Goal: Task Accomplishment & Management: Manage account settings

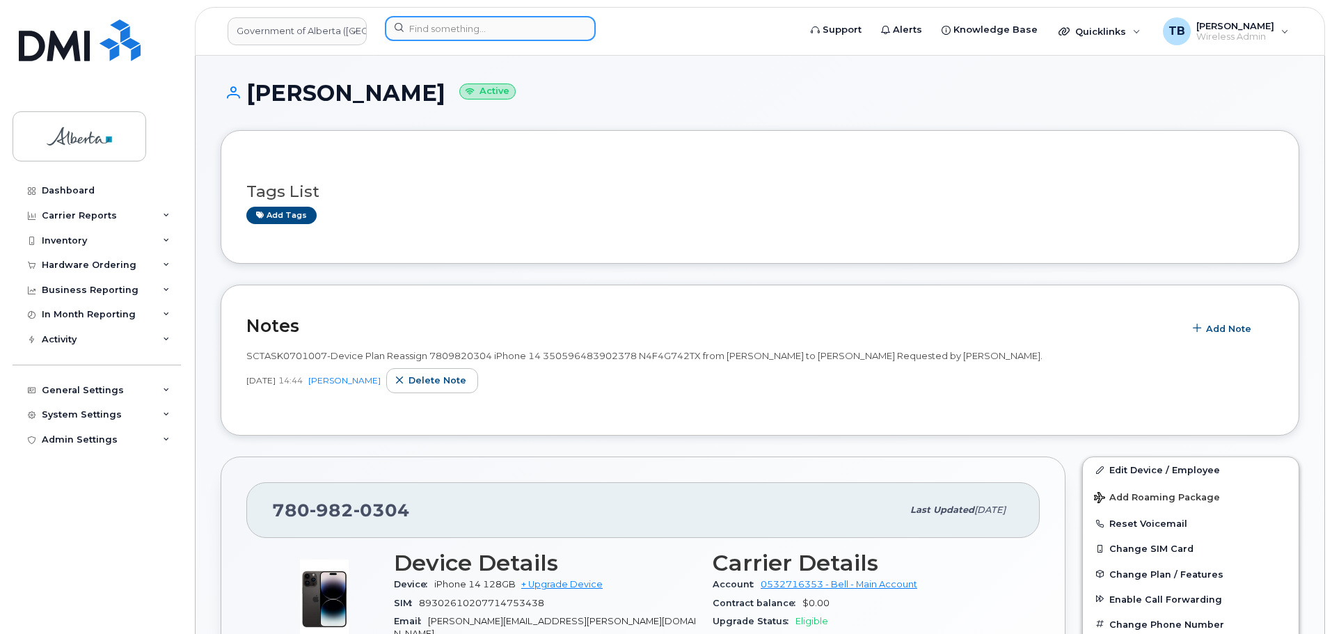
scroll to position [139, 0]
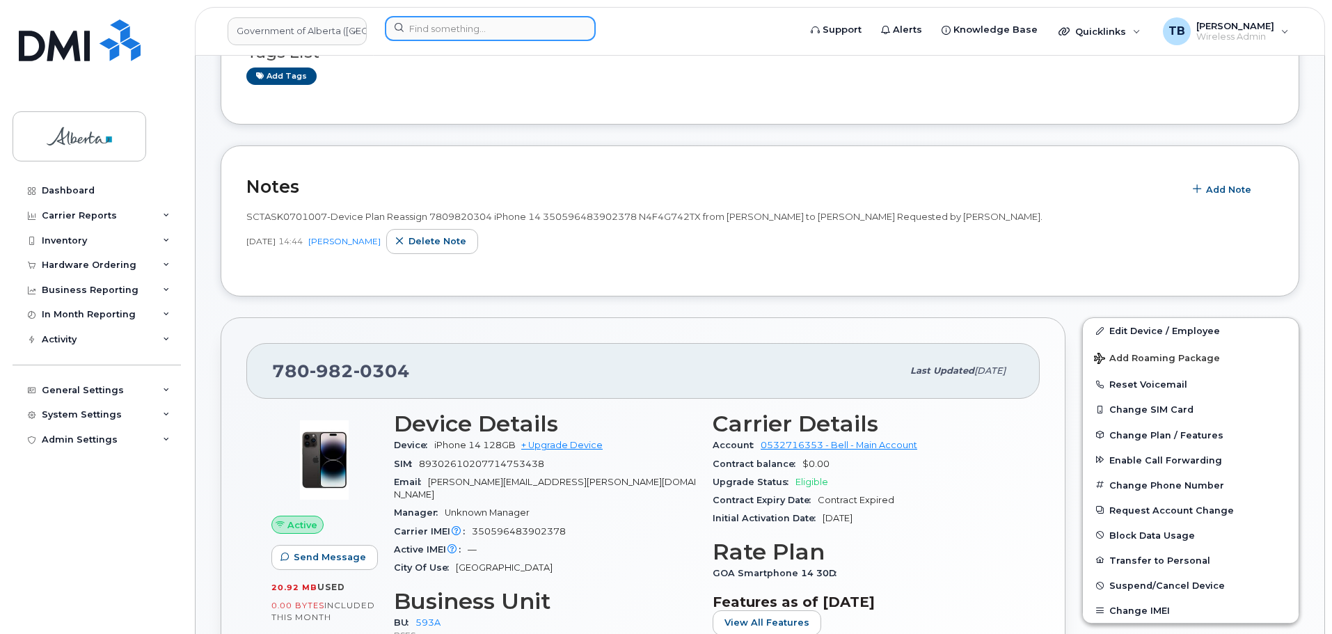
click at [439, 25] on input at bounding box center [490, 28] width 211 height 25
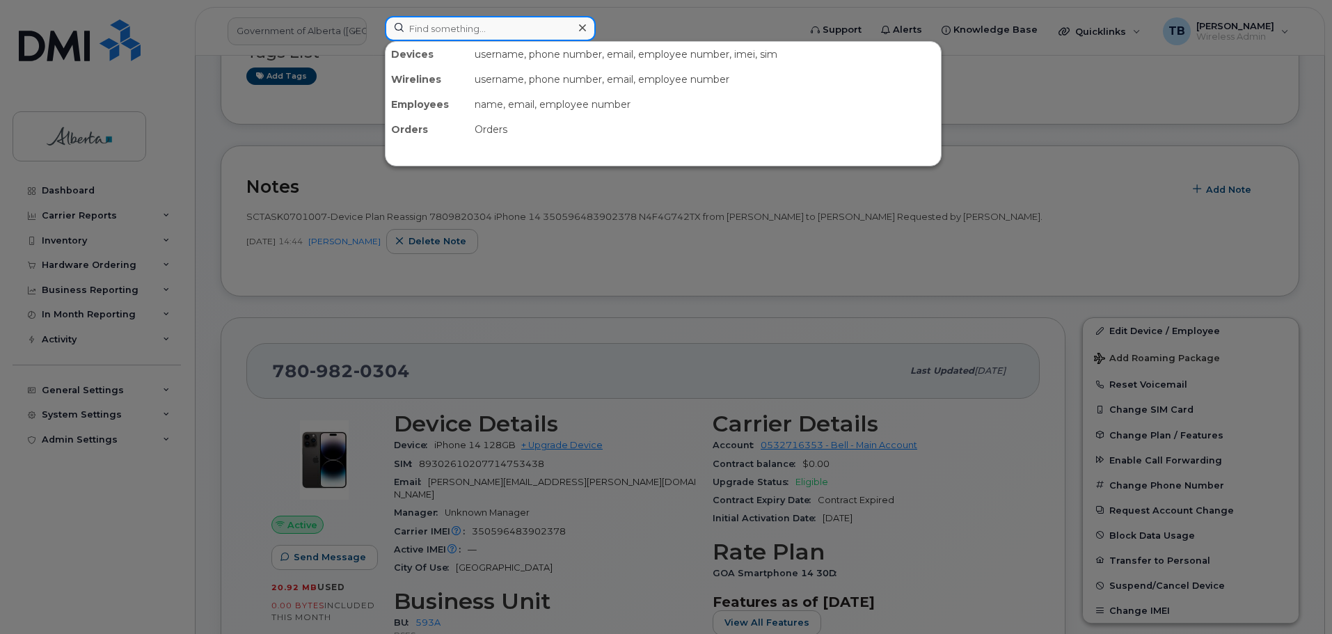
paste input "7809820304"
type input "7809820304"
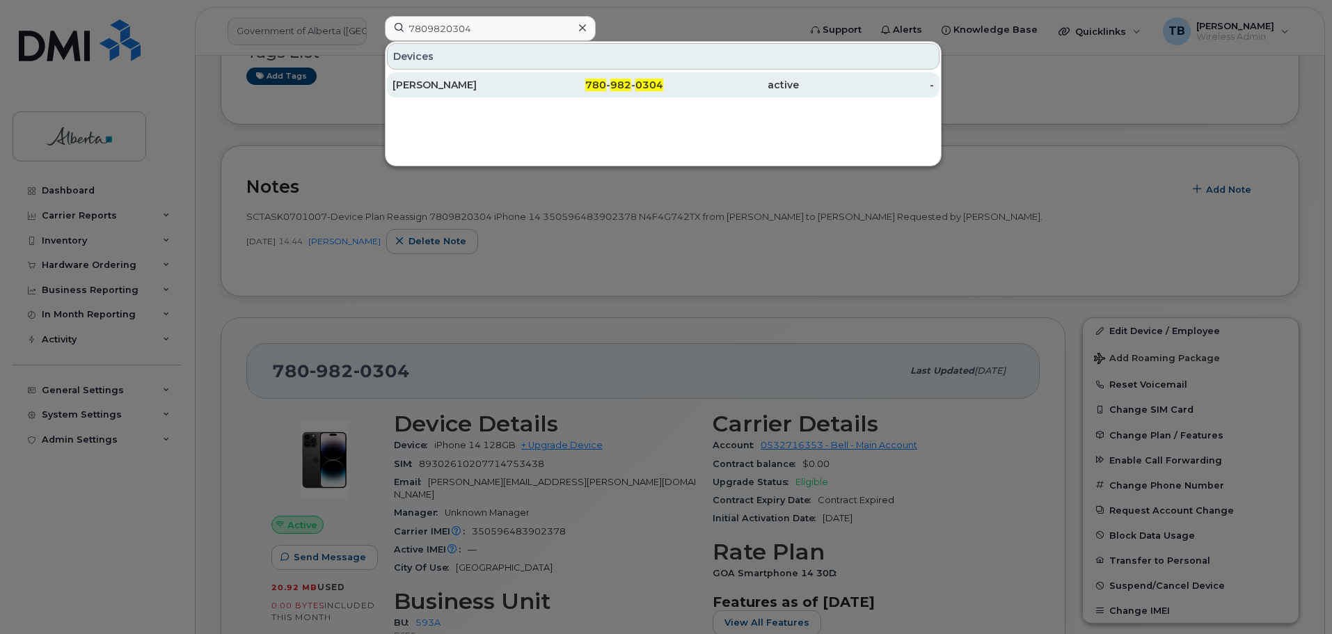
click at [438, 84] on div "Myra Cote" at bounding box center [461, 85] width 136 height 14
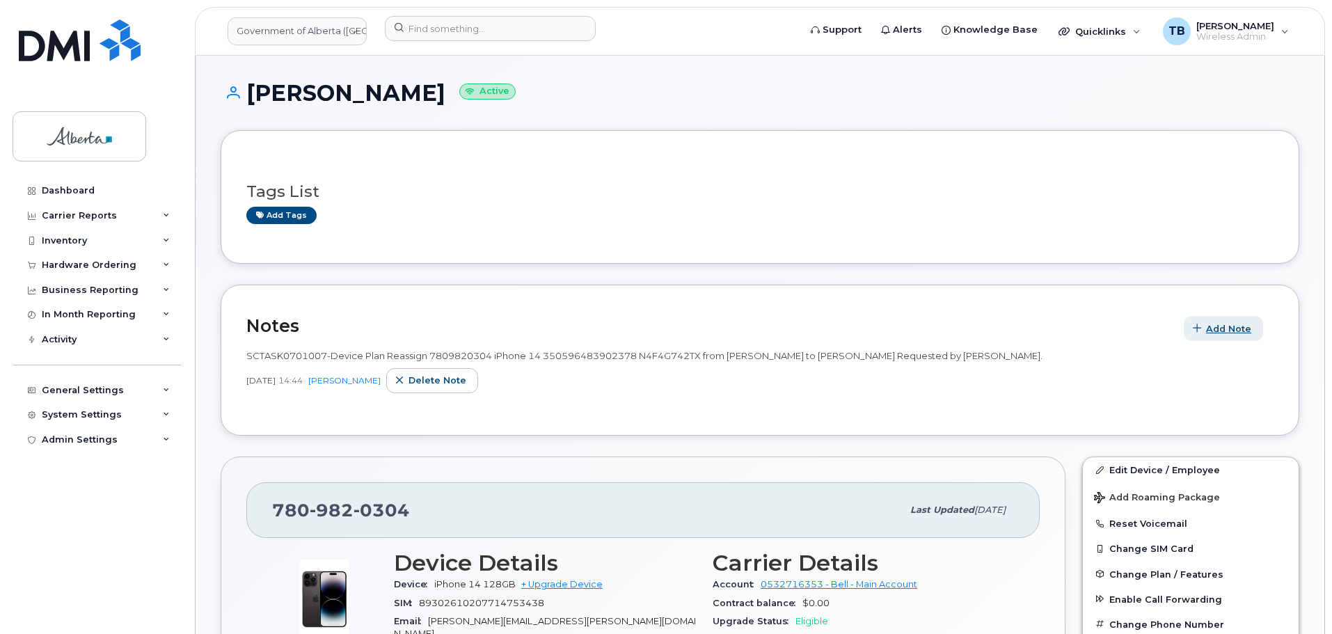
click at [1209, 333] on span "Add Note" at bounding box center [1228, 328] width 45 height 13
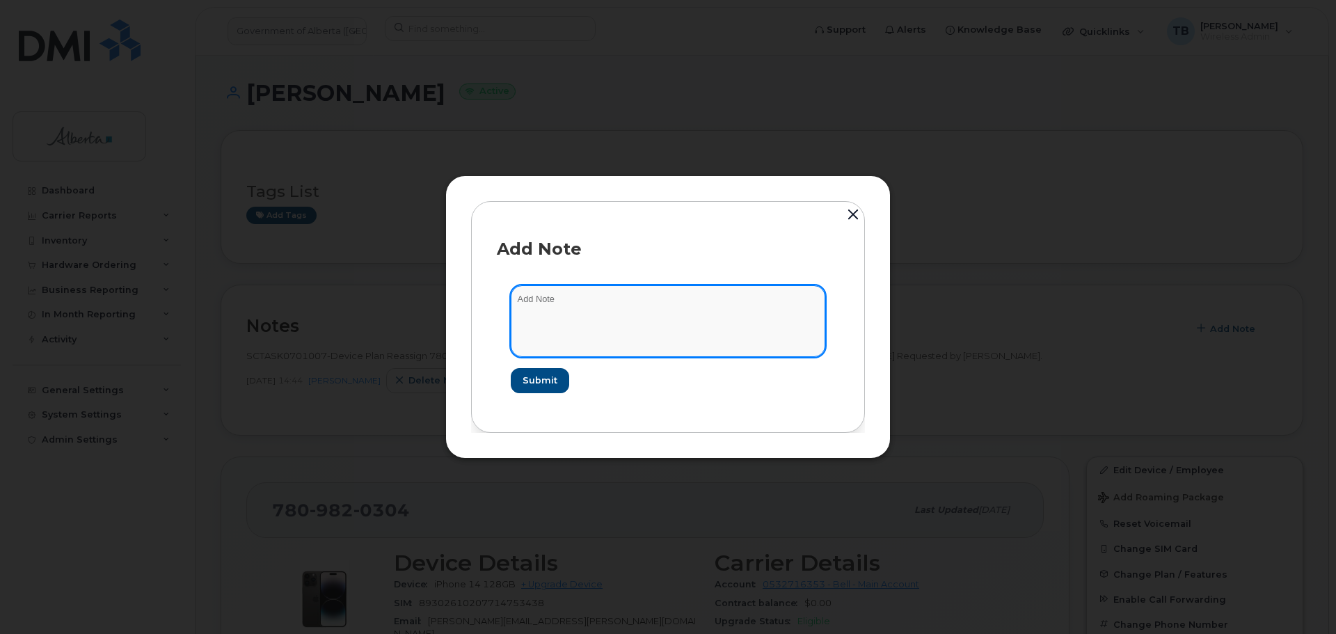
click at [548, 332] on textarea at bounding box center [668, 320] width 315 height 71
paste textarea "SCTASK0848832"
paste textarea "Device Plan Reassign - (1)"
type textarea "SCTASK0848832- Device Plan Reassign - (1)"
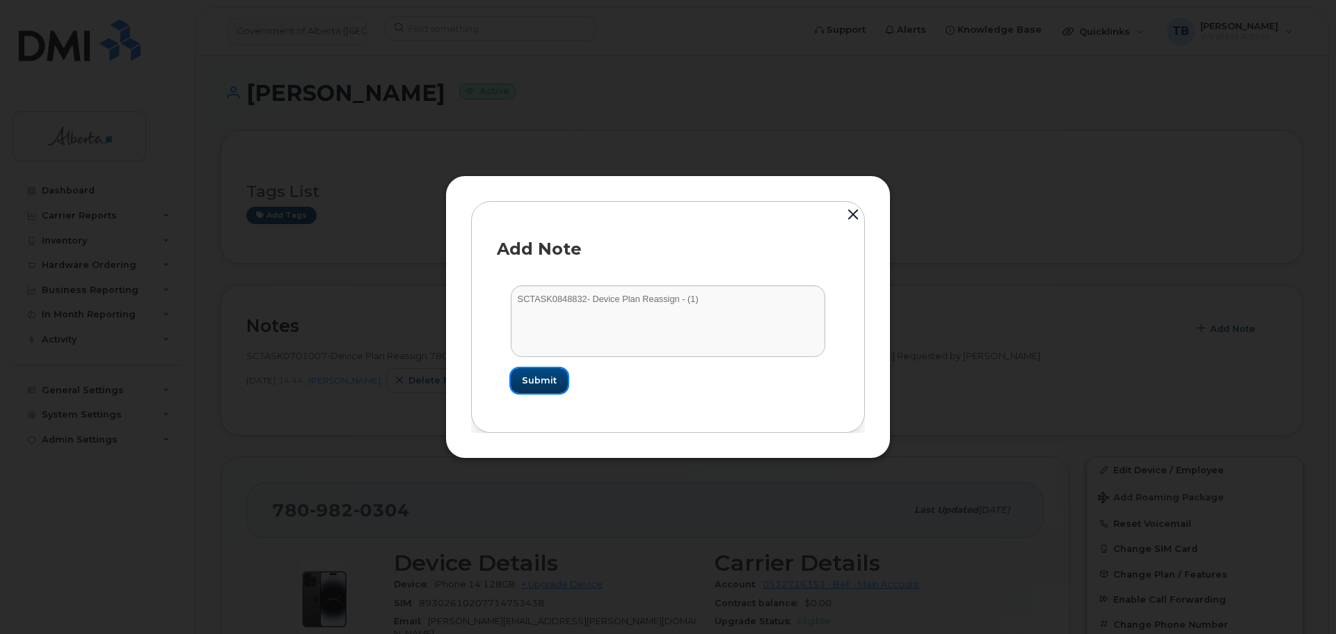
click at [525, 386] on span "Submit" at bounding box center [539, 380] width 35 height 13
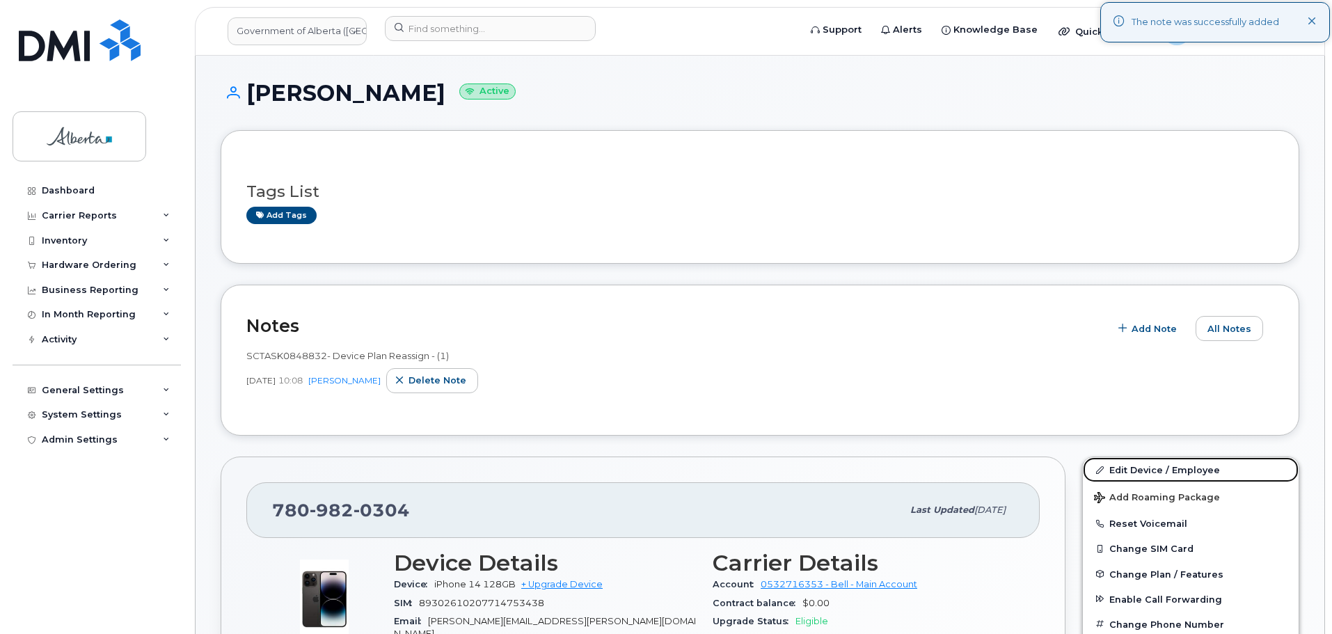
drag, startPoint x: 1154, startPoint y: 473, endPoint x: 500, endPoint y: 93, distance: 756.7
click at [1154, 473] on link "Edit Device / Employee" at bounding box center [1191, 469] width 216 height 25
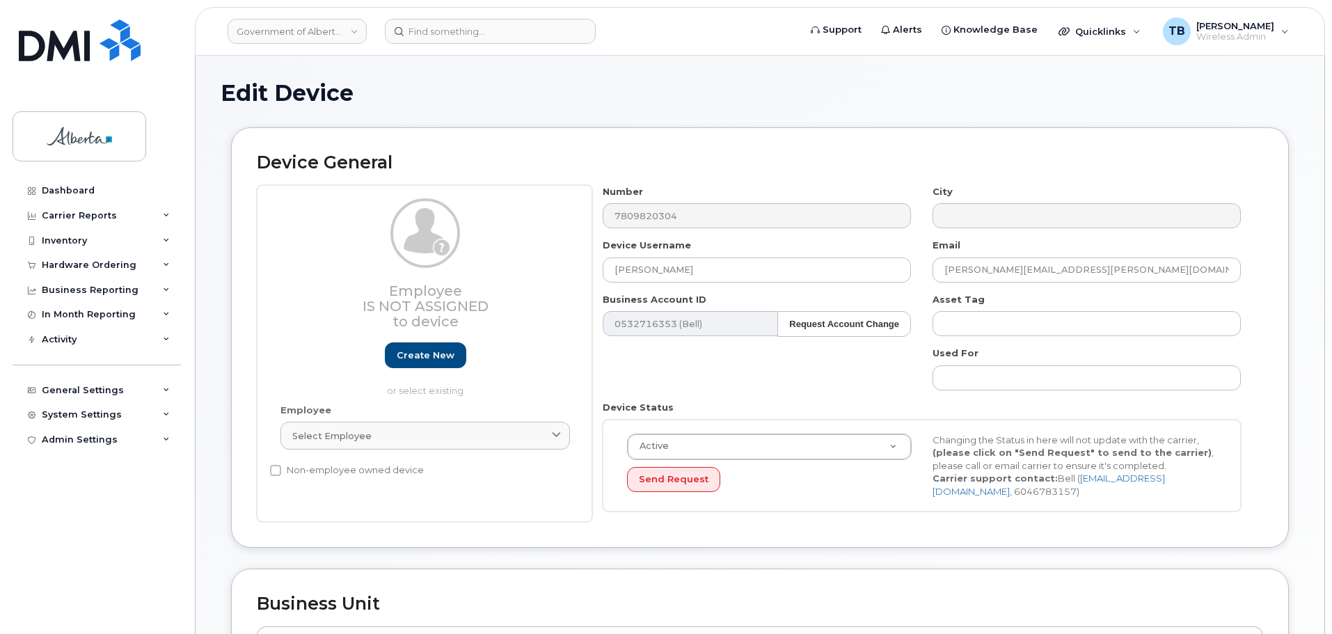
select select "4797682"
drag, startPoint x: 737, startPoint y: 271, endPoint x: 558, endPoint y: 287, distance: 180.4
click at [558, 287] on div "Employee Is not assigned to device Create new or select existing Employee Selec…" at bounding box center [760, 354] width 1006 height 338
paste input "[PERSON_NAME]"
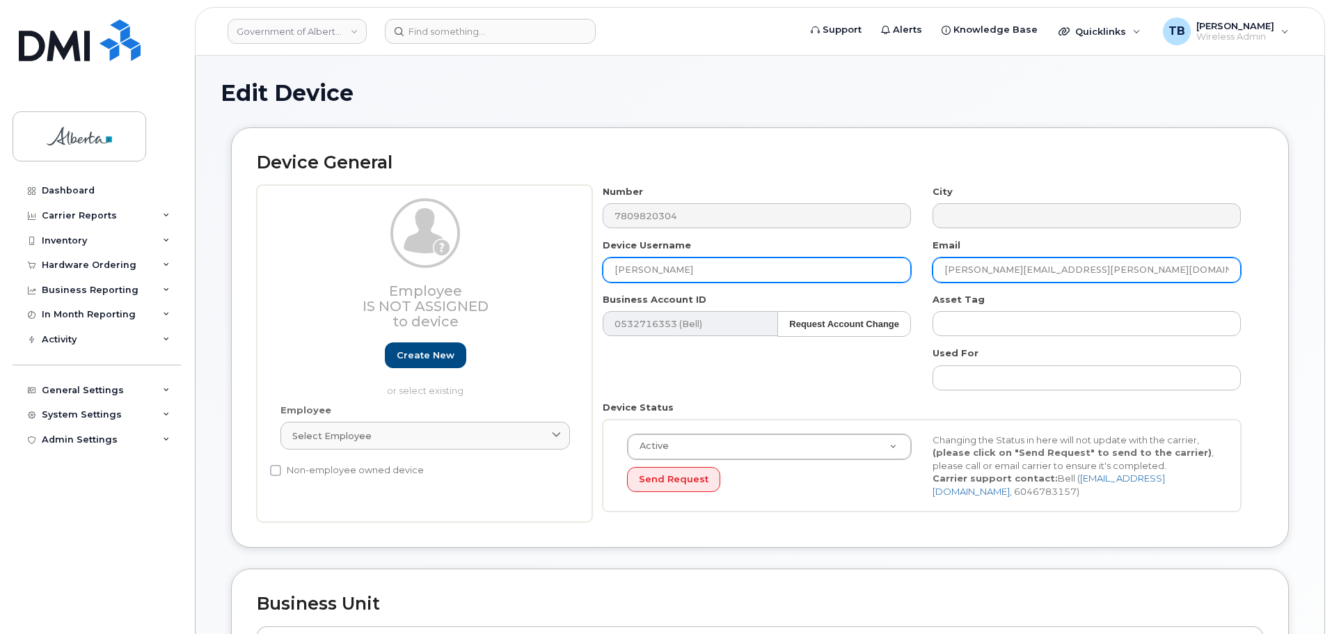
type input "[PERSON_NAME]"
drag, startPoint x: 986, startPoint y: 272, endPoint x: 894, endPoint y: 276, distance: 91.3
click at [897, 276] on div "Number 7809820304 City Device Username Kayla Ursel Email Myra.Cote@gov.ab.ca Bu…" at bounding box center [922, 354] width 660 height 338
paste input "Kayla Ursel"
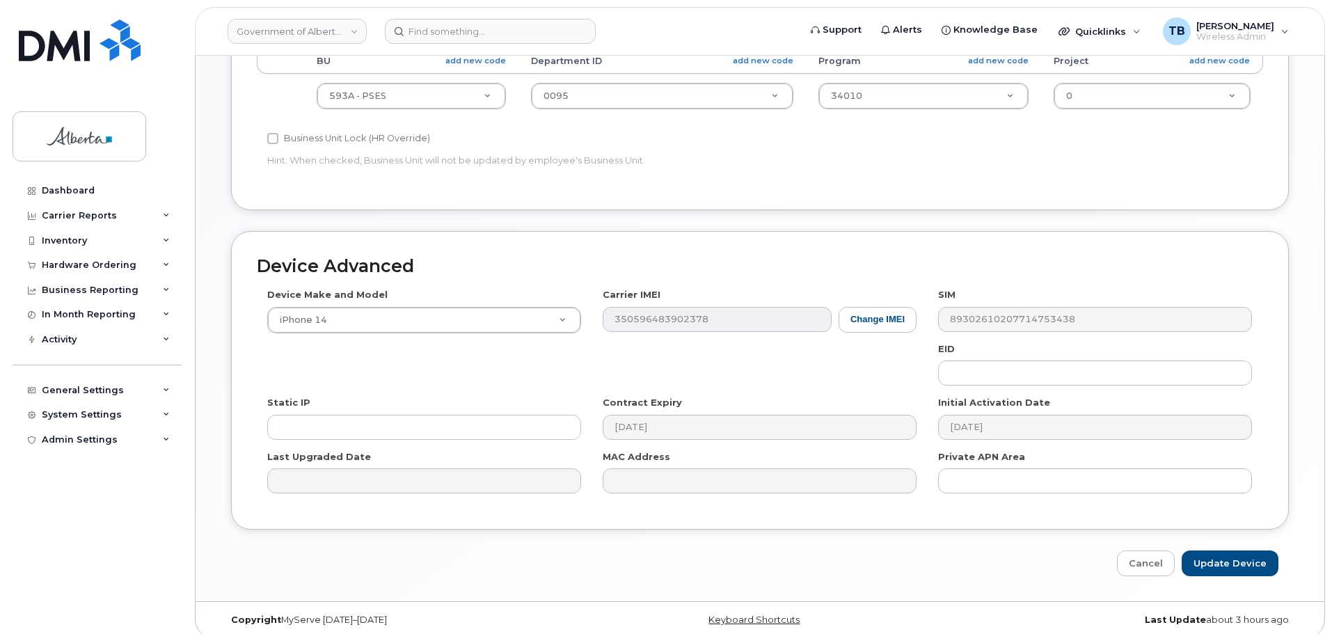
scroll to position [590, 0]
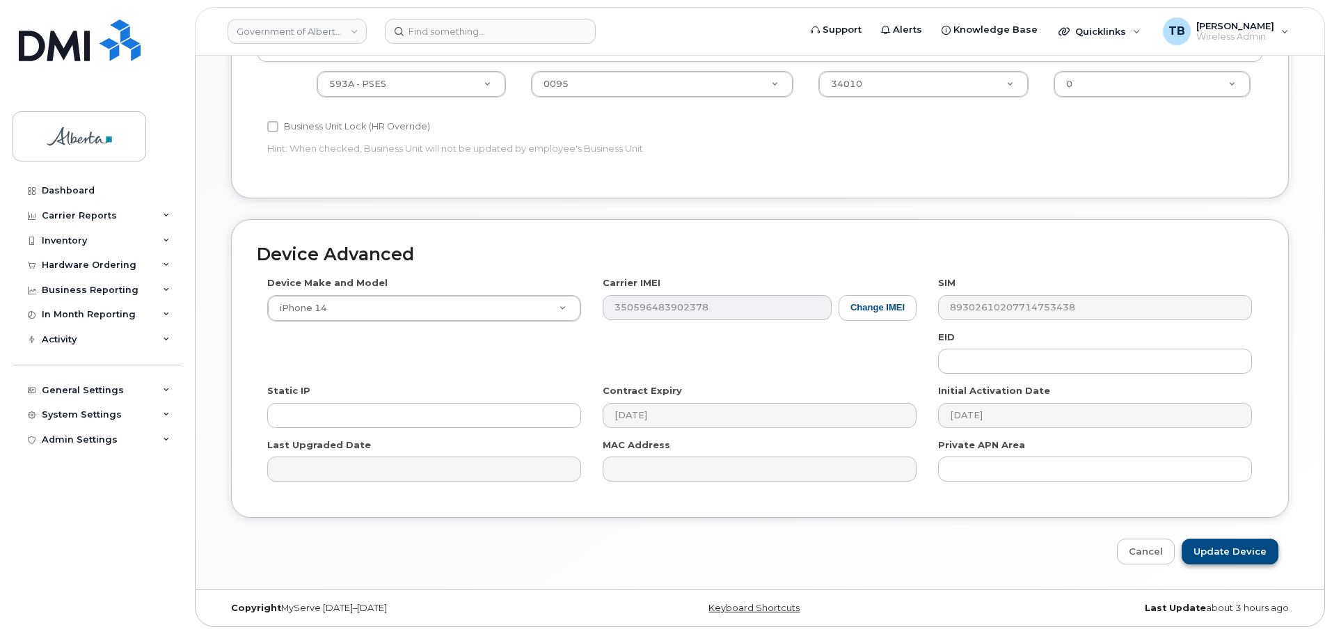
type input "Kayla.Ursel@gov.ab.ca"
drag, startPoint x: 1255, startPoint y: 543, endPoint x: 1115, endPoint y: 518, distance: 142.1
click at [1255, 543] on input "Update Device" at bounding box center [1230, 552] width 97 height 26
type input "Saving..."
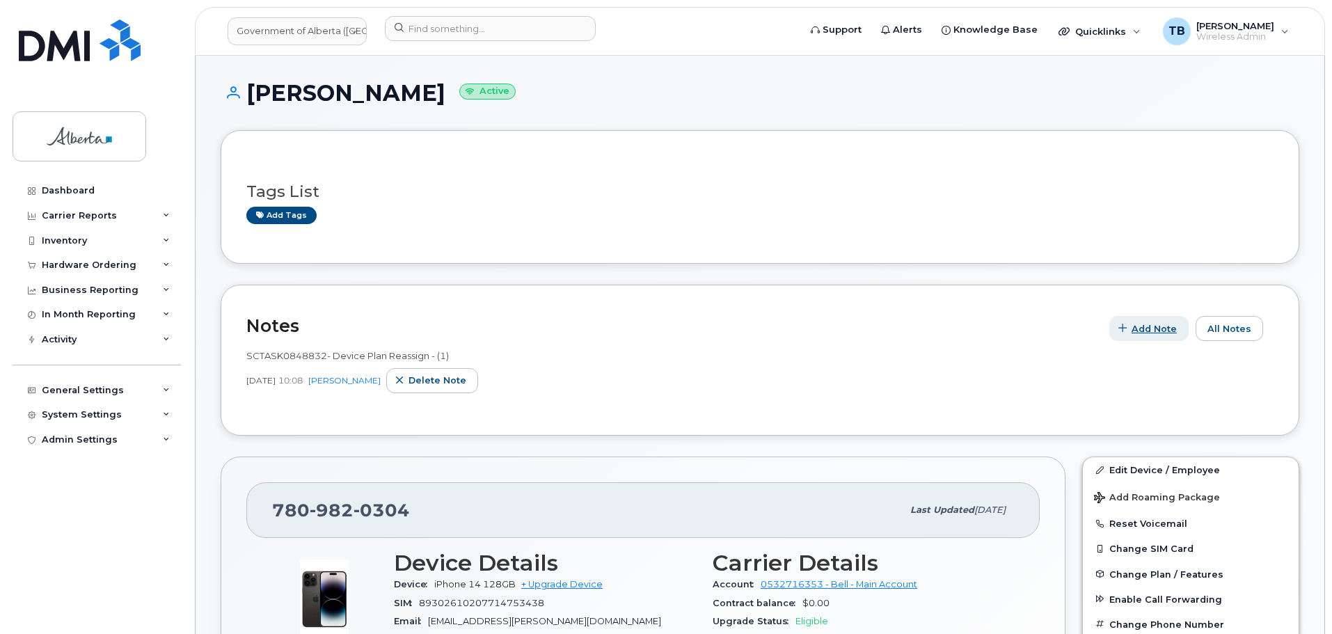
click at [1161, 333] on span "Add Note" at bounding box center [1154, 328] width 45 height 13
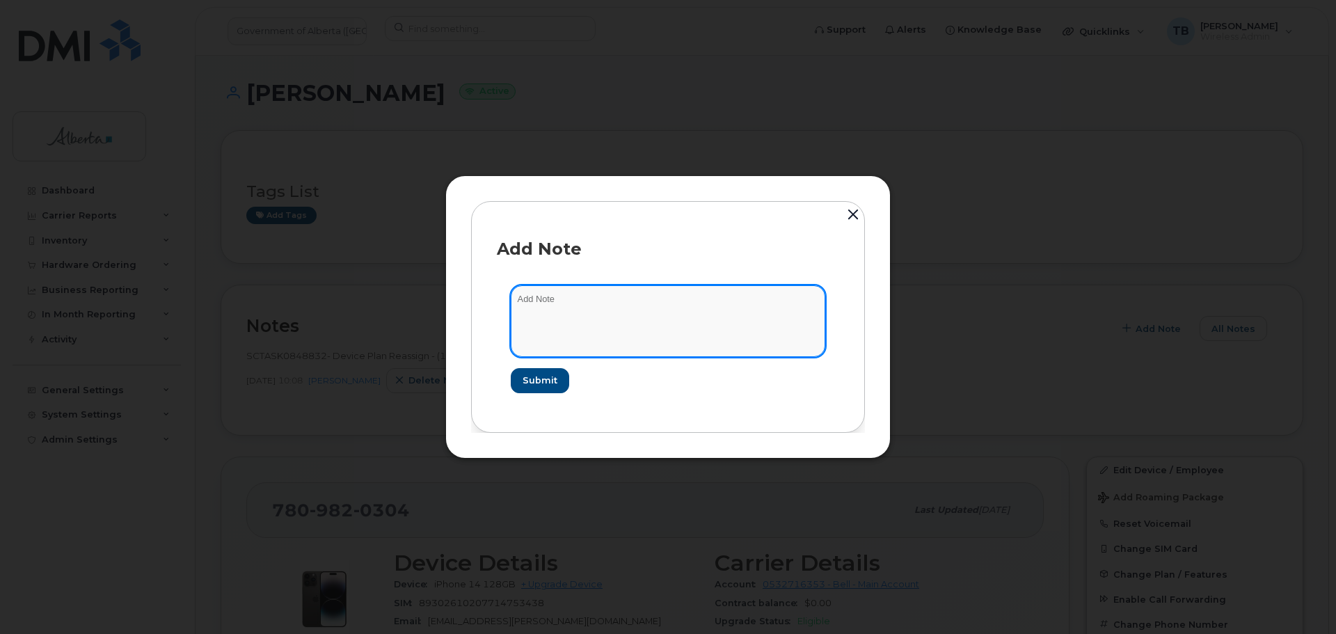
click at [640, 313] on textarea at bounding box center [668, 320] width 315 height 71
paste textarea "SCTASK0847267 Plan User Transfer"
type textarea "SCTASK0847267 Plan User Transfer"
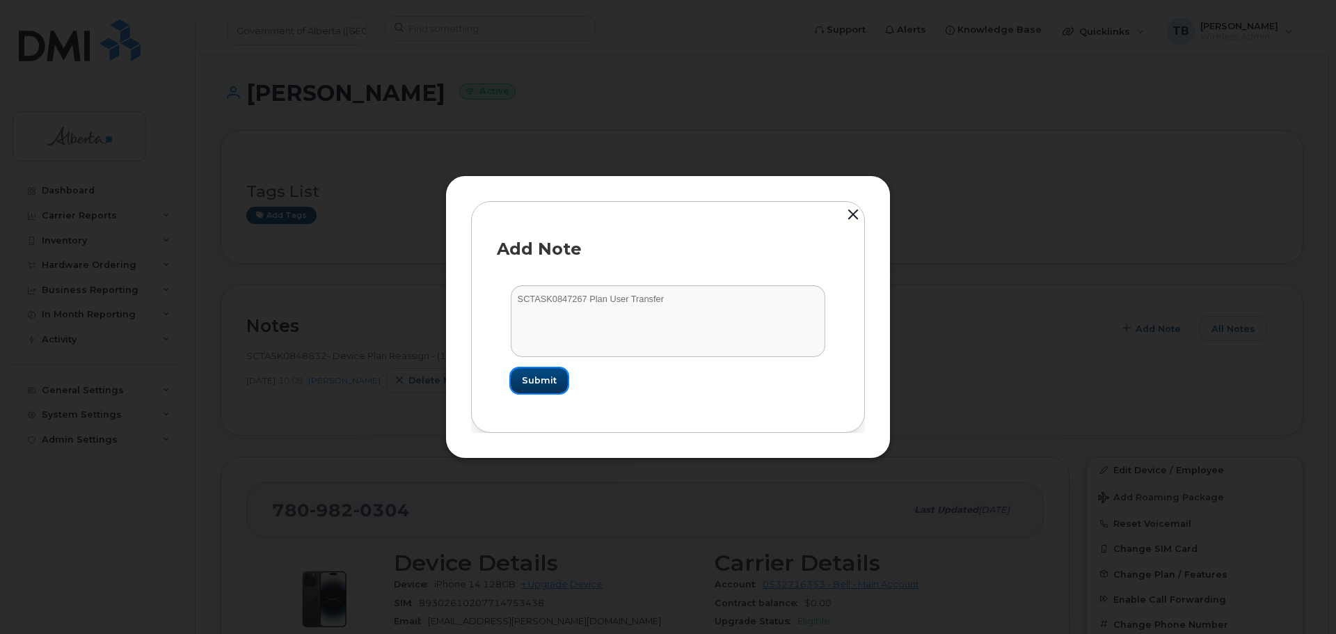
click at [538, 374] on span "Submit" at bounding box center [539, 380] width 35 height 13
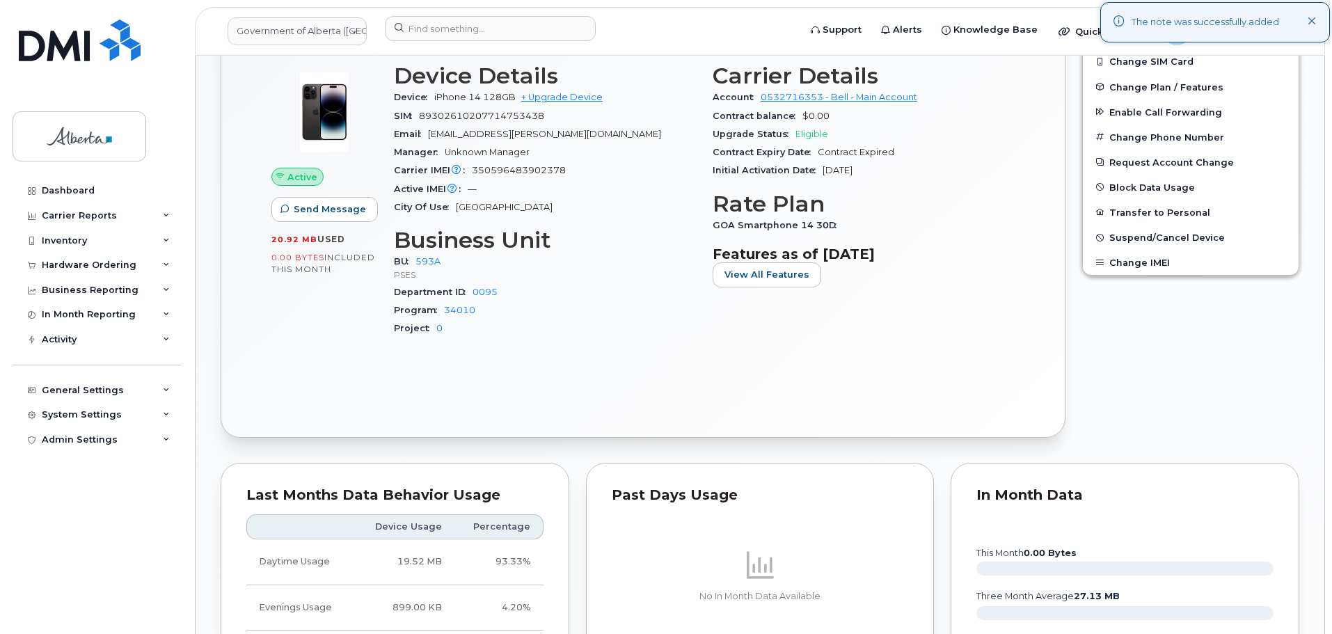
scroll to position [348, 0]
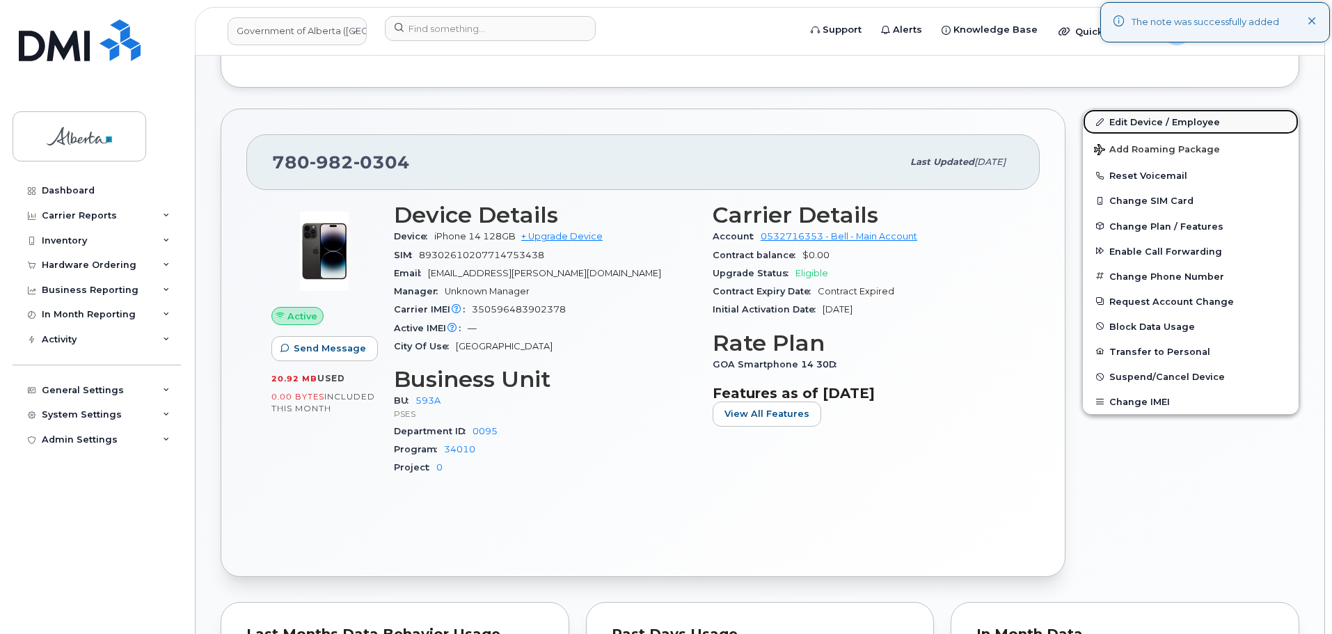
click at [1158, 121] on link "Edit Device / Employee" at bounding box center [1191, 121] width 216 height 25
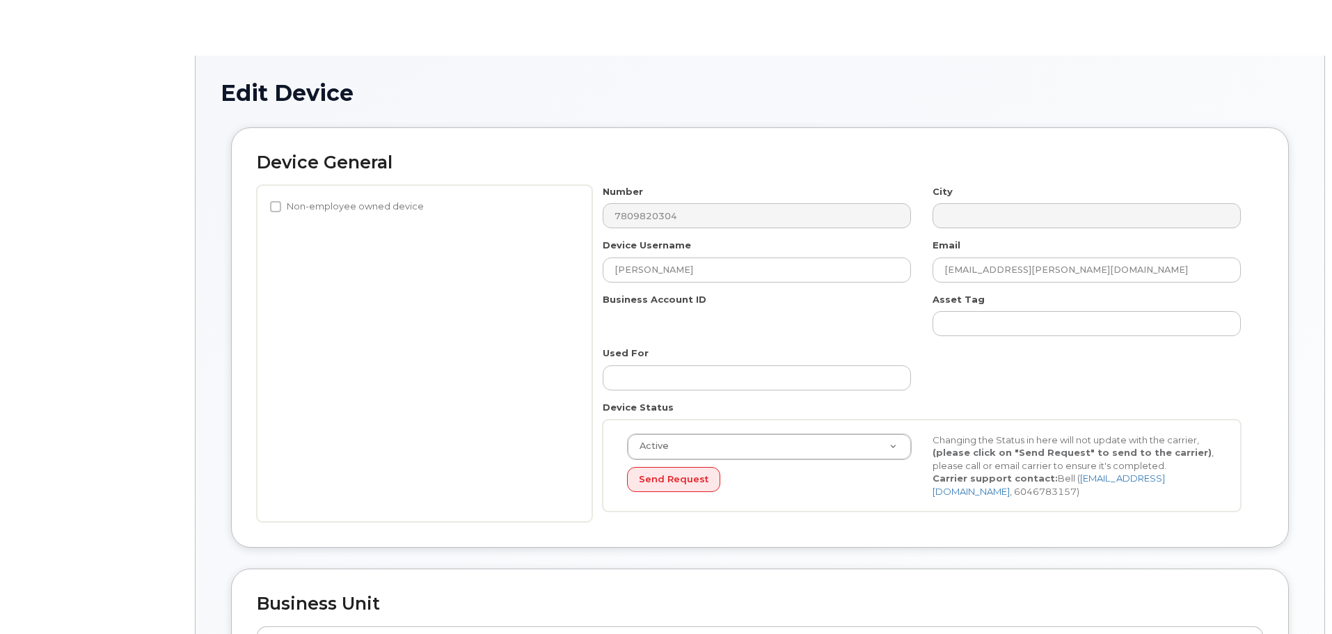
select select "4797682"
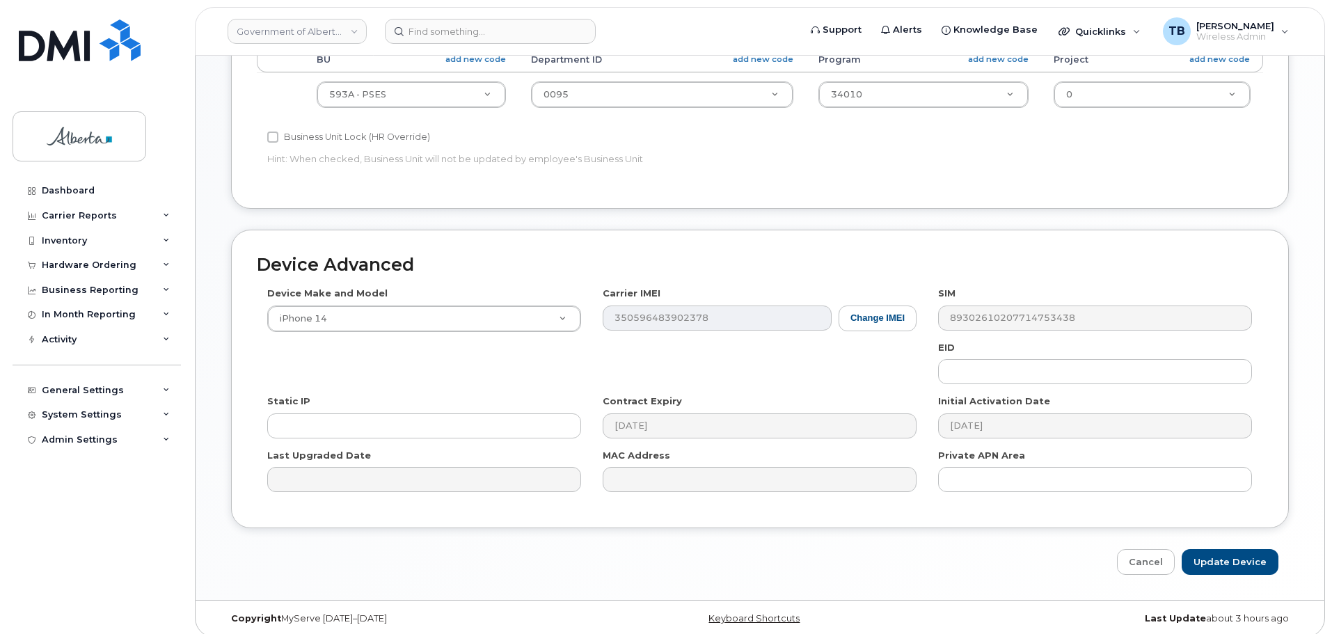
scroll to position [590, 0]
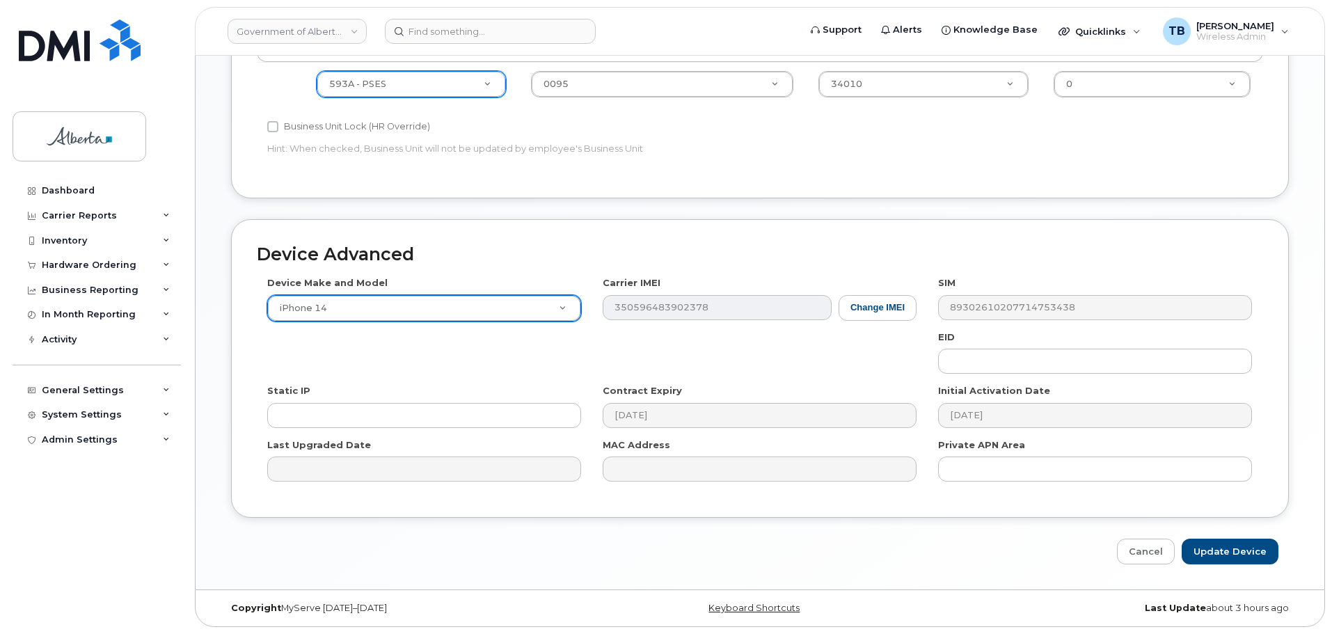
type input "1"
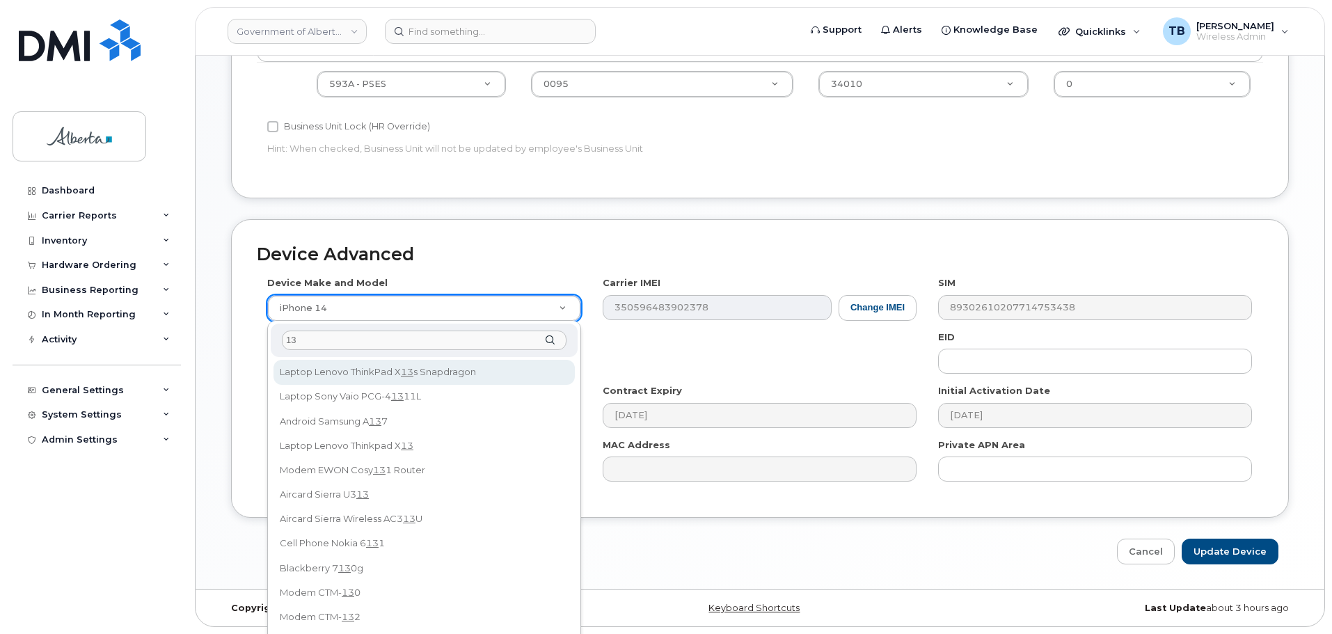
type input "1"
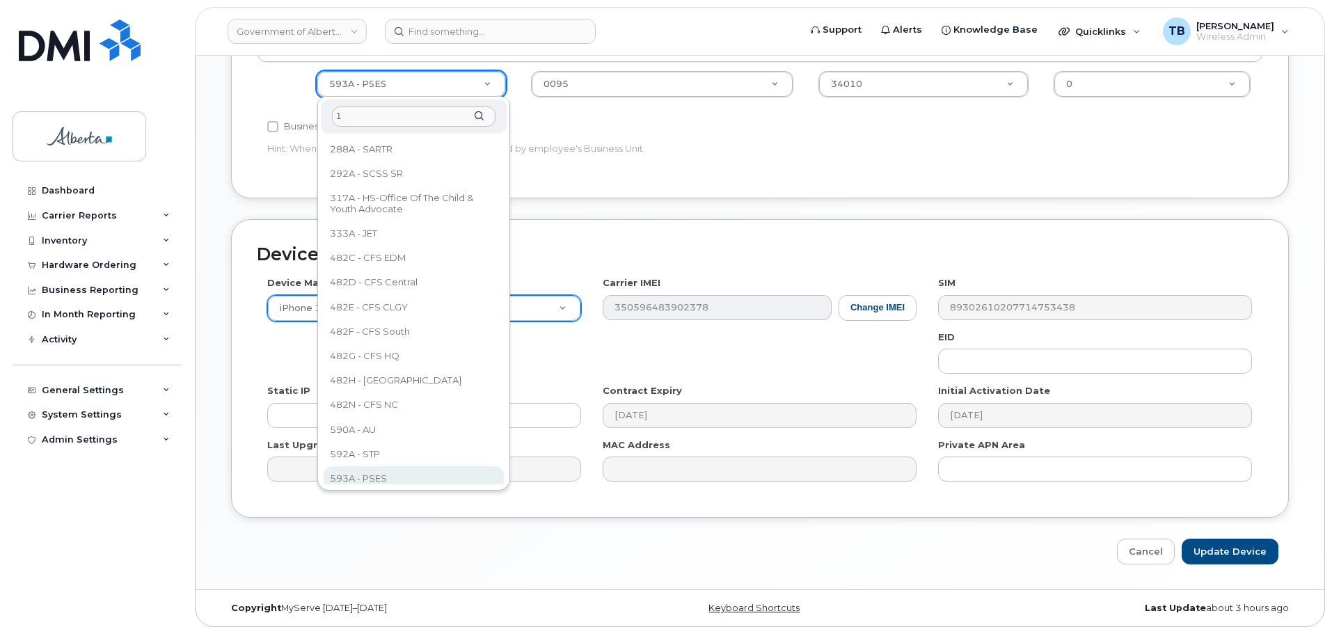
scroll to position [0, 0]
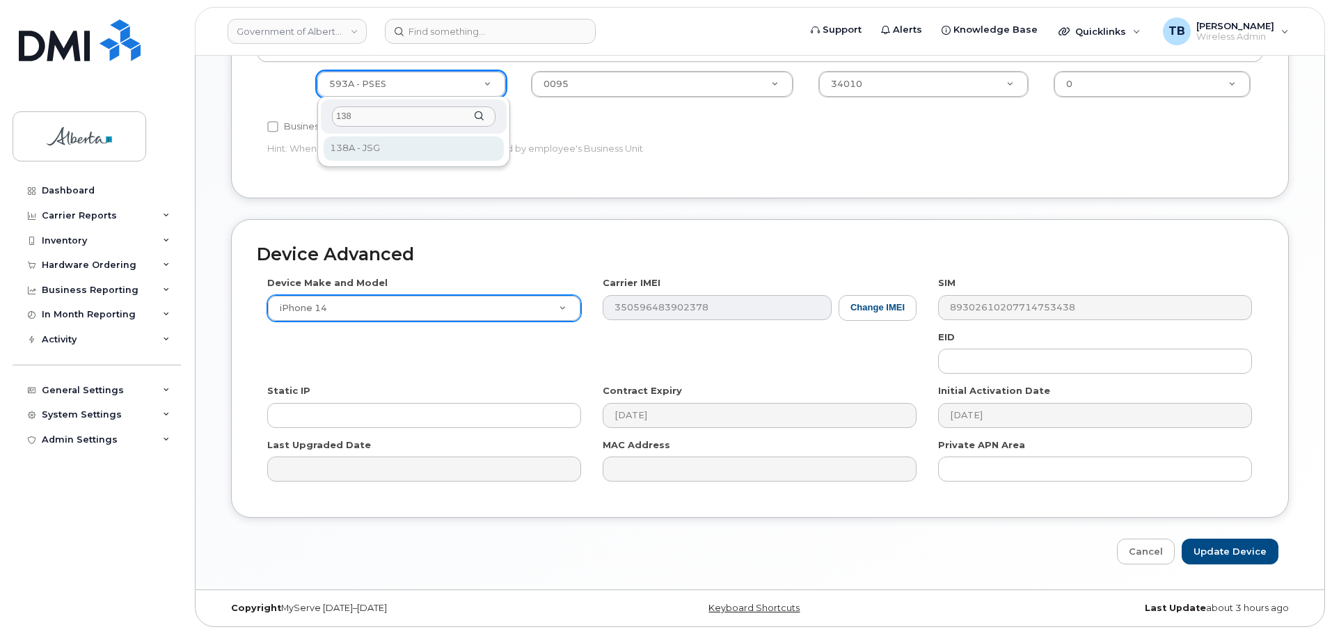
type input "138"
select select "4120334"
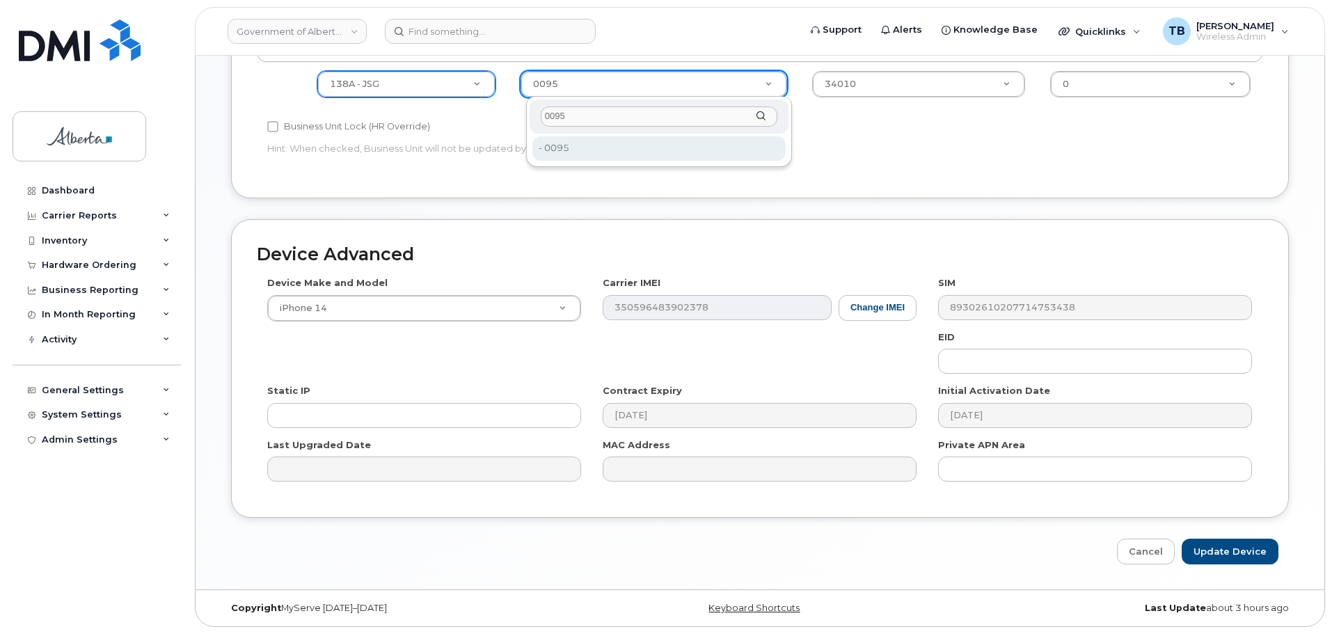
type input "0095"
drag, startPoint x: 567, startPoint y: 152, endPoint x: 626, endPoint y: 124, distance: 65.4
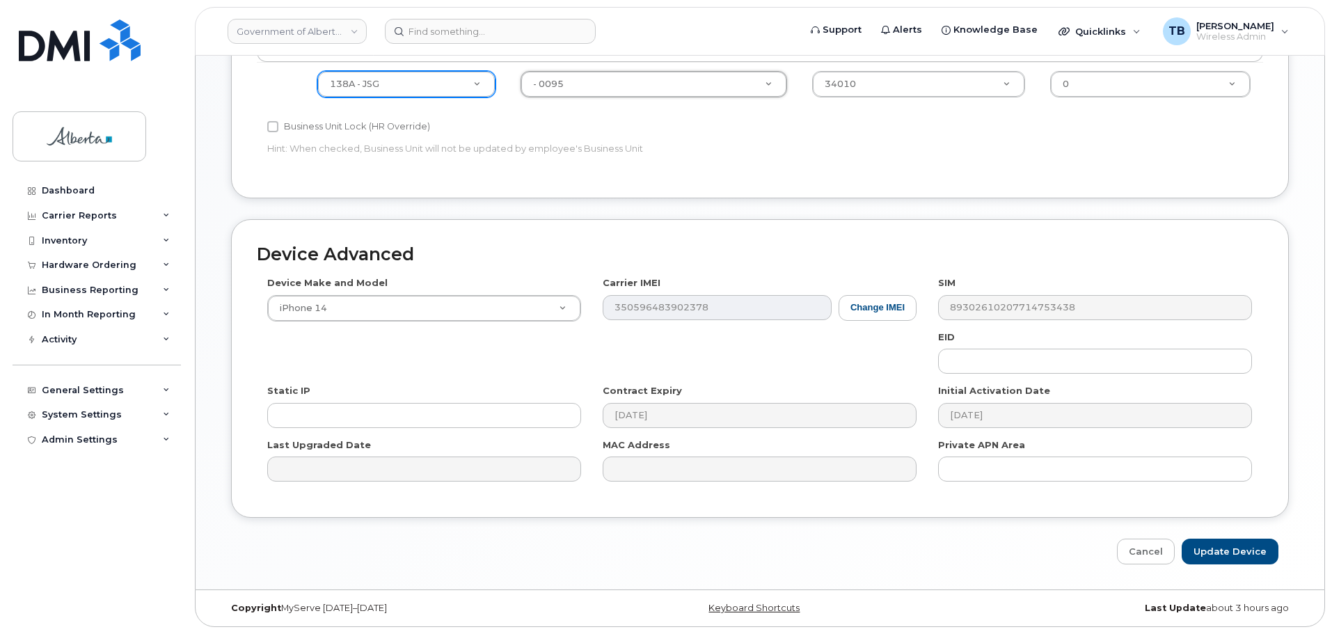
click at [878, 68] on td "34010 4254278" at bounding box center [919, 84] width 238 height 44
click at [1251, 555] on input "Update Device" at bounding box center [1230, 552] width 97 height 26
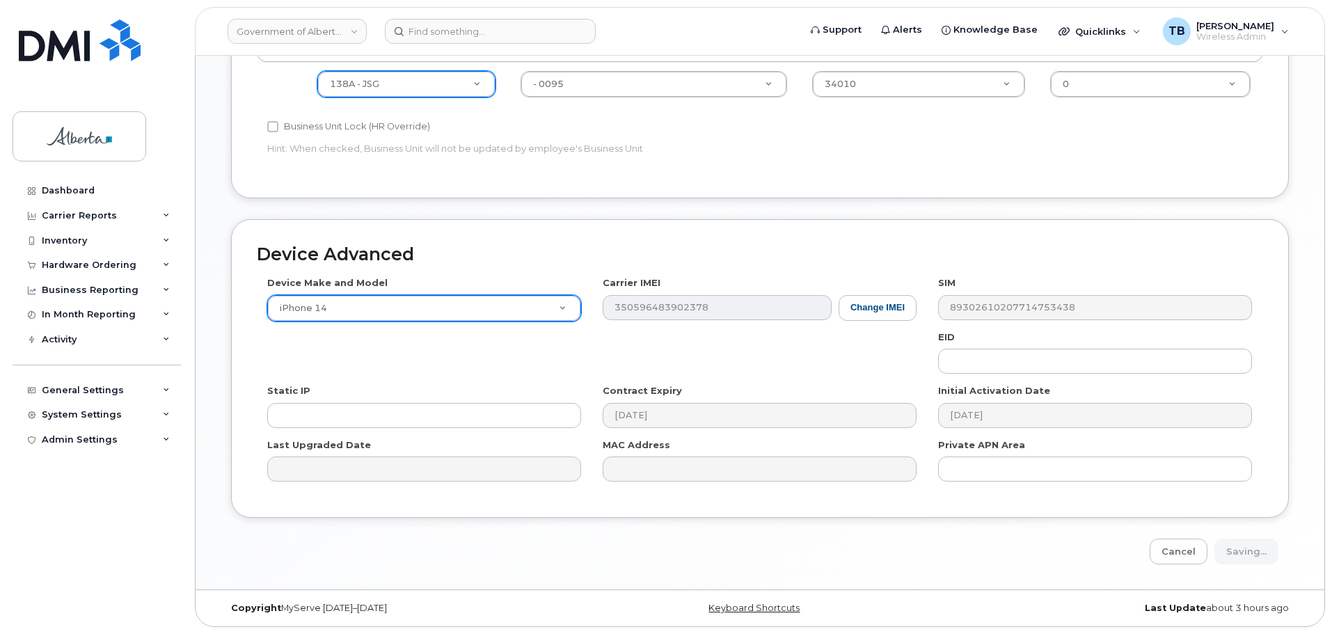
type input "Saving..."
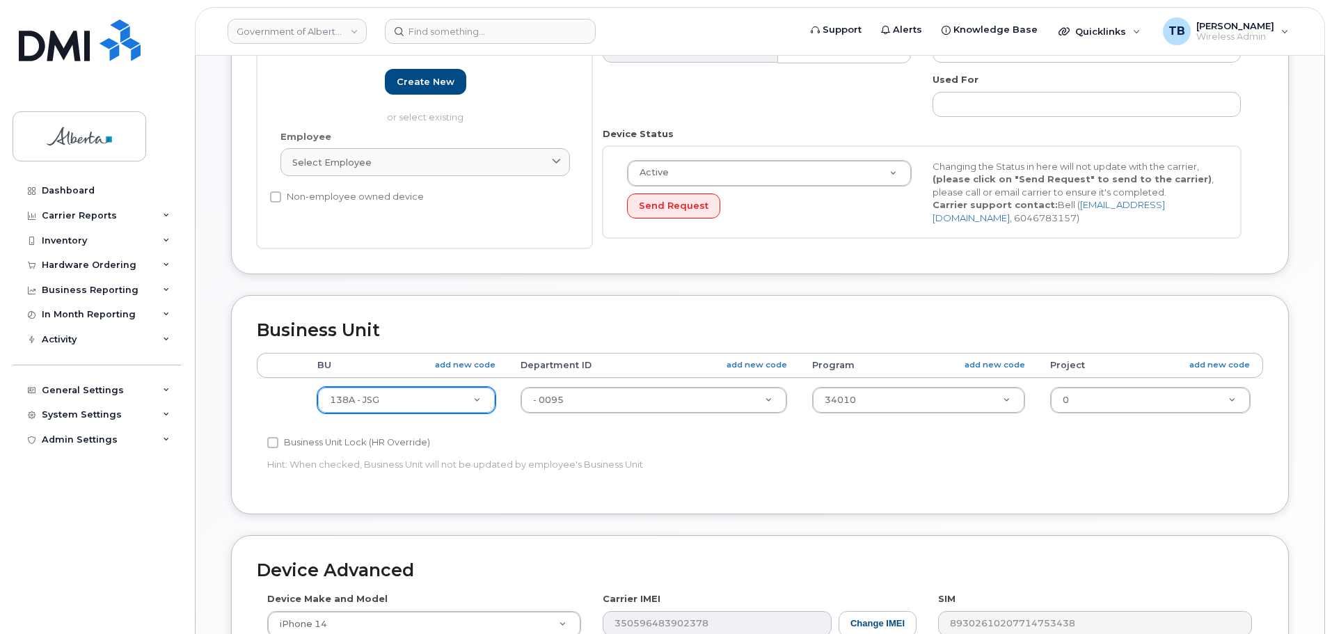
scroll to position [242, 0]
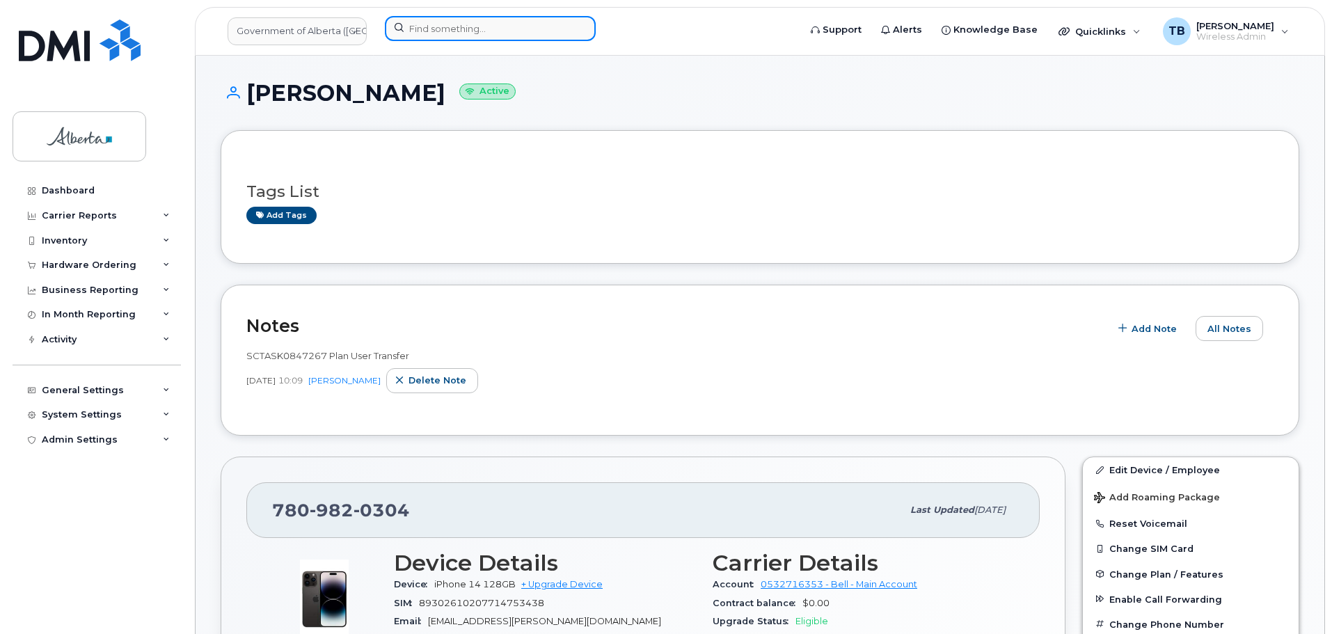
click at [422, 26] on input at bounding box center [490, 28] width 211 height 25
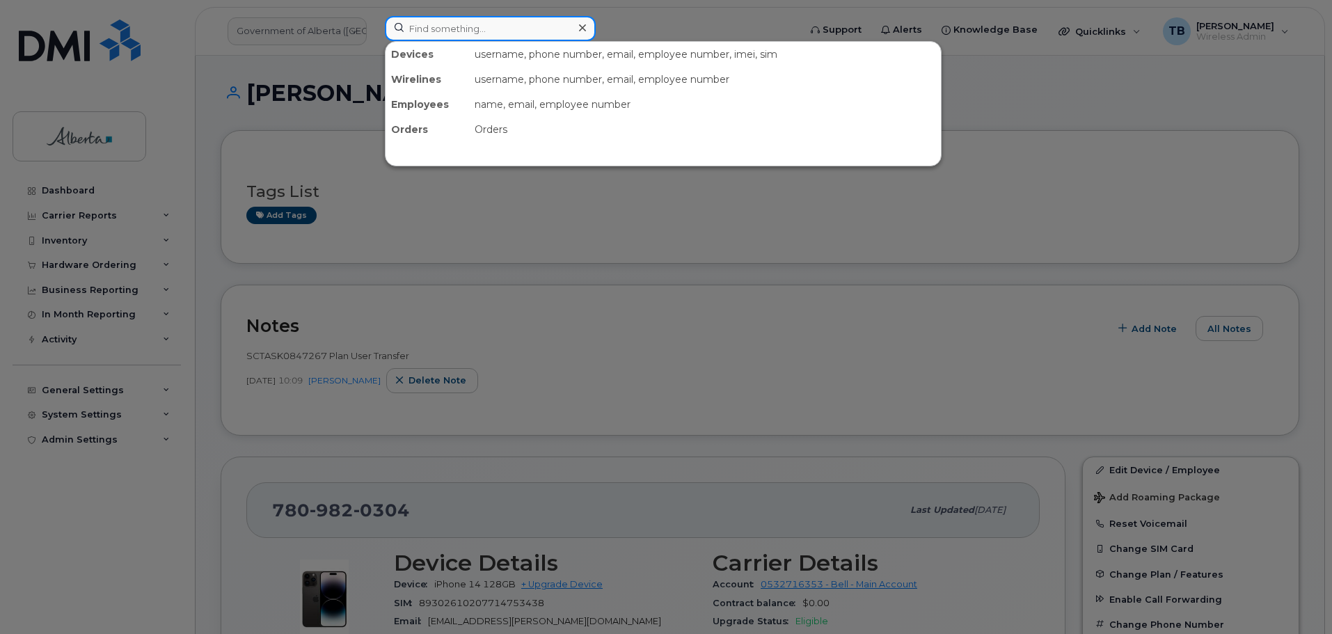
paste input "5879885724"
type input "5879885724"
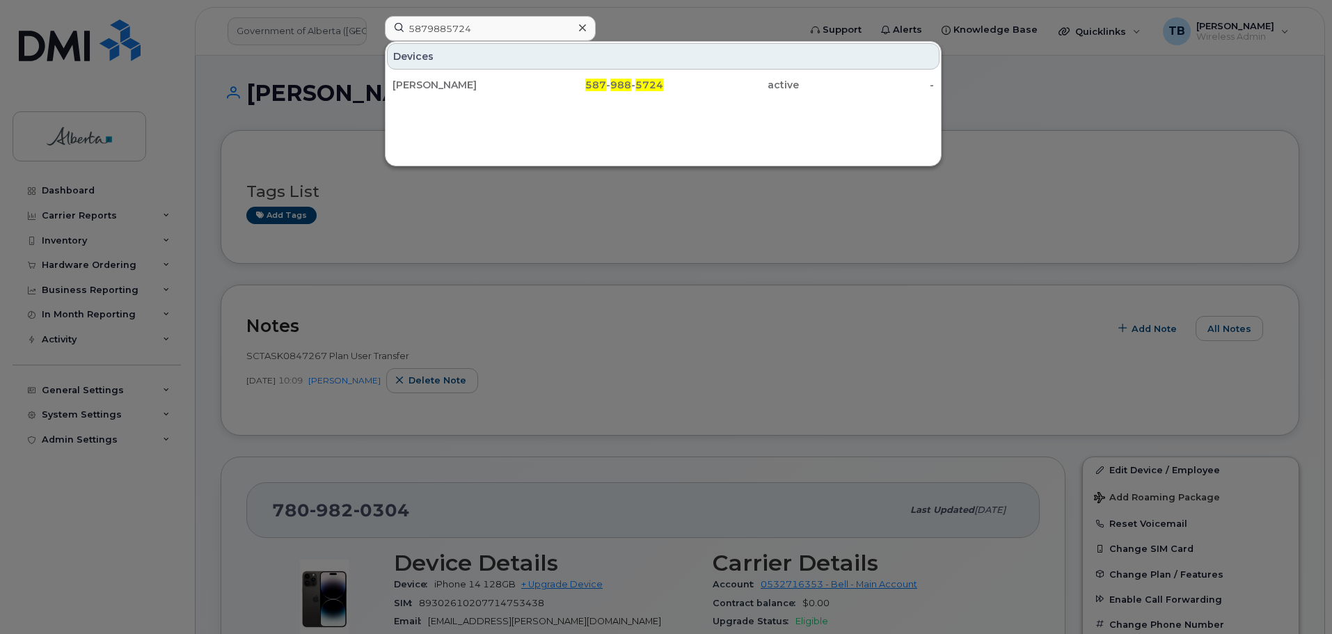
drag, startPoint x: 416, startPoint y: 87, endPoint x: 1, endPoint y: 236, distance: 441.4
click at [416, 86] on div "Meredith Giel" at bounding box center [461, 85] width 136 height 14
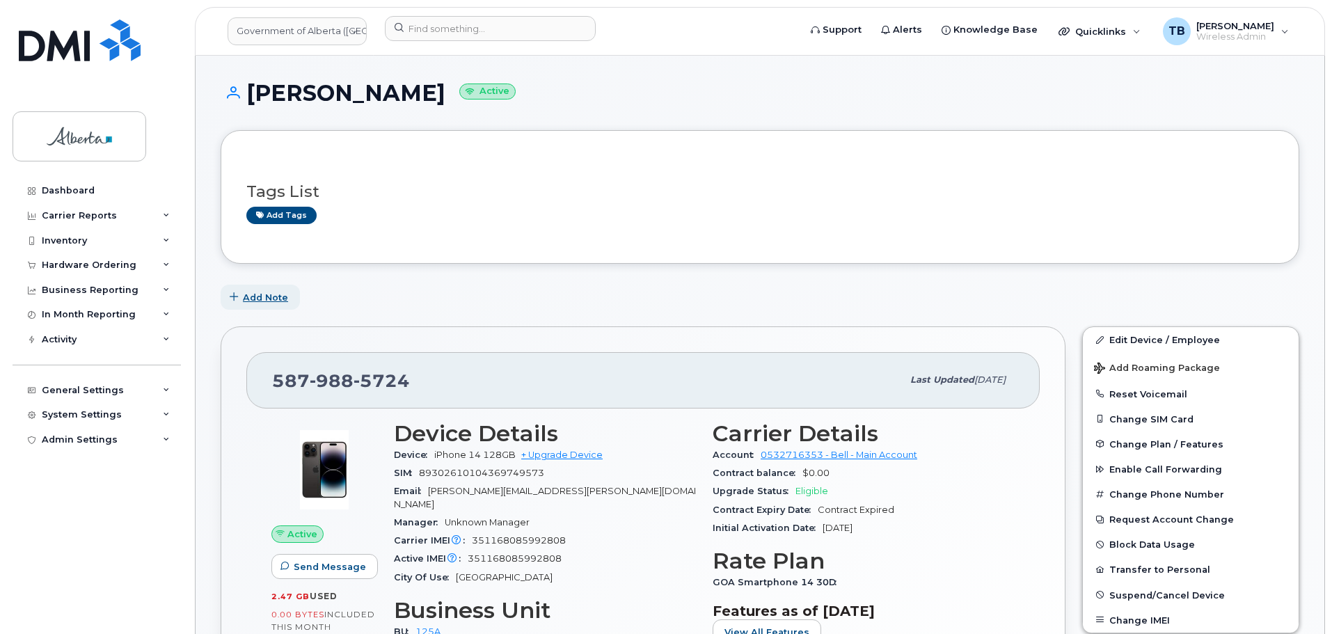
click at [272, 310] on button "Add Note" at bounding box center [260, 297] width 79 height 25
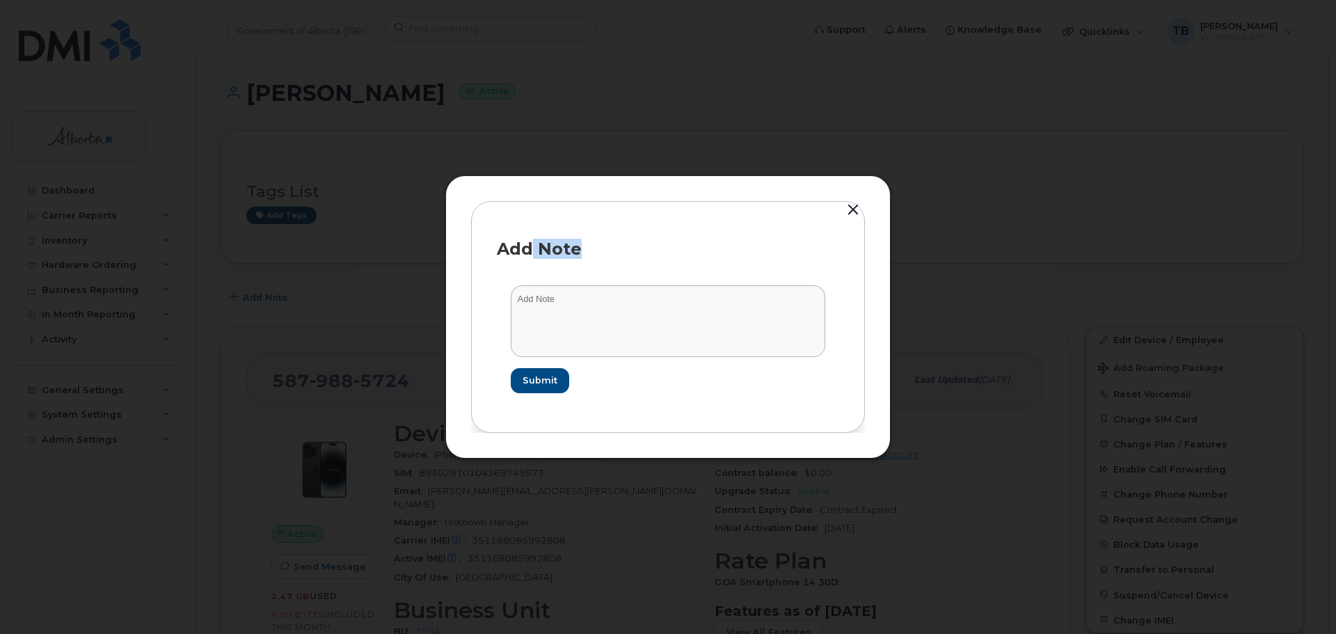
drag, startPoint x: 543, startPoint y: 281, endPoint x: 553, endPoint y: 296, distance: 18.0
click at [548, 289] on div "Add Note Submit" at bounding box center [668, 316] width 394 height 231
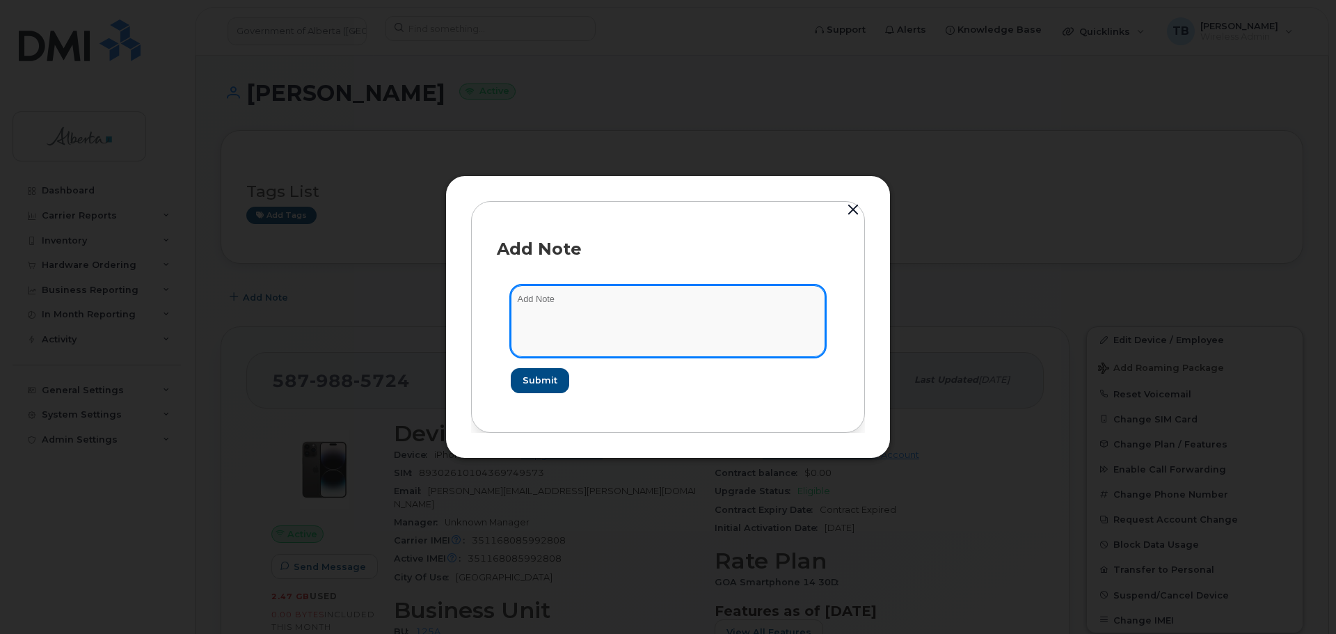
click at [560, 308] on textarea at bounding box center [668, 320] width 315 height 71
paste textarea "SCTASK0846191 Plan User Transfer - Meredith Giel"
type textarea "SCTASK0846191 Plan User Transfer - Meredith Giel"
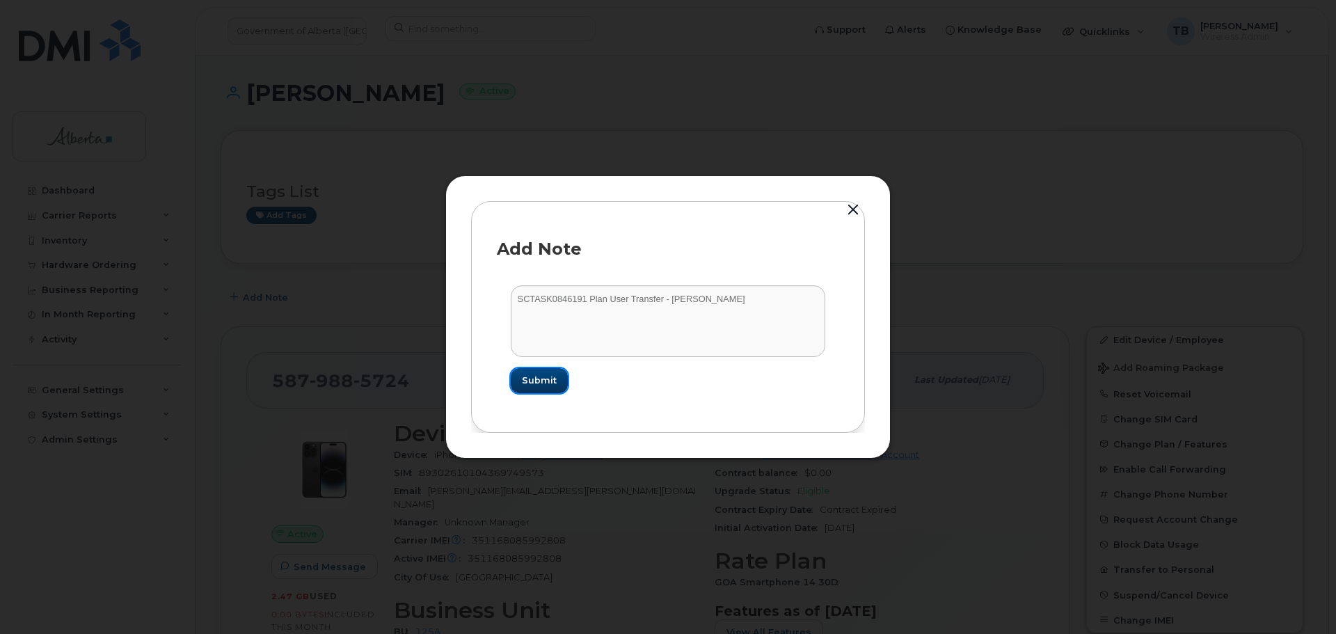
click at [554, 393] on button "Submit" at bounding box center [539, 380] width 57 height 25
click at [553, 381] on form "SCTASK0846191 Plan User Transfer - Meredith Giel Loading..." at bounding box center [668, 338] width 342 height 135
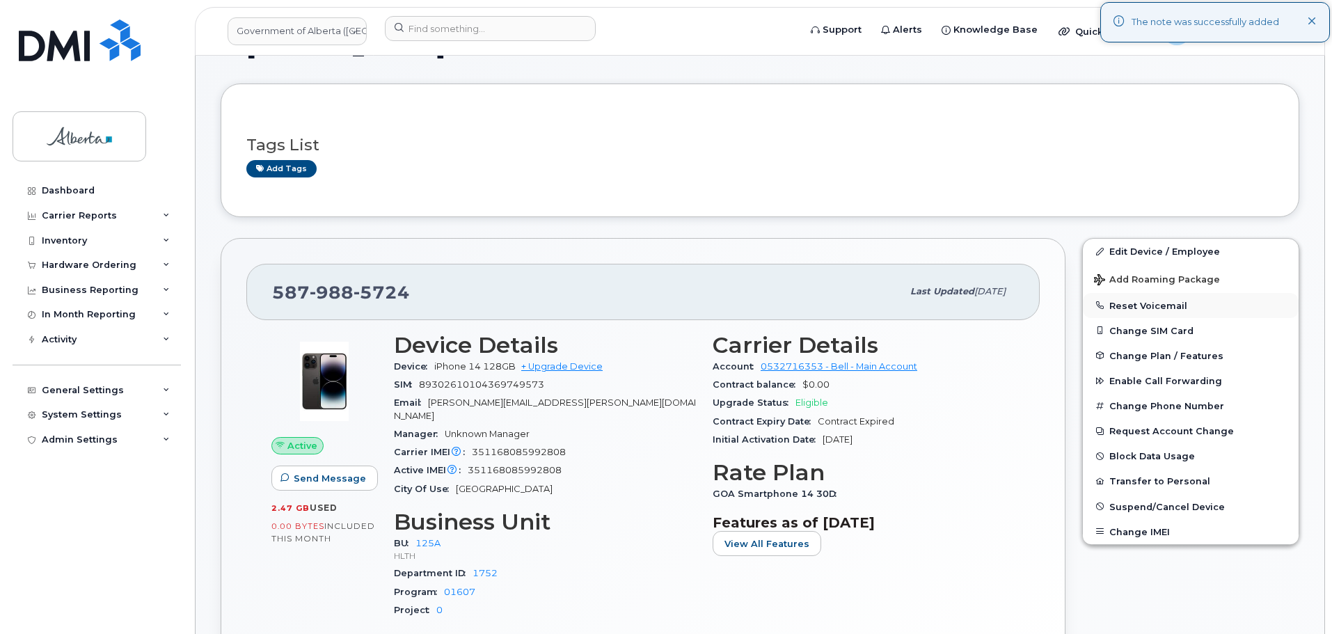
scroll to position [70, 0]
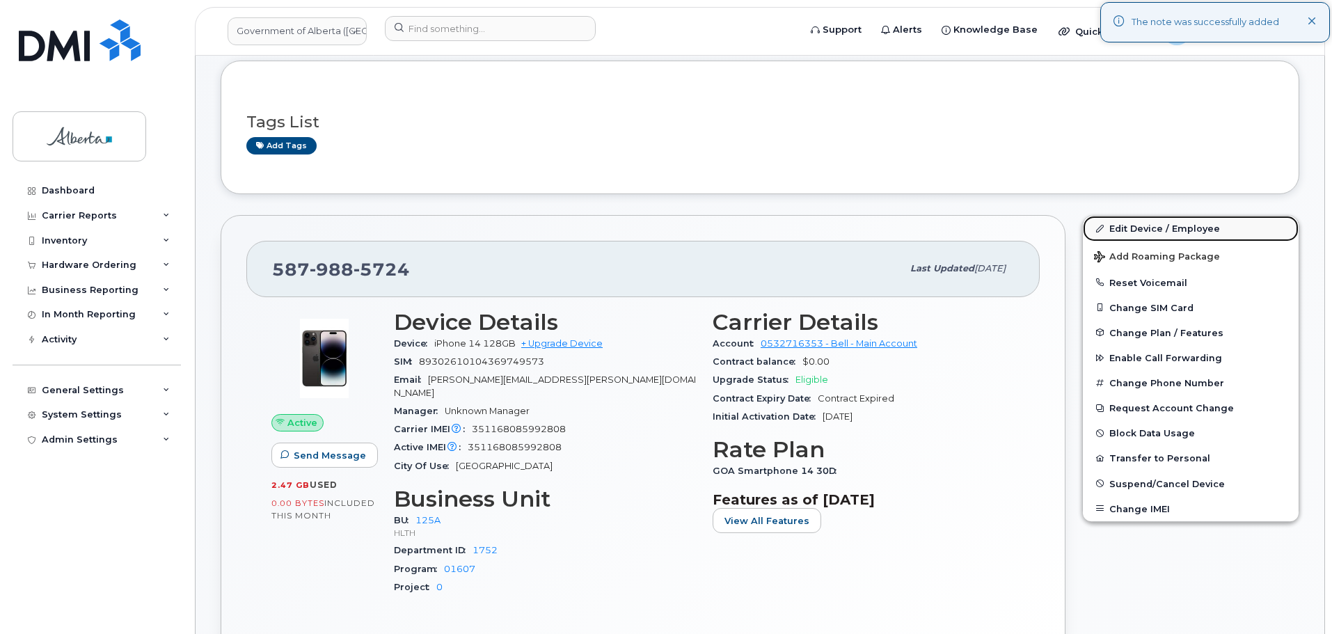
click at [1168, 228] on link "Edit Device / Employee" at bounding box center [1191, 228] width 216 height 25
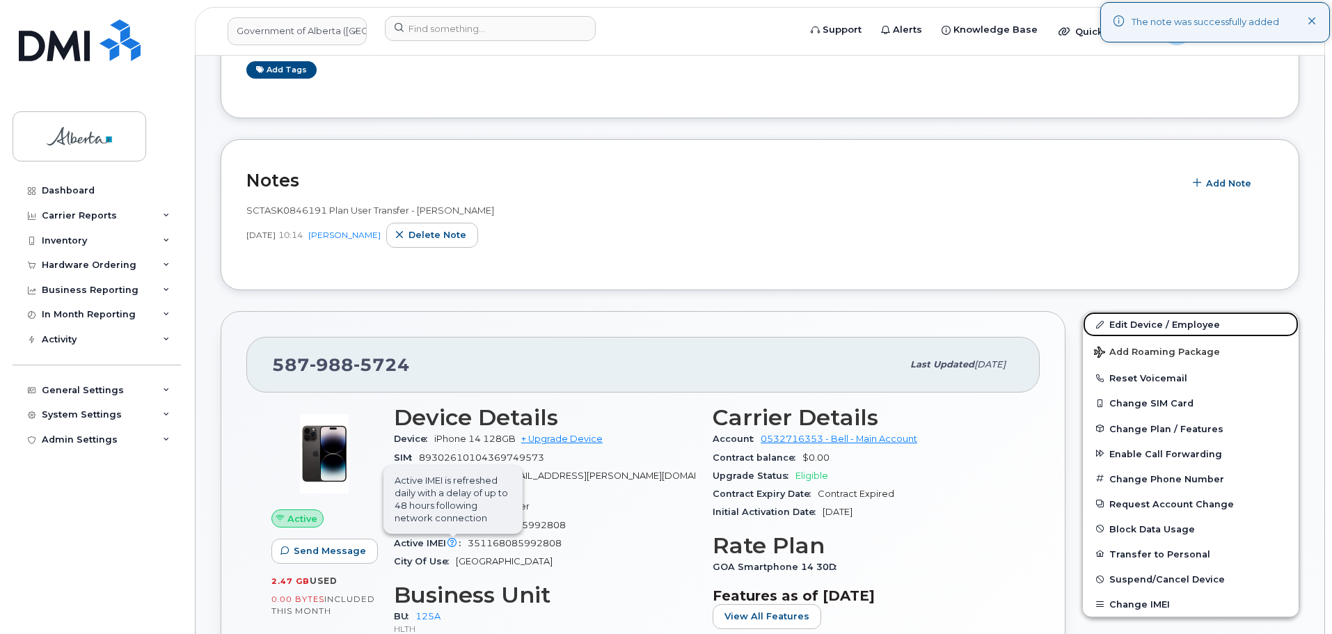
scroll to position [278, 0]
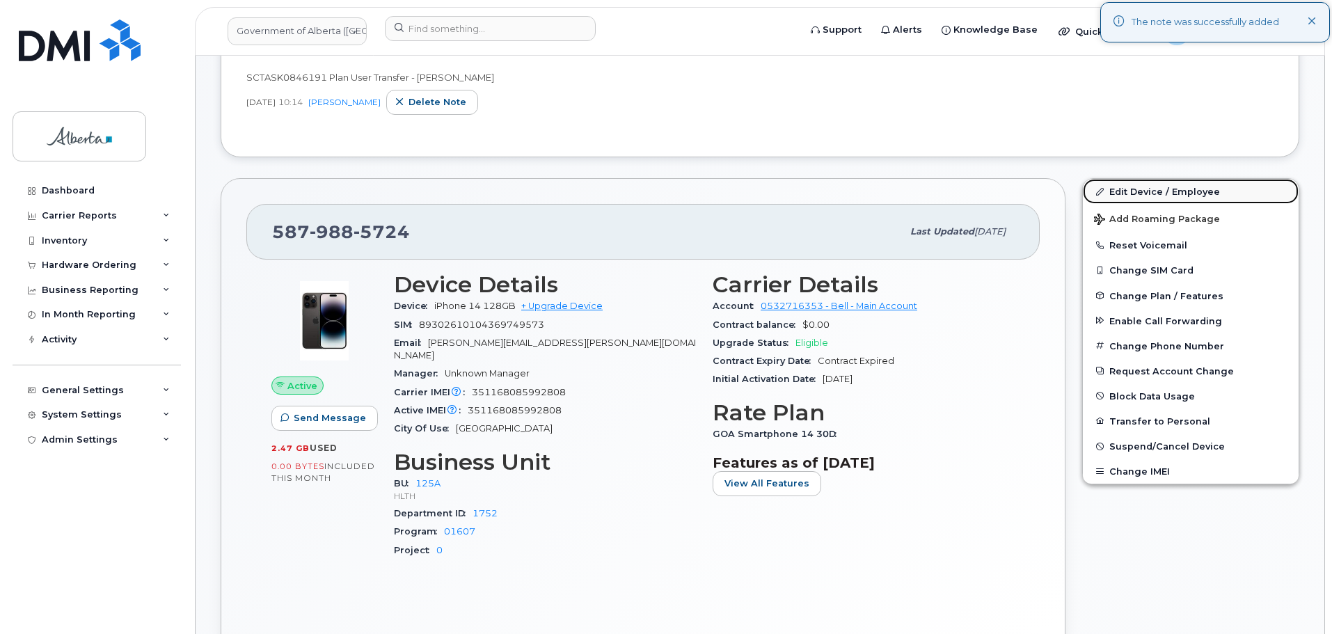
click at [1178, 192] on link "Edit Device / Employee" at bounding box center [1191, 191] width 216 height 25
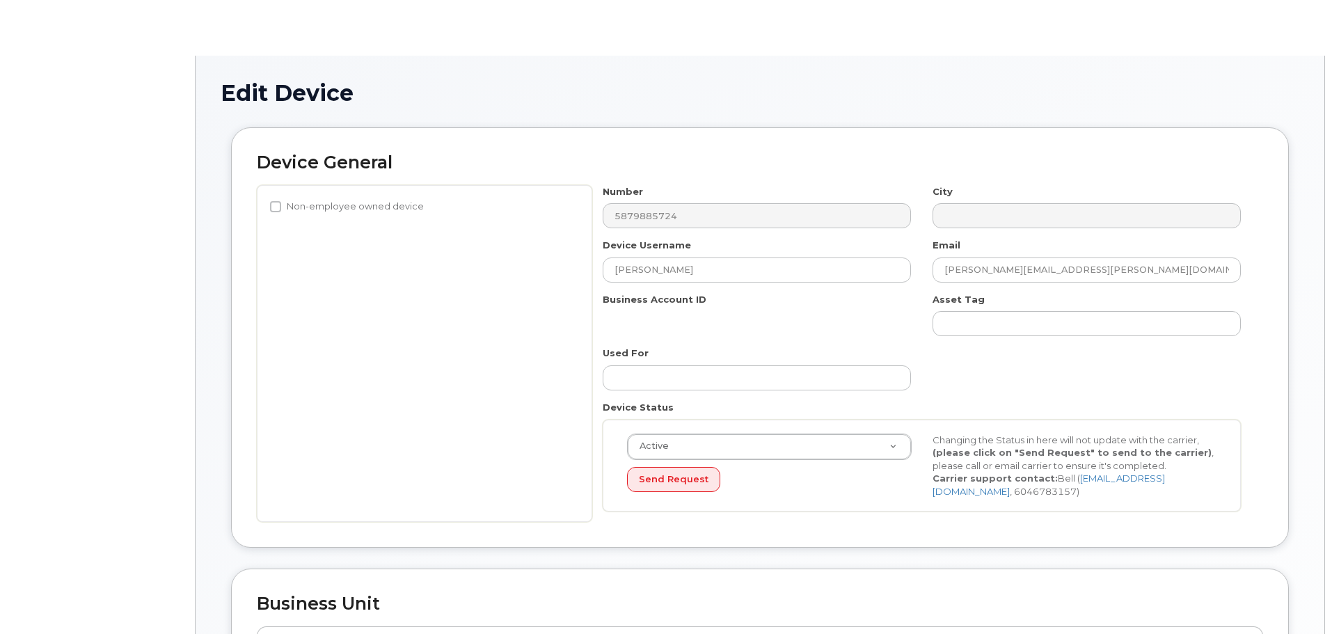
select select "4120335"
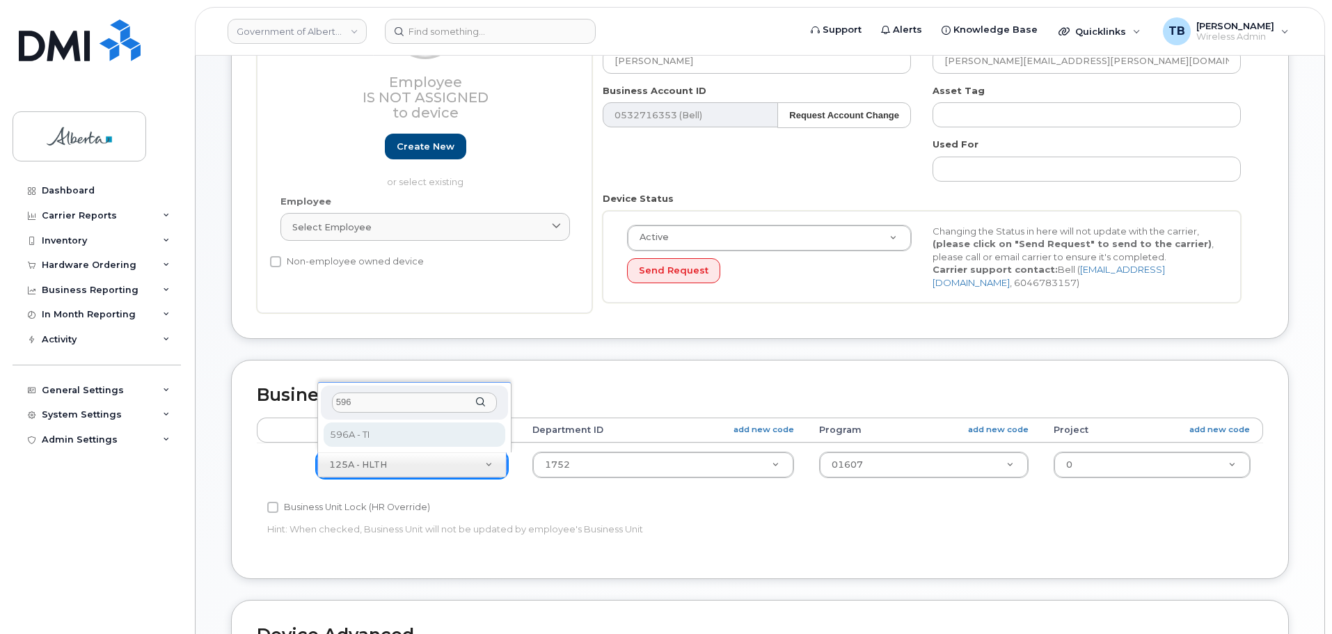
type input "596"
select select "4797729"
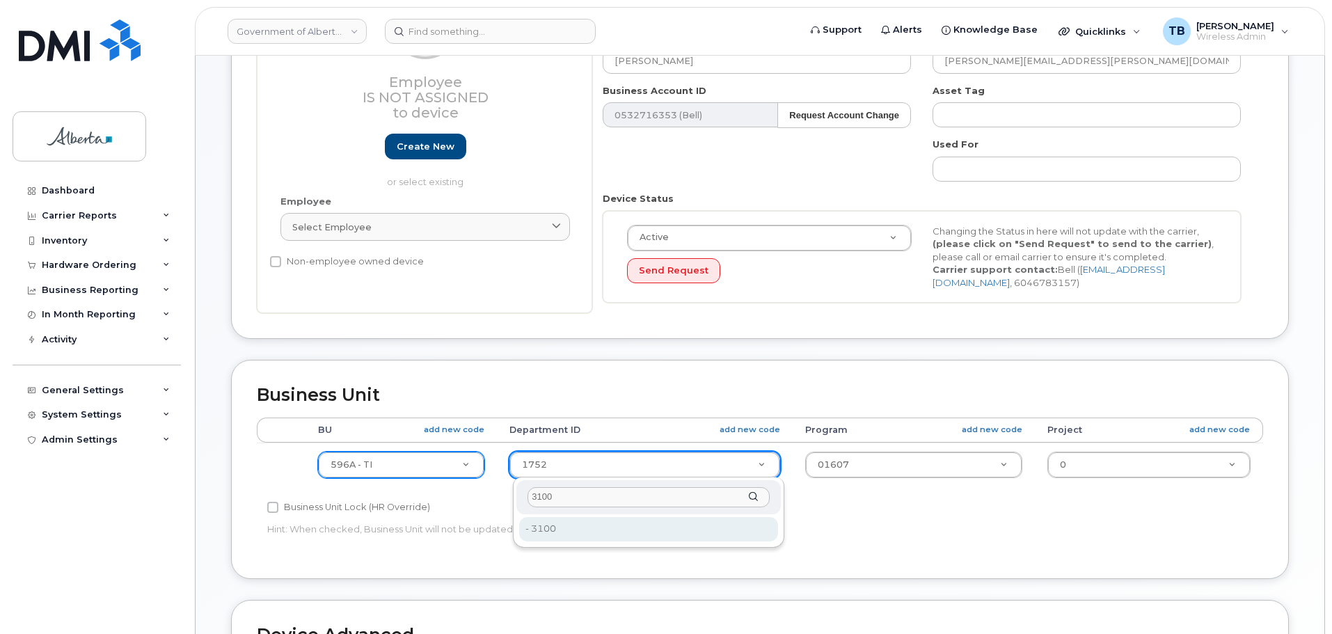
type input "3100"
type input "5645867"
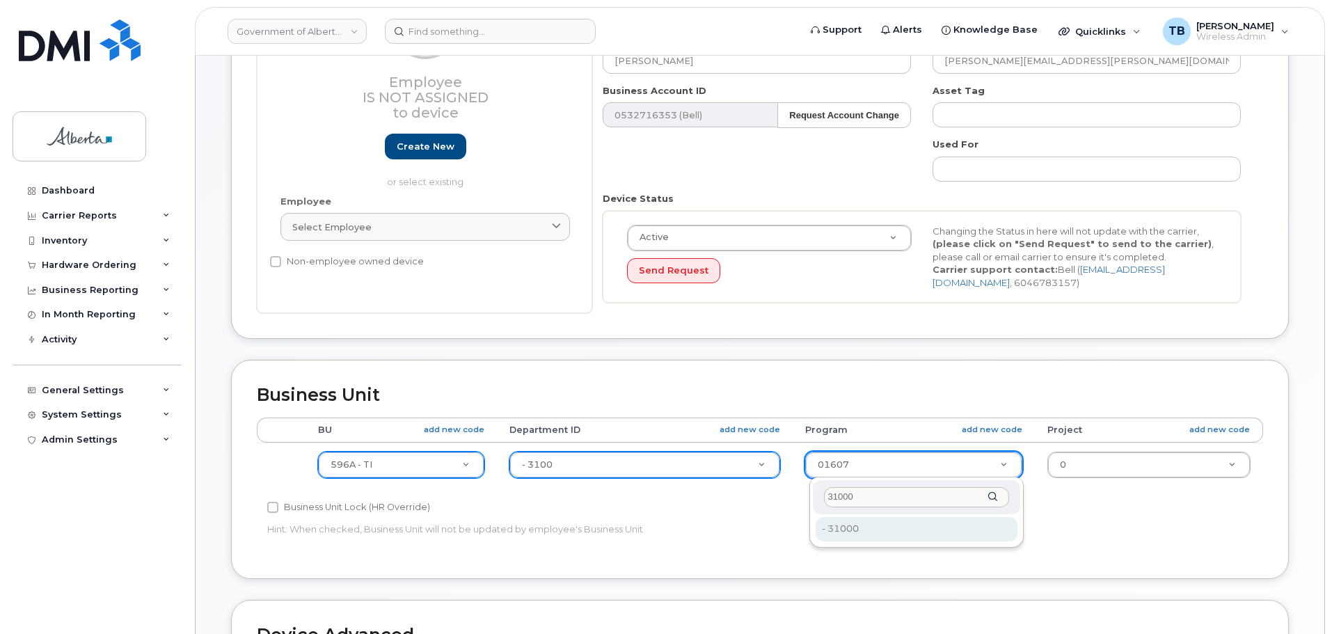
type input "31000"
type input "4753520"
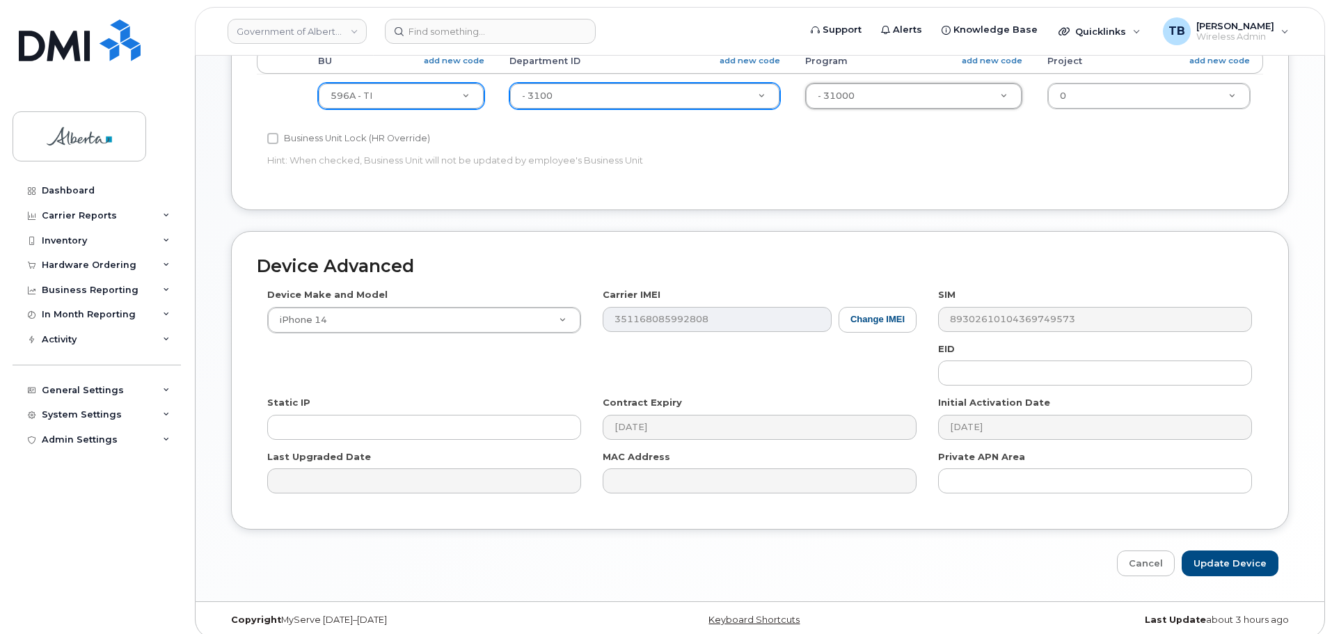
scroll to position [590, 0]
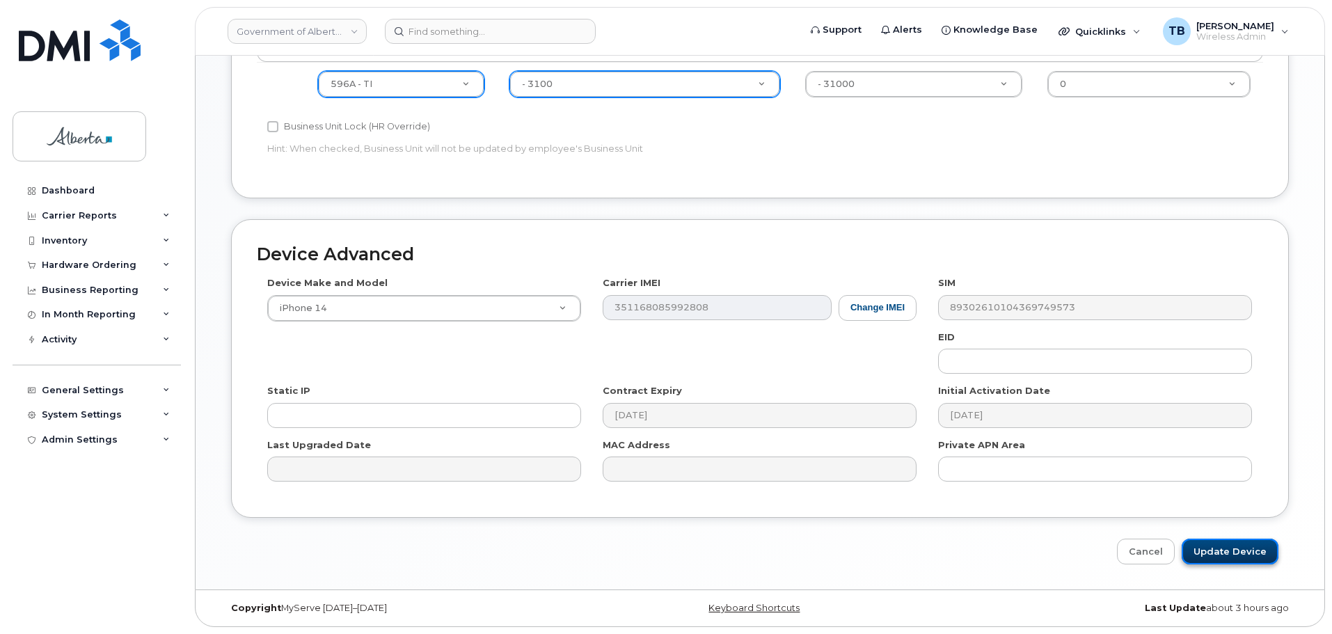
click at [1226, 551] on input "Update Device" at bounding box center [1230, 552] width 97 height 26
type input "Saving..."
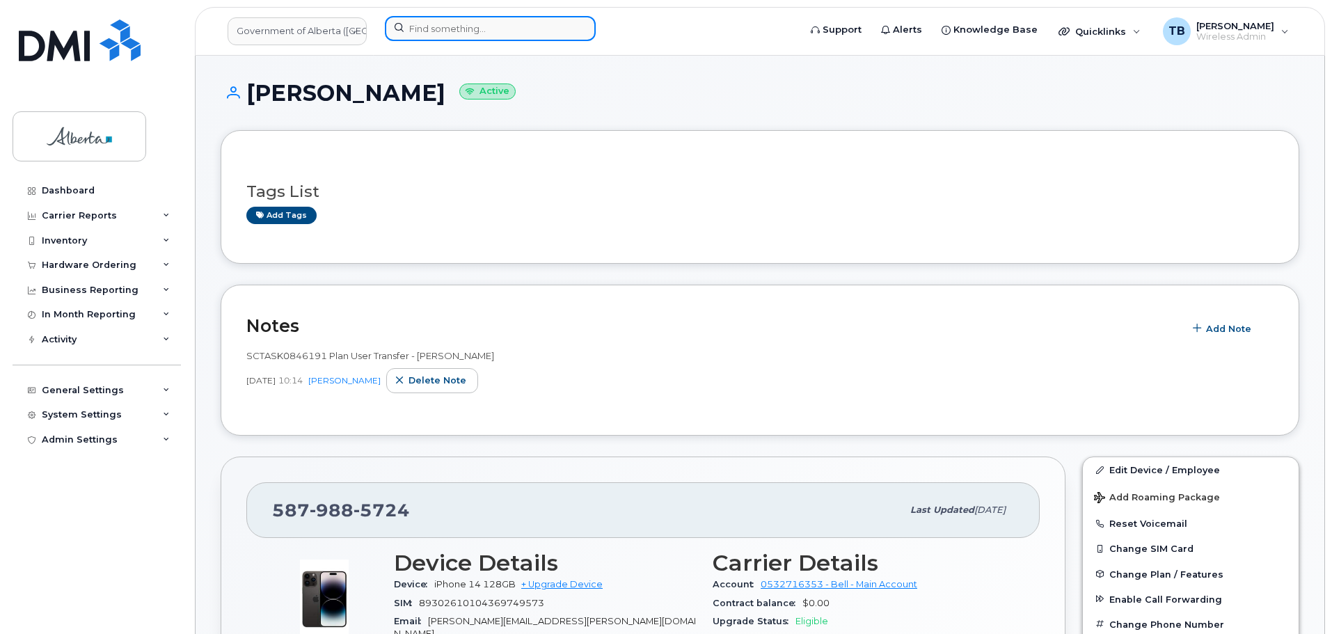
click at [438, 18] on input at bounding box center [490, 28] width 211 height 25
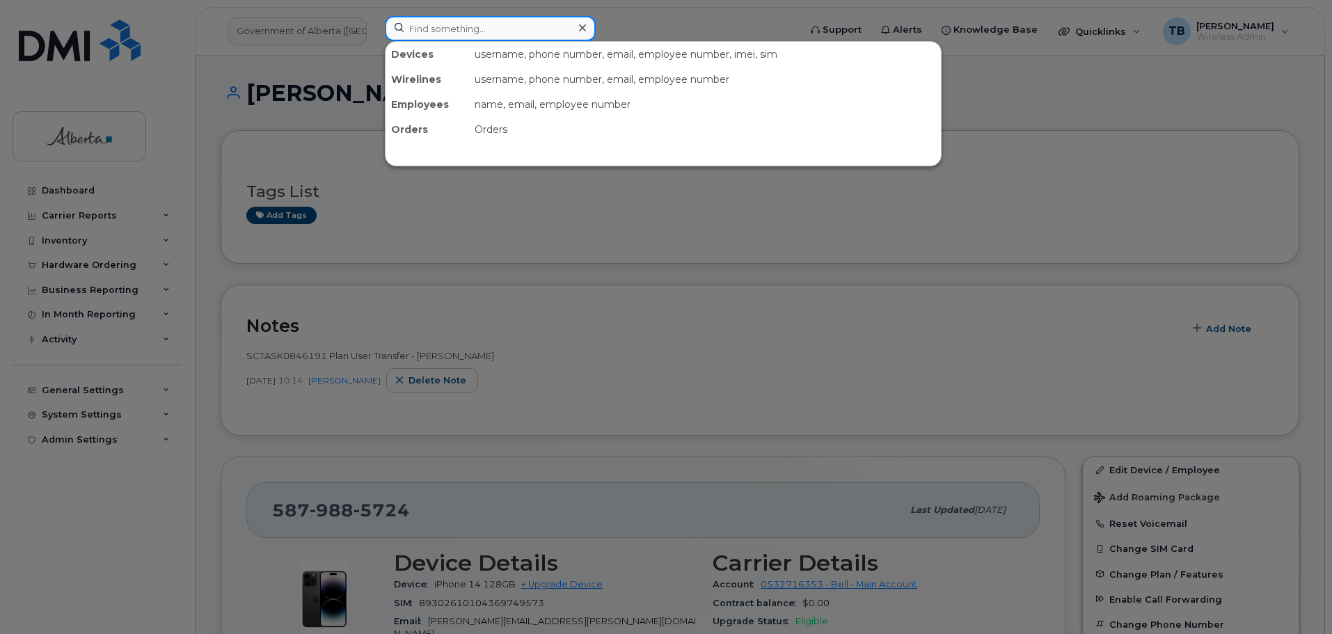
paste input "5877833713"
type input "5877833713"
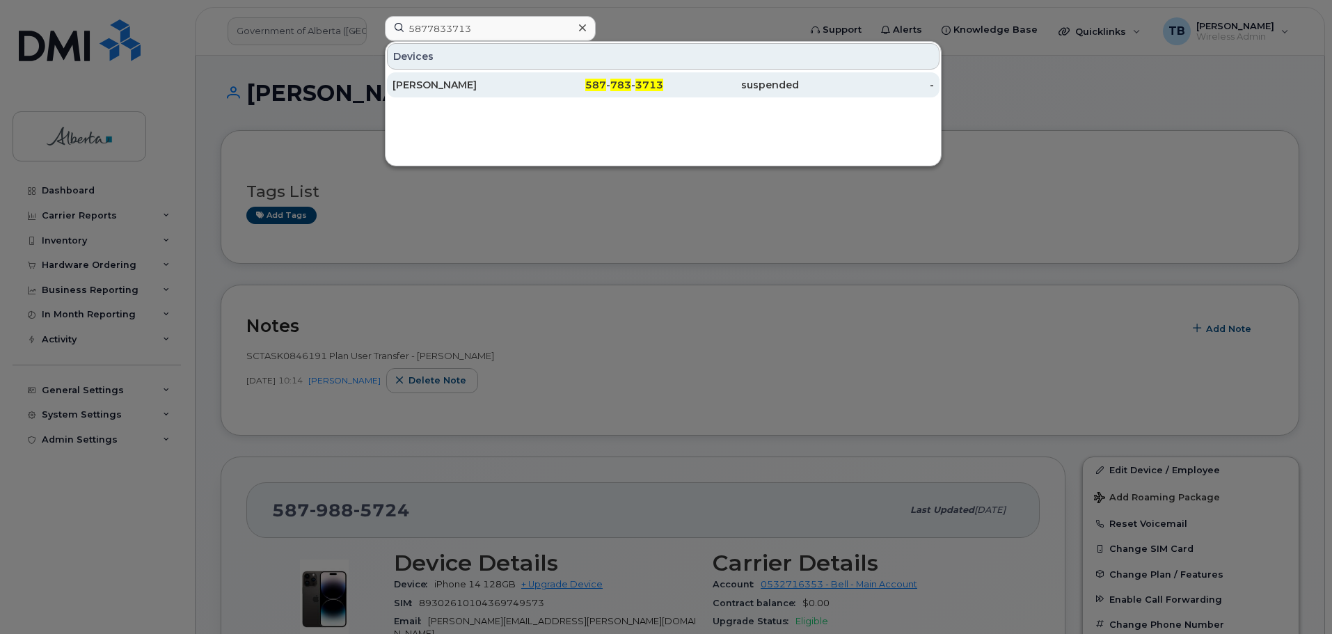
click at [432, 85] on div "[PERSON_NAME]" at bounding box center [461, 85] width 136 height 14
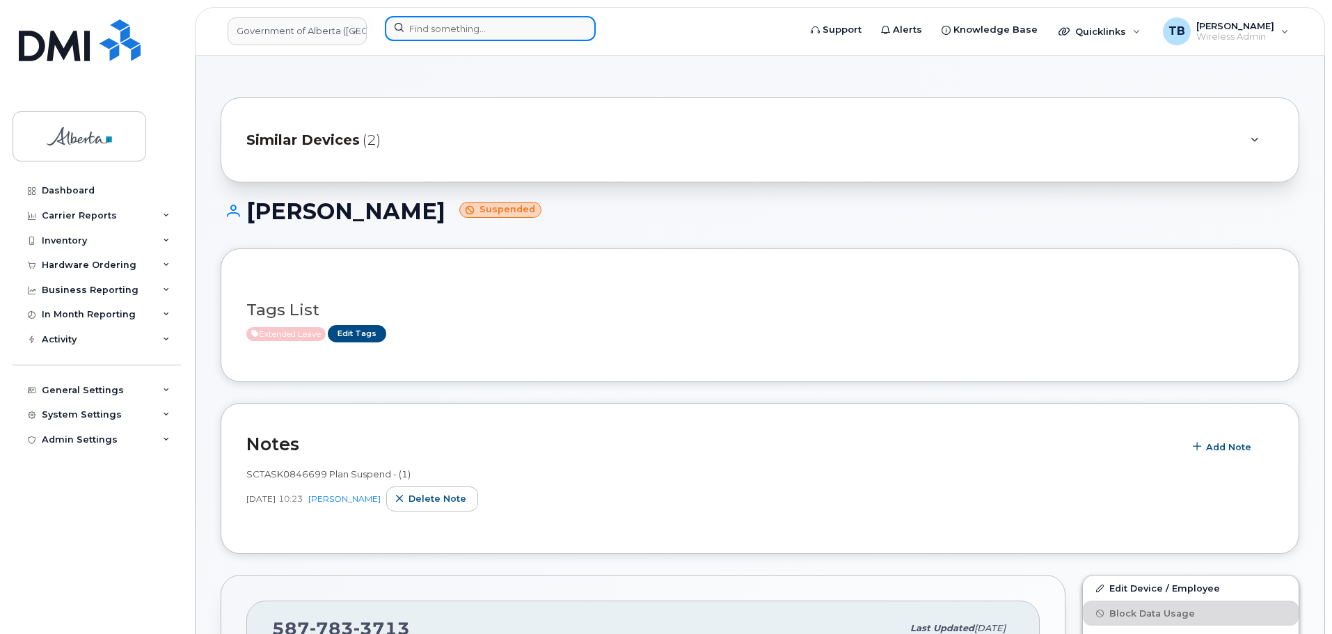
click at [431, 27] on input at bounding box center [490, 28] width 211 height 25
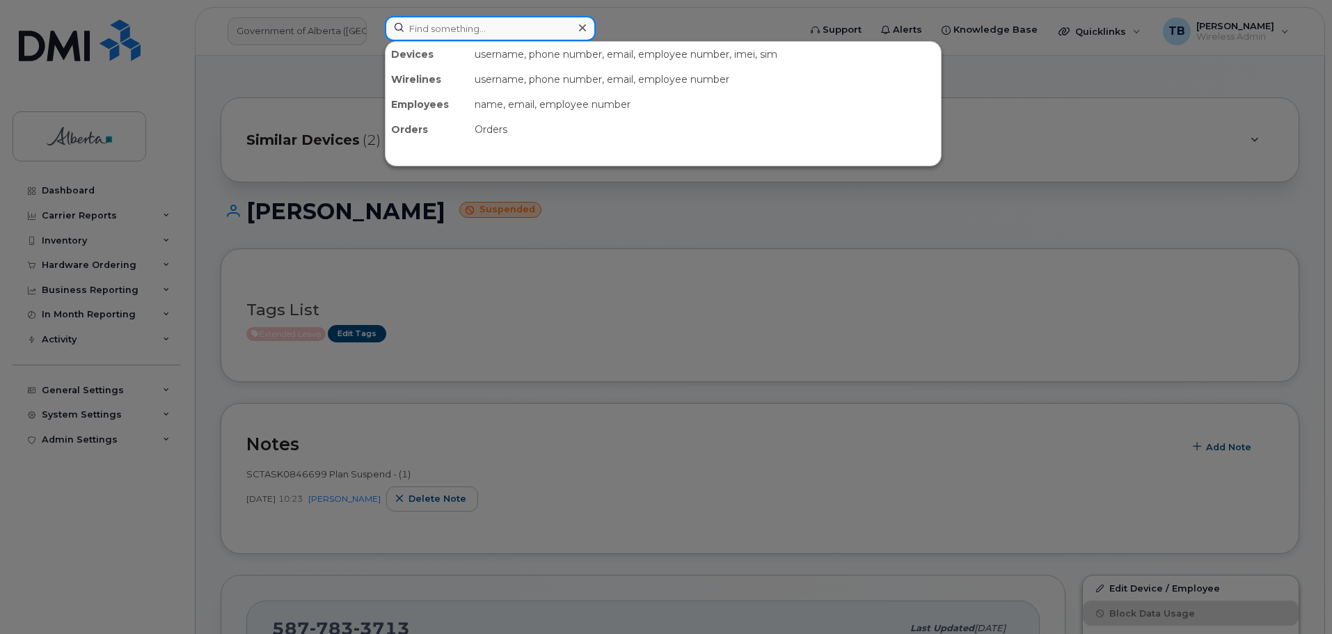
paste input "5873725984"
type input "5873725984"
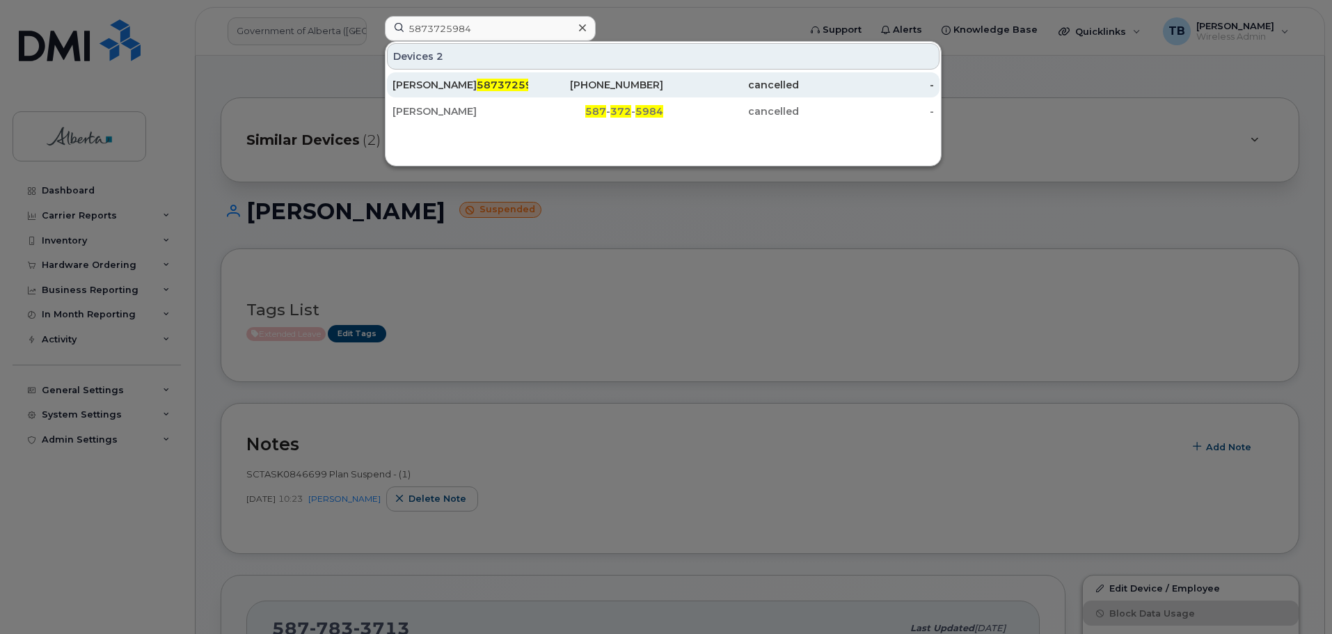
click at [418, 85] on div "Rachit Rawat 5873725984" at bounding box center [461, 85] width 136 height 14
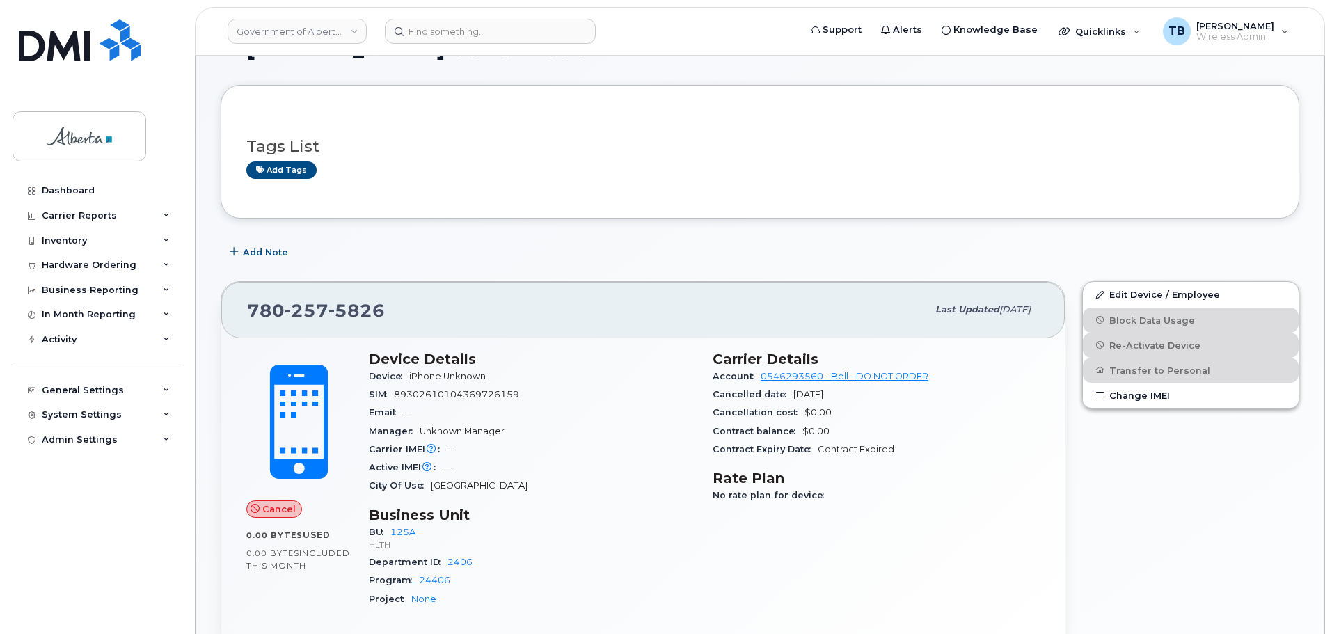
scroll to position [70, 0]
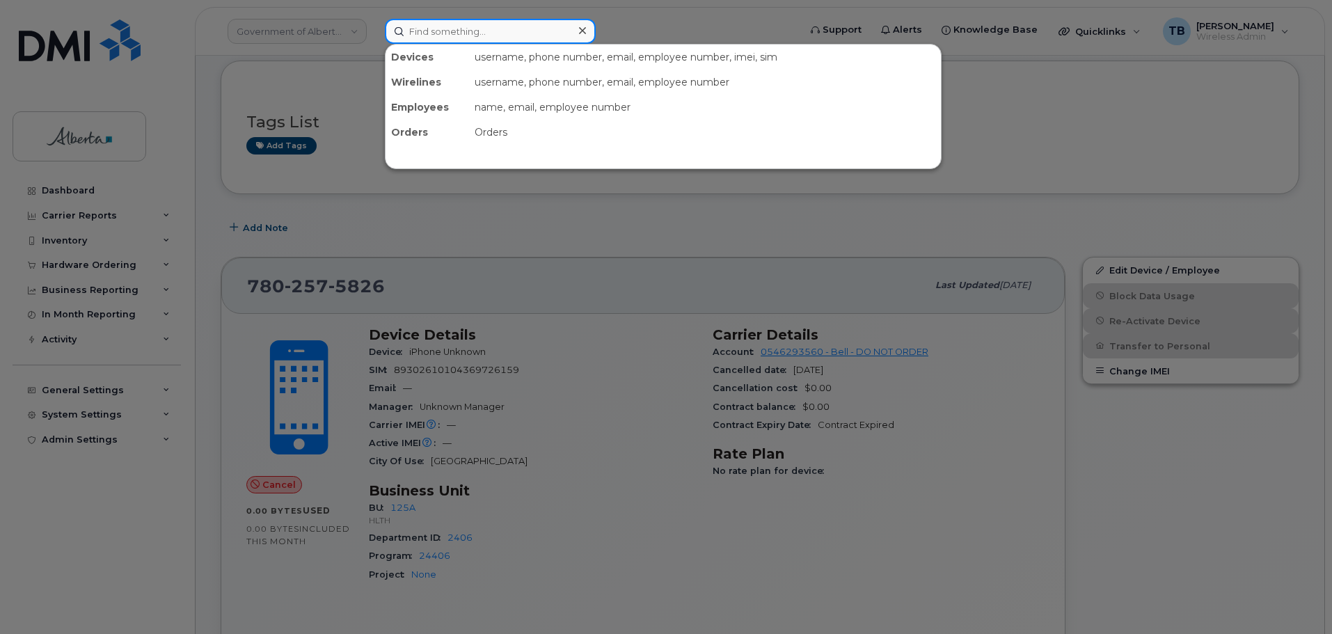
click at [464, 26] on input at bounding box center [490, 31] width 211 height 25
paste input "Jasmine Seivright"
type input "Jasmine Seivright"
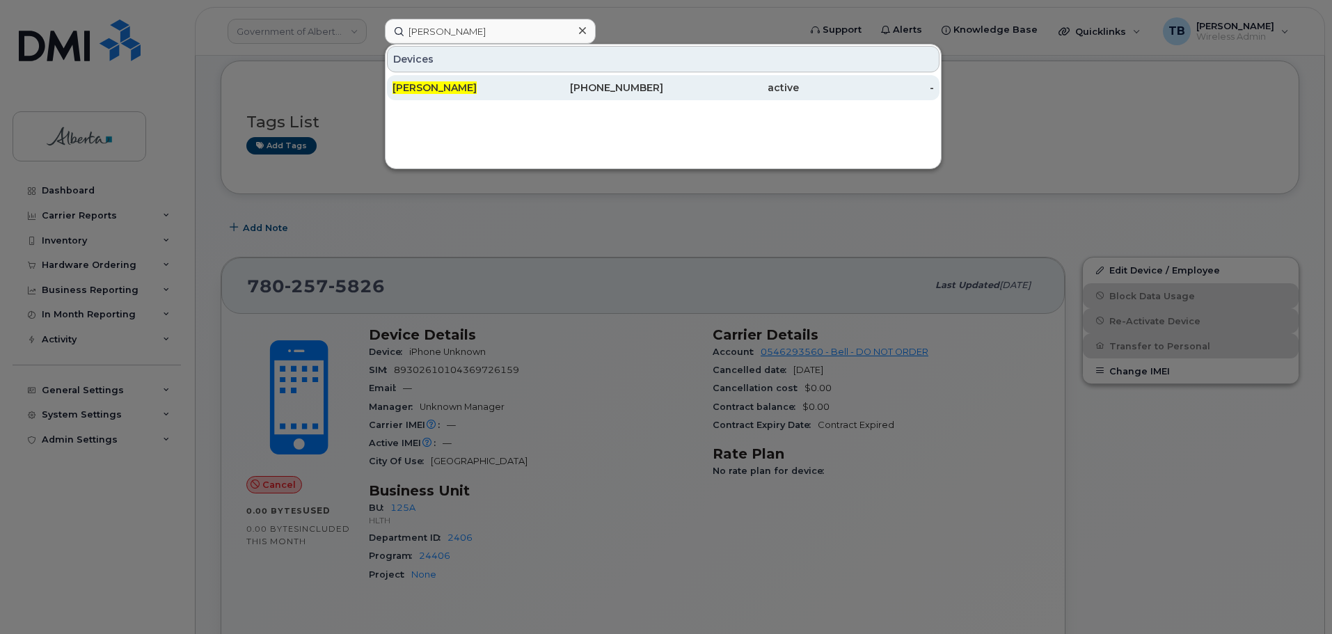
click at [430, 86] on span "Jasmine Seivright" at bounding box center [435, 87] width 84 height 13
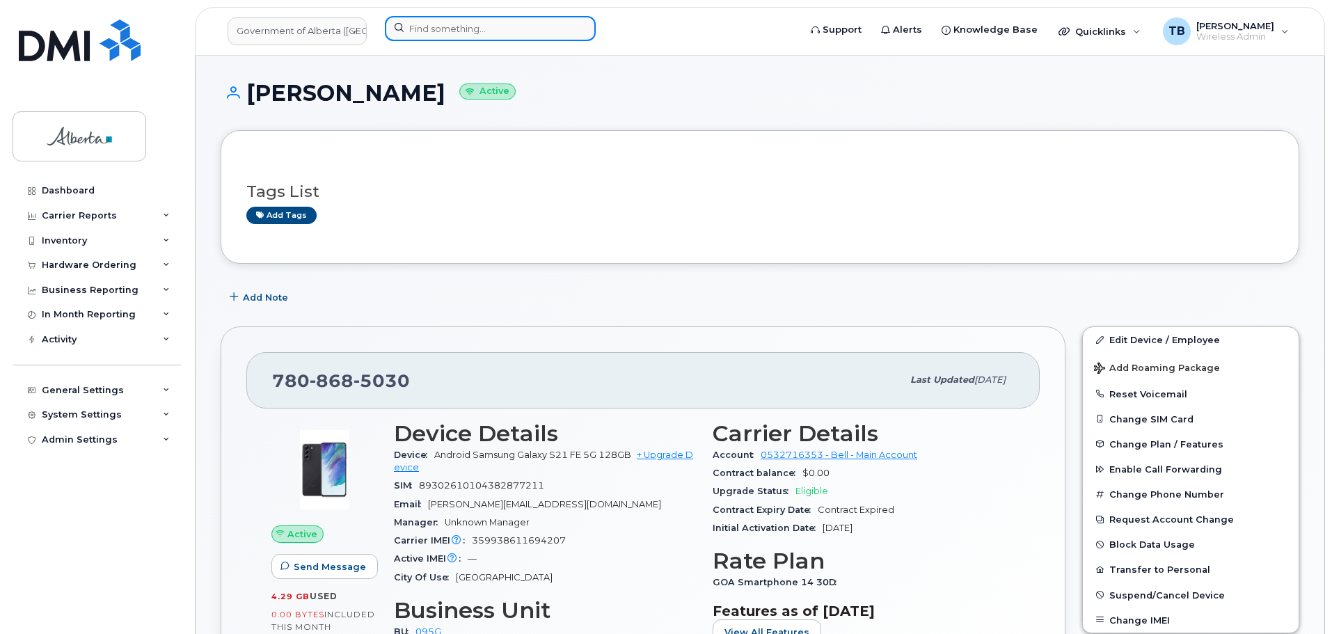
click at [420, 22] on input at bounding box center [490, 28] width 211 height 25
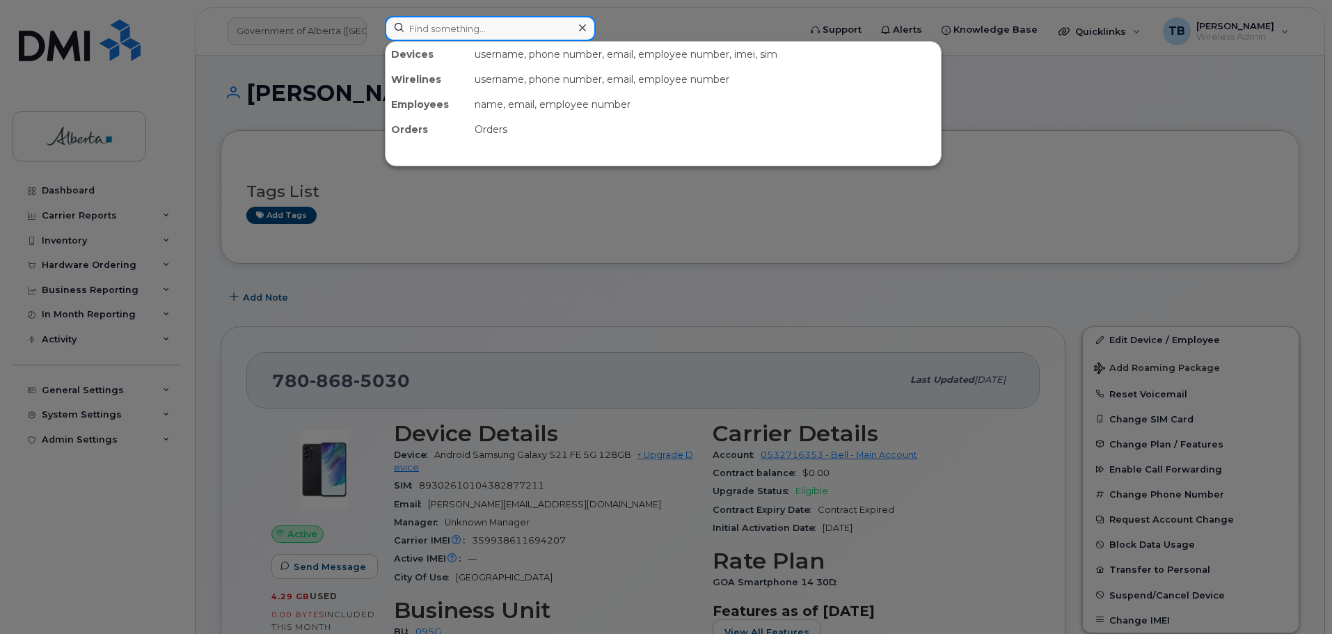
paste input "7806865463"
type input "7806865463"
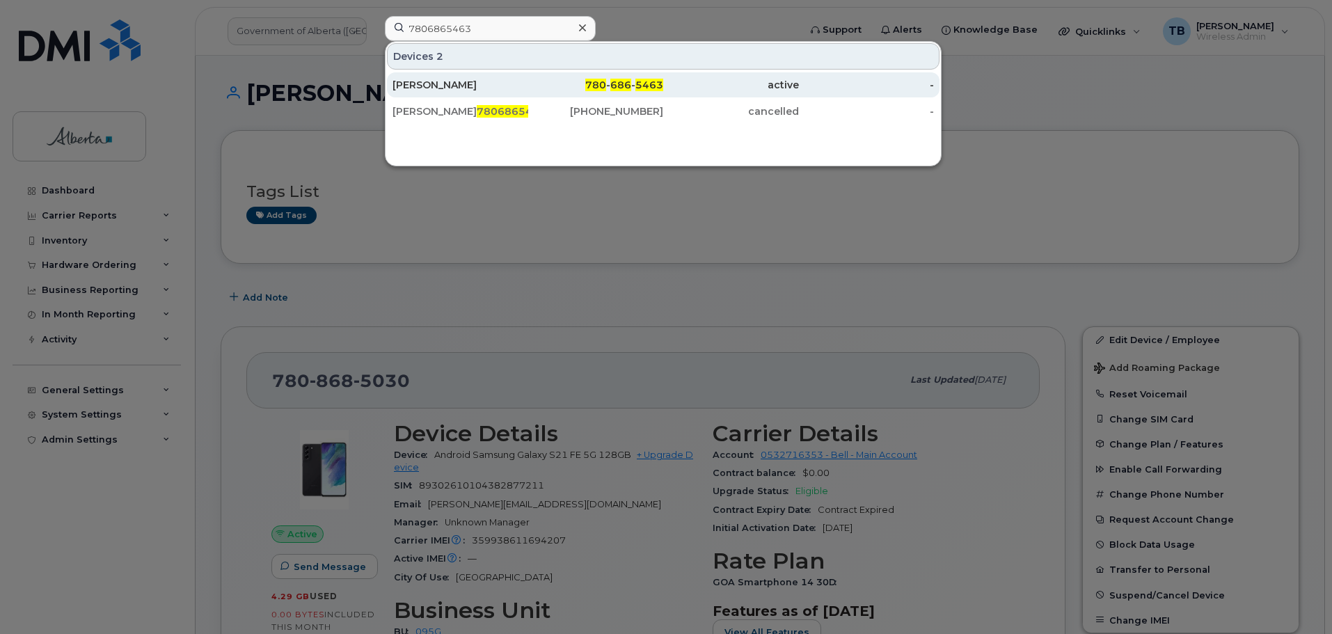
click at [429, 76] on div "[PERSON_NAME]" at bounding box center [461, 84] width 136 height 25
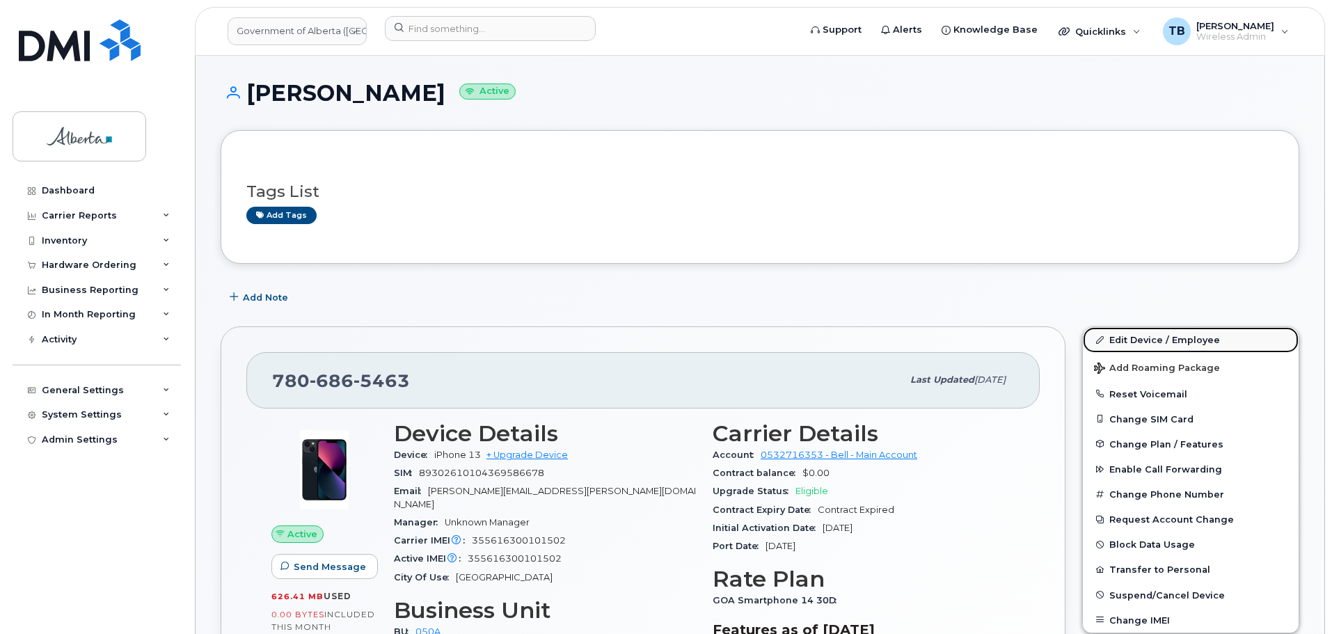
click at [1139, 333] on link "Edit Device / Employee" at bounding box center [1191, 339] width 216 height 25
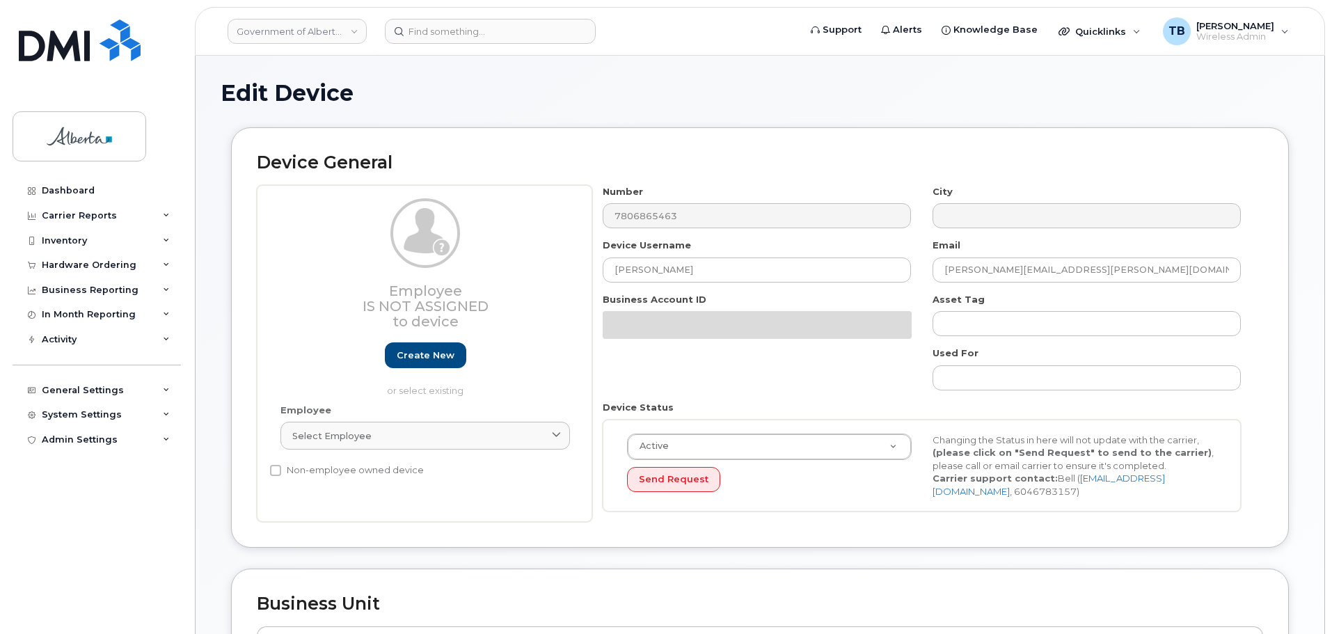
select select "4749738"
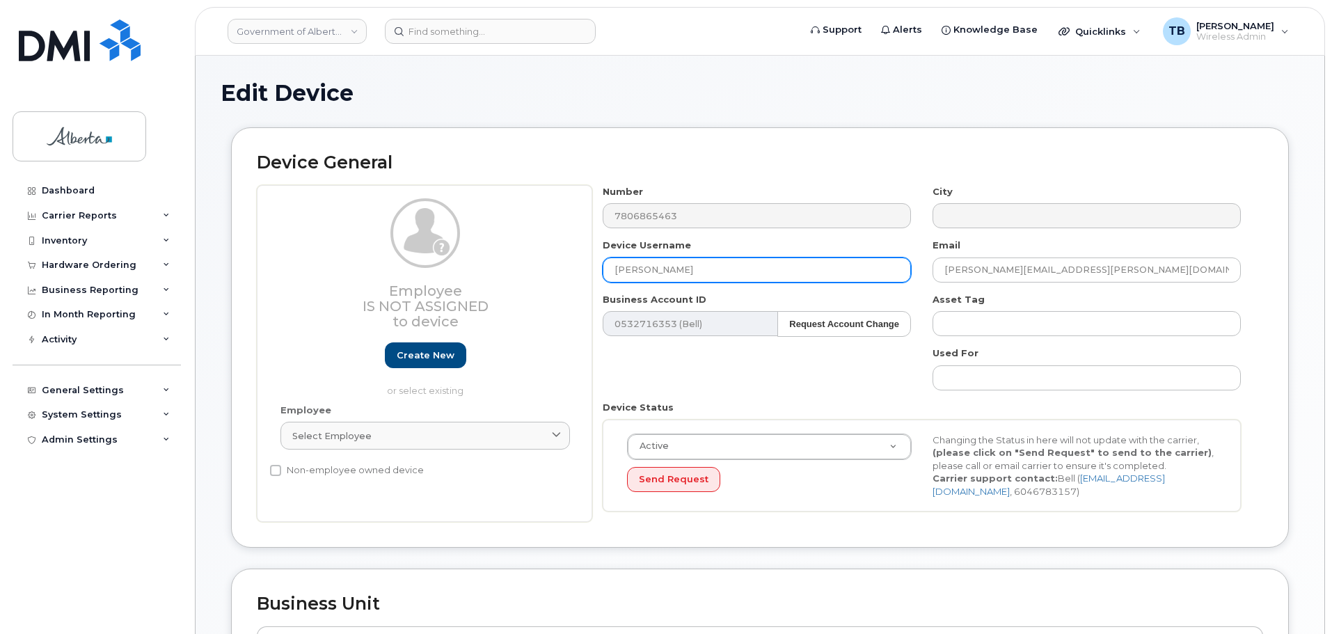
drag, startPoint x: 711, startPoint y: 277, endPoint x: 535, endPoint y: 272, distance: 176.9
click at [535, 272] on div "Employee Is not assigned to device Create new or select existing Employee Selec…" at bounding box center [760, 354] width 1006 height 338
paste input "[PERSON_NAME]"
type input "[PERSON_NAME]"
drag, startPoint x: 1075, startPoint y: 276, endPoint x: 874, endPoint y: 276, distance: 200.5
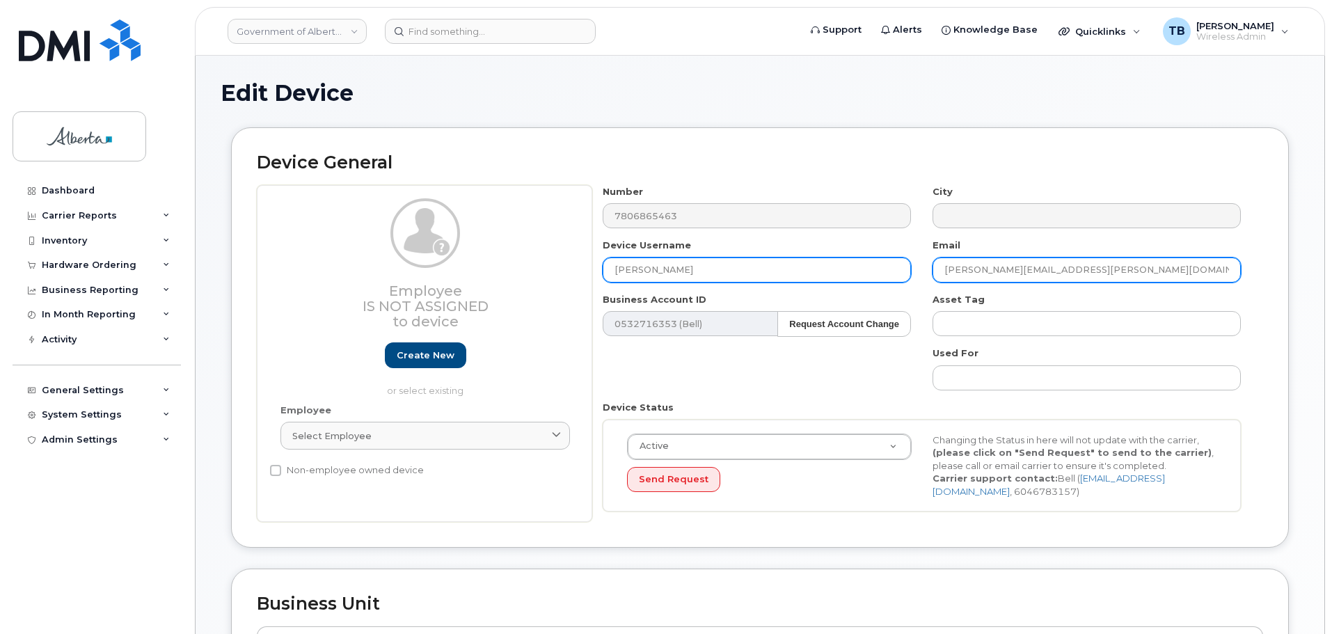
click at [874, 276] on div "Number 7806865463 City Device Username [PERSON_NAME] Email [PERSON_NAME][EMAIL_…" at bounding box center [922, 354] width 660 height 338
paste input "Marina.[PERSON_NAME]"
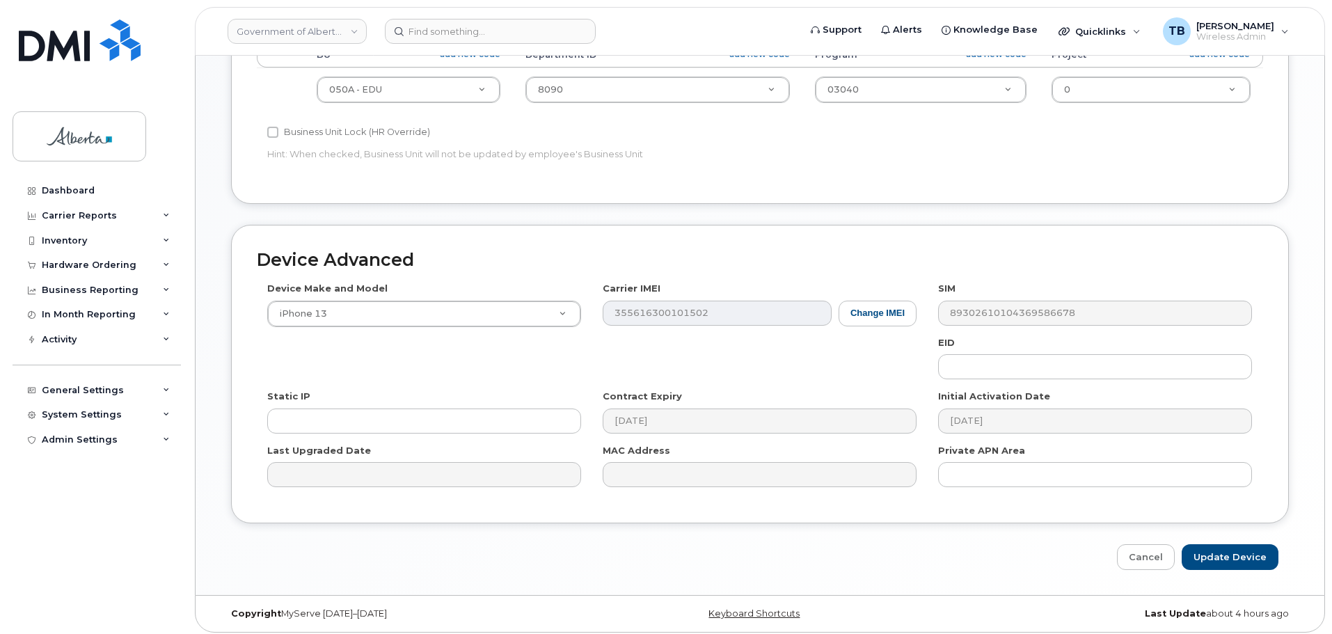
scroll to position [590, 0]
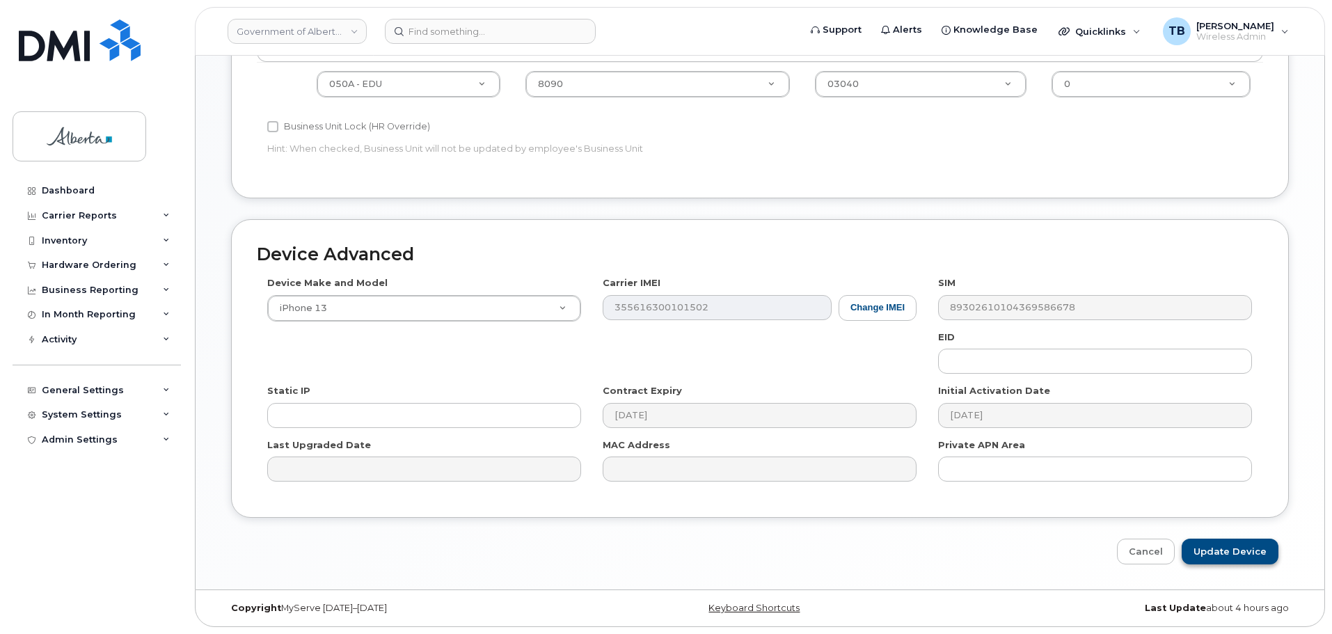
type input "[EMAIL_ADDRESS][PERSON_NAME][DOMAIN_NAME]"
click at [1228, 542] on input "Update Device" at bounding box center [1230, 552] width 97 height 26
type input "Saving..."
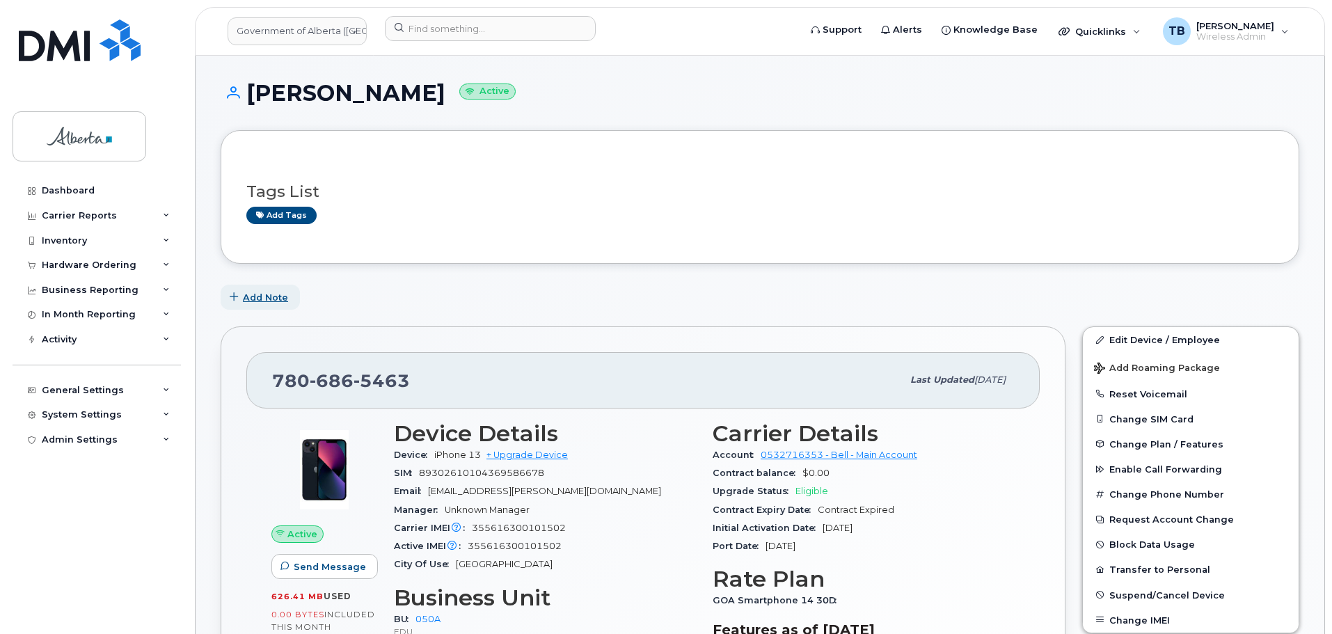
click at [264, 301] on span "Add Note" at bounding box center [265, 297] width 45 height 13
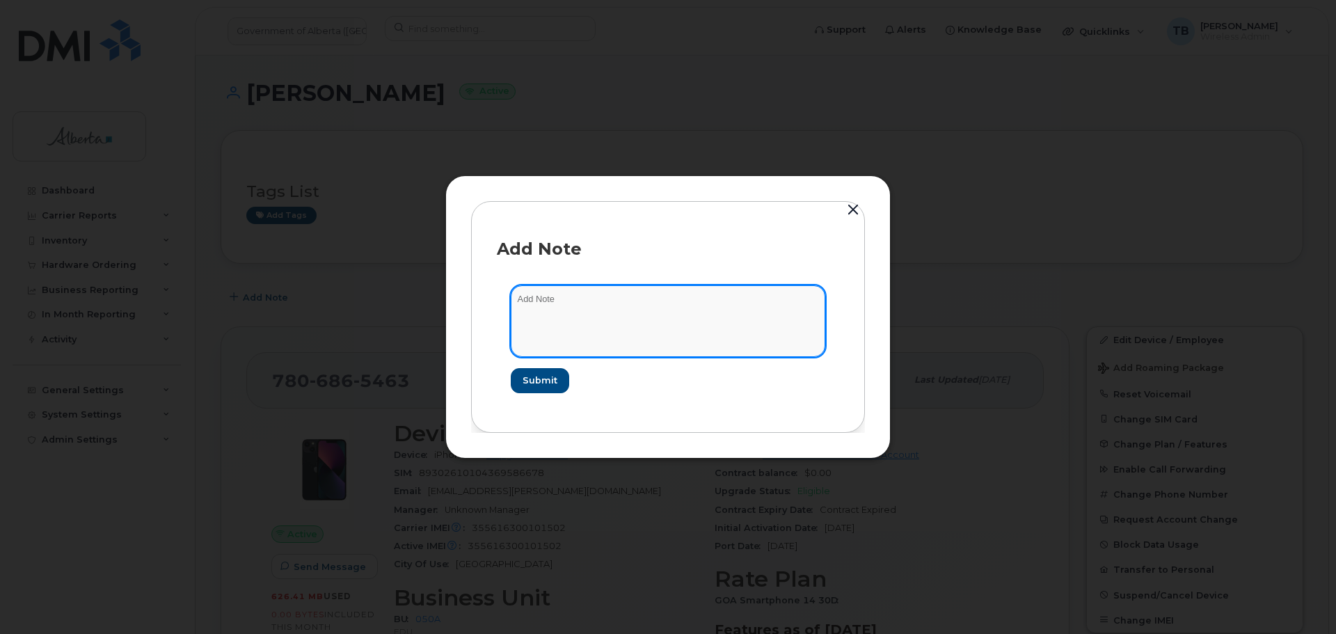
click at [553, 316] on textarea at bounding box center [668, 320] width 315 height 71
paste textarea "SCTASK0845010 Device Plan Reassign - (1)"
type textarea "SCTASK0845010 Device Plan Reassign - (1)"
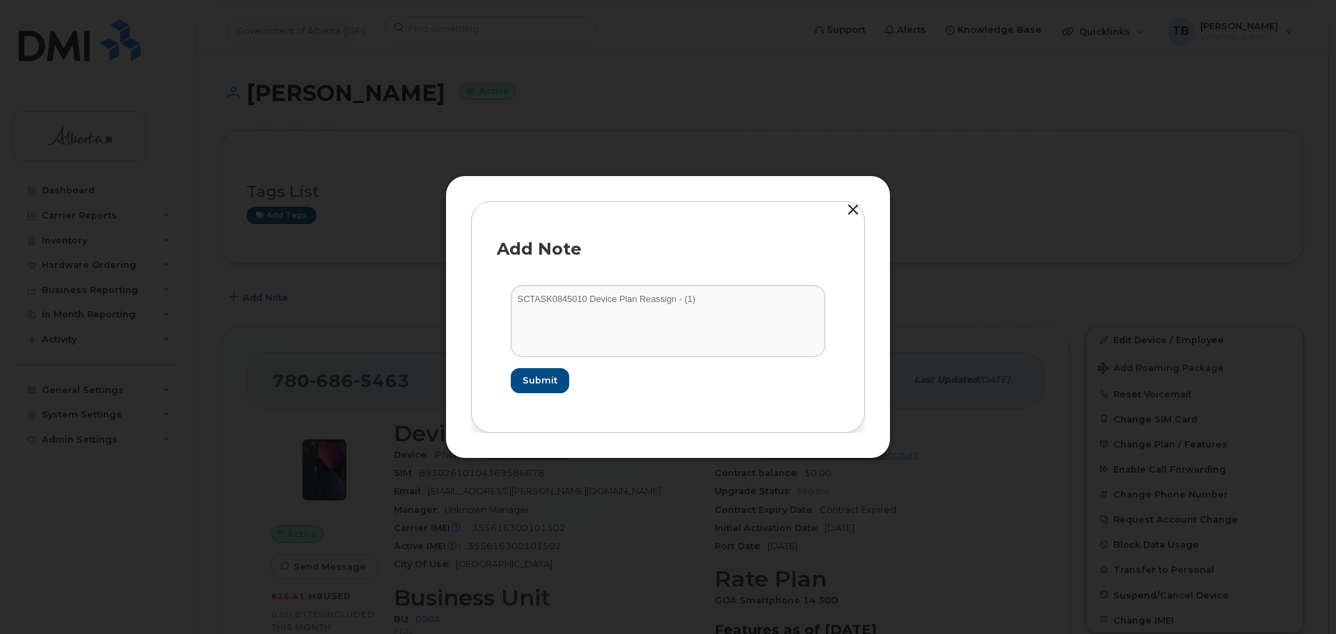
click at [523, 397] on form "SCTASK0845010 Device Plan Reassign - (1) Submit" at bounding box center [668, 338] width 342 height 135
click at [512, 364] on form "SCTASK0845010 Device Plan Reassign - (1) Submit" at bounding box center [668, 338] width 342 height 135
click at [514, 384] on button "Submit" at bounding box center [539, 380] width 57 height 25
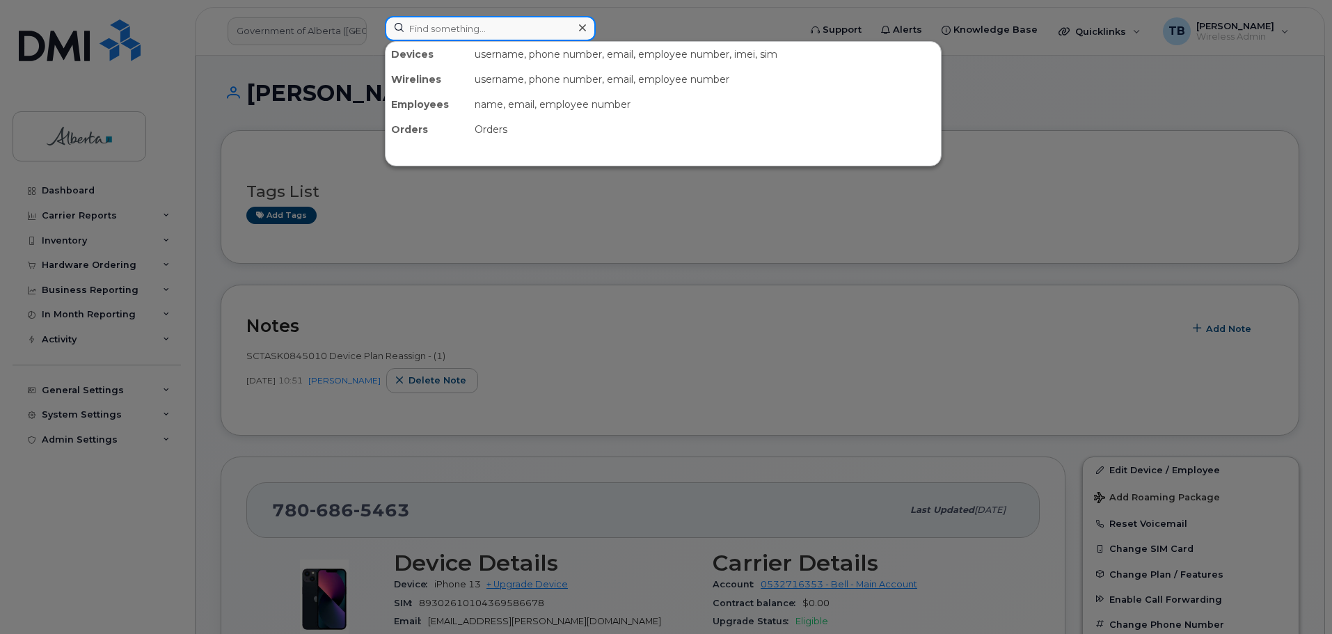
click at [429, 24] on input at bounding box center [490, 28] width 211 height 25
paste input "5873417739"
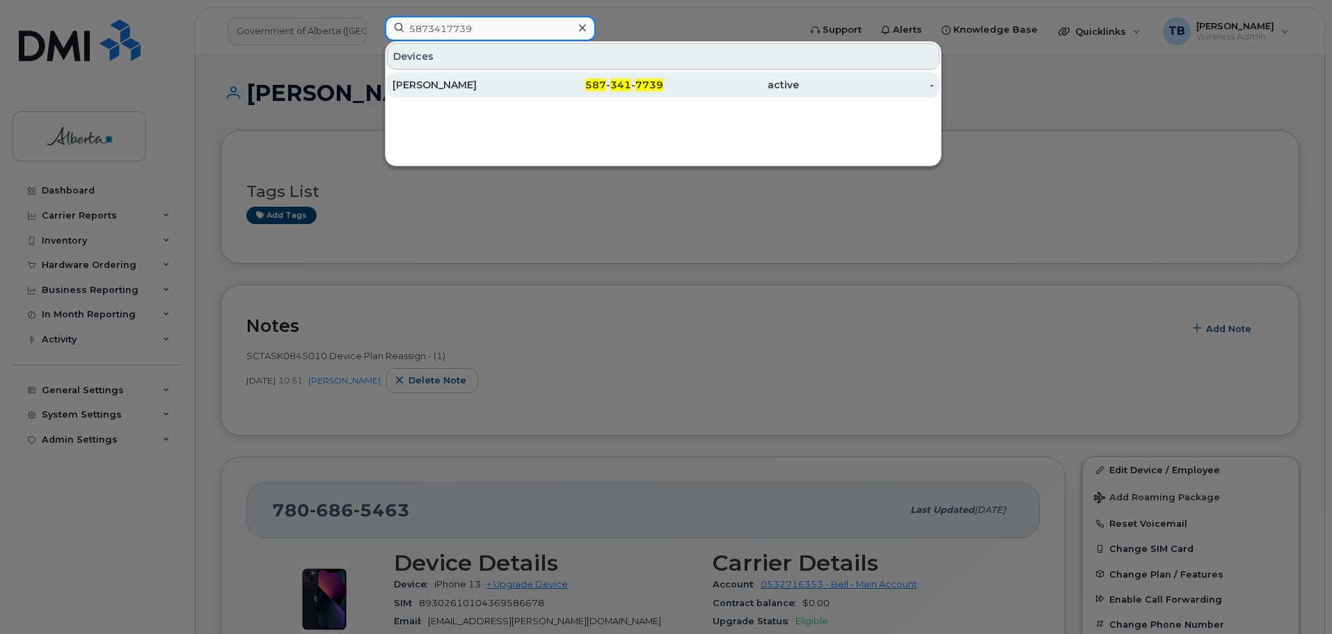
type input "5873417739"
click at [400, 86] on div "[PERSON_NAME]" at bounding box center [461, 85] width 136 height 14
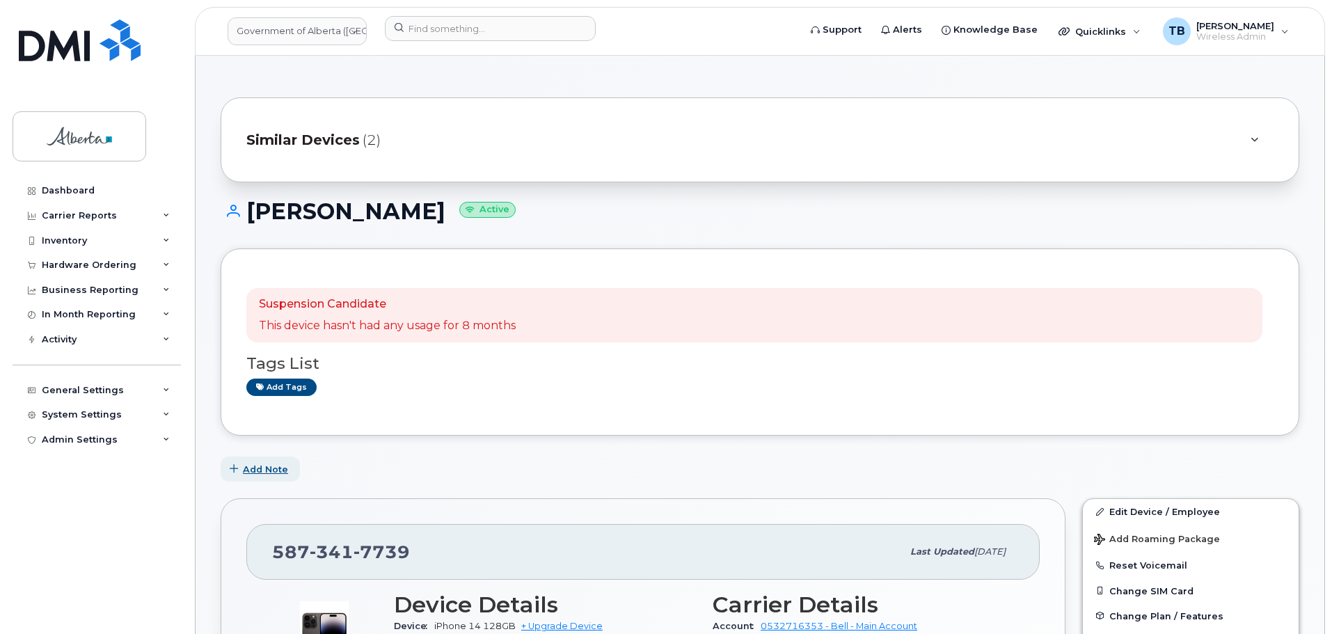
click at [268, 470] on span "Add Note" at bounding box center [265, 469] width 45 height 13
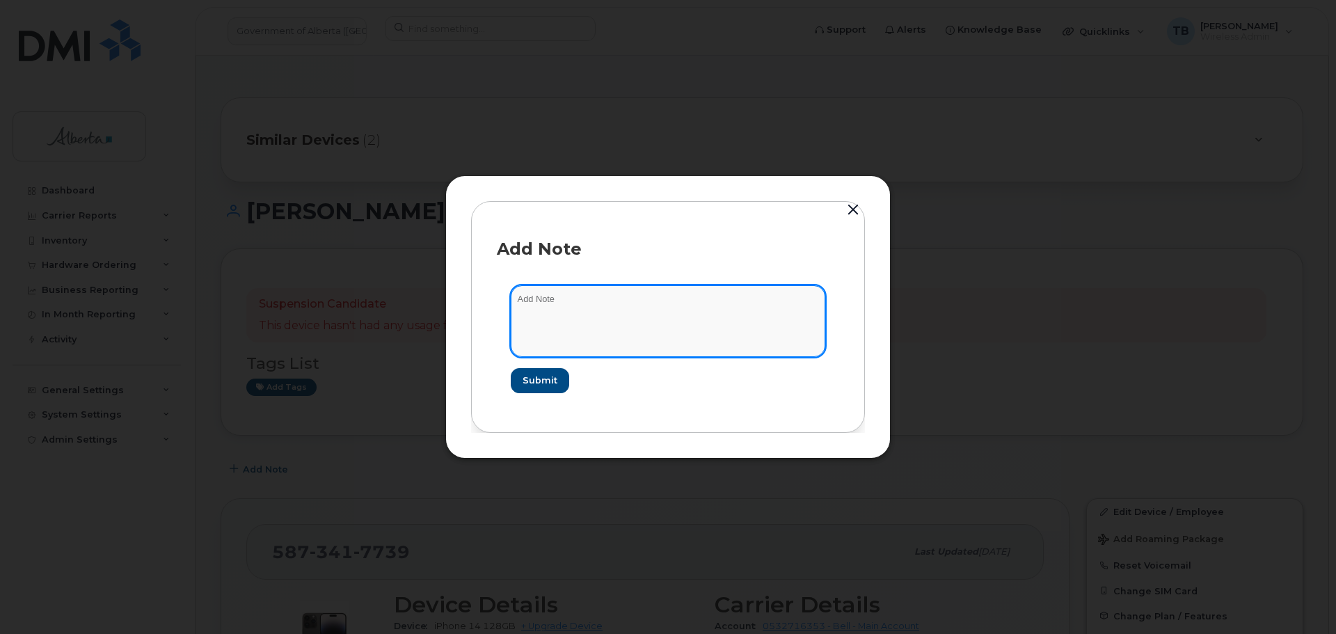
click at [568, 331] on textarea at bounding box center [668, 320] width 315 height 71
paste textarea "SCTASK0846215 Device Plan Reassign - (1)"
type textarea "SCTASK0846215 Device Plan Reassign - (1)"
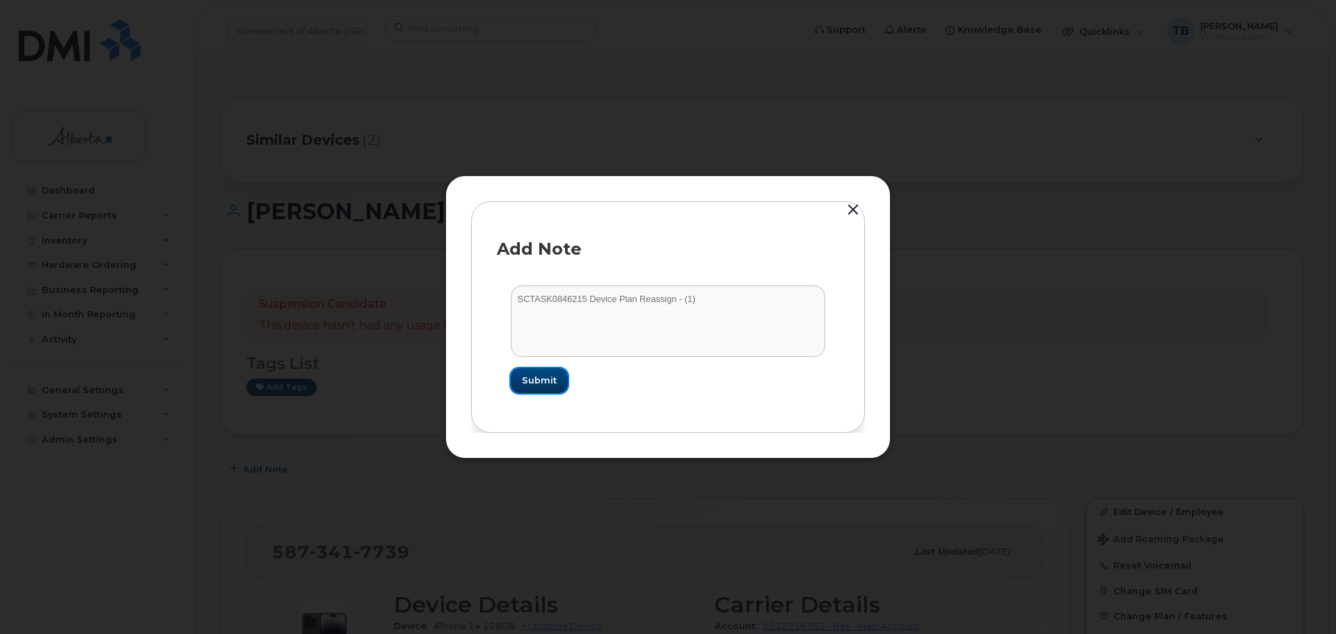
click at [542, 384] on span "Submit" at bounding box center [539, 380] width 35 height 13
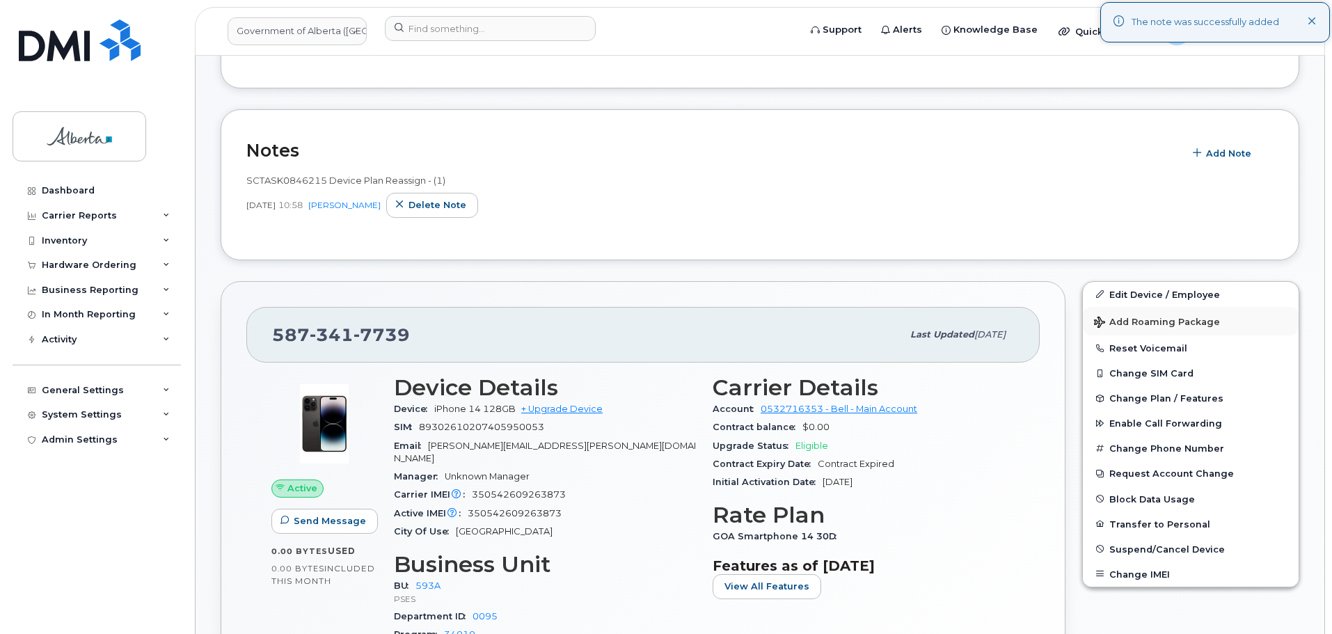
scroll to position [348, 0]
drag, startPoint x: 1172, startPoint y: 296, endPoint x: 727, endPoint y: 161, distance: 464.8
click at [1172, 296] on link "Edit Device / Employee" at bounding box center [1191, 293] width 216 height 25
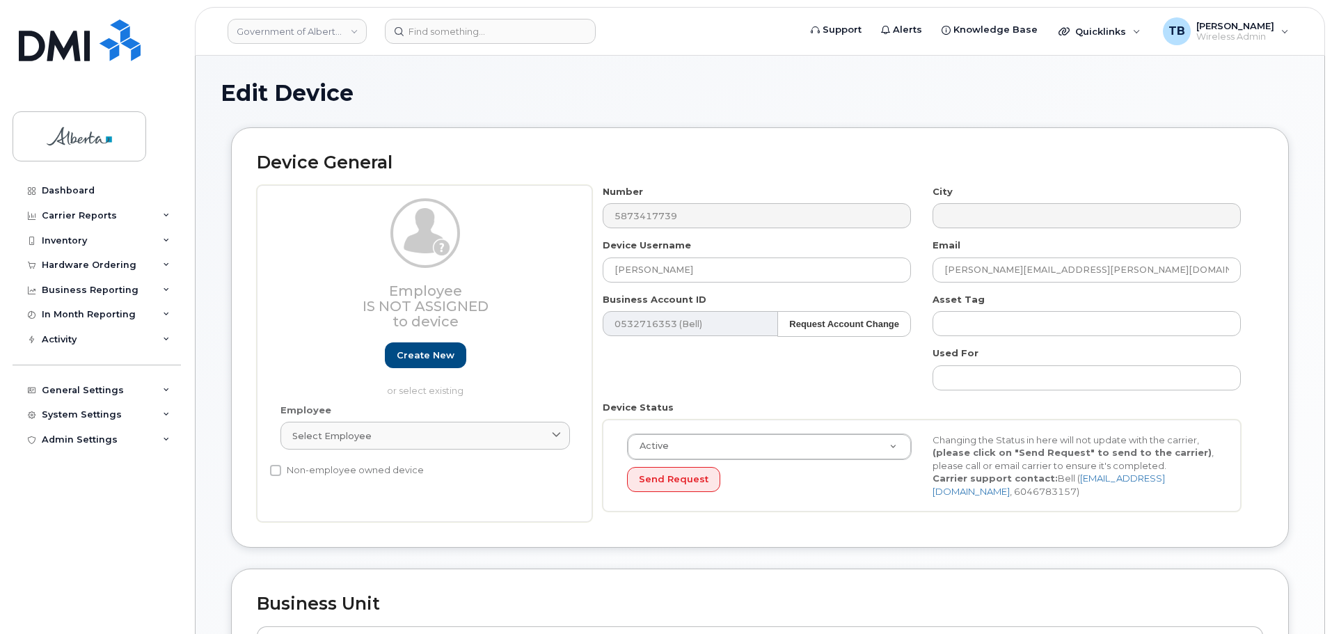
select select "4797682"
drag, startPoint x: 716, startPoint y: 279, endPoint x: 576, endPoint y: 287, distance: 140.8
click at [578, 285] on div "Employee Is not assigned to device Create new or select existing Employee Selec…" at bounding box center [760, 354] width 1006 height 338
paste input "[PERSON_NAME]"
type input "[PERSON_NAME]"
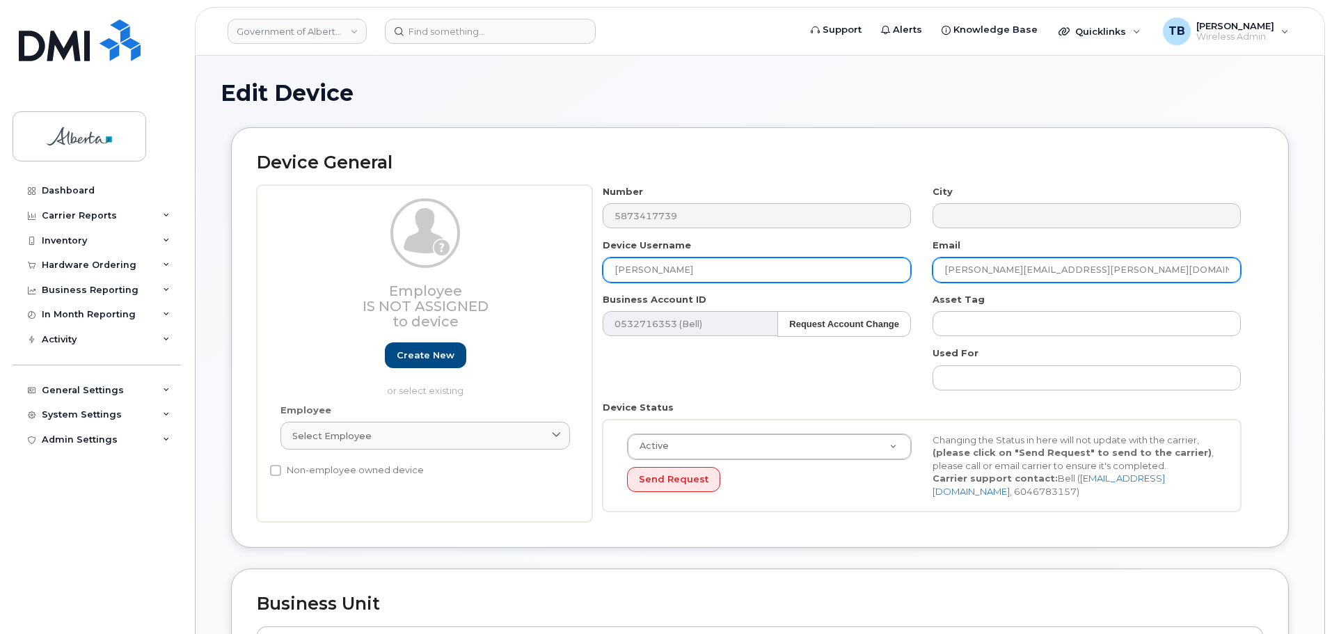
drag, startPoint x: 1068, startPoint y: 271, endPoint x: 868, endPoint y: 279, distance: 200.6
click at [869, 279] on div "Number 5873417739 City Device Username [PERSON_NAME] Email [PERSON_NAME][EMAIL_…" at bounding box center [922, 354] width 660 height 338
paste input "[PERSON_NAME].[PERSON_NAME]"
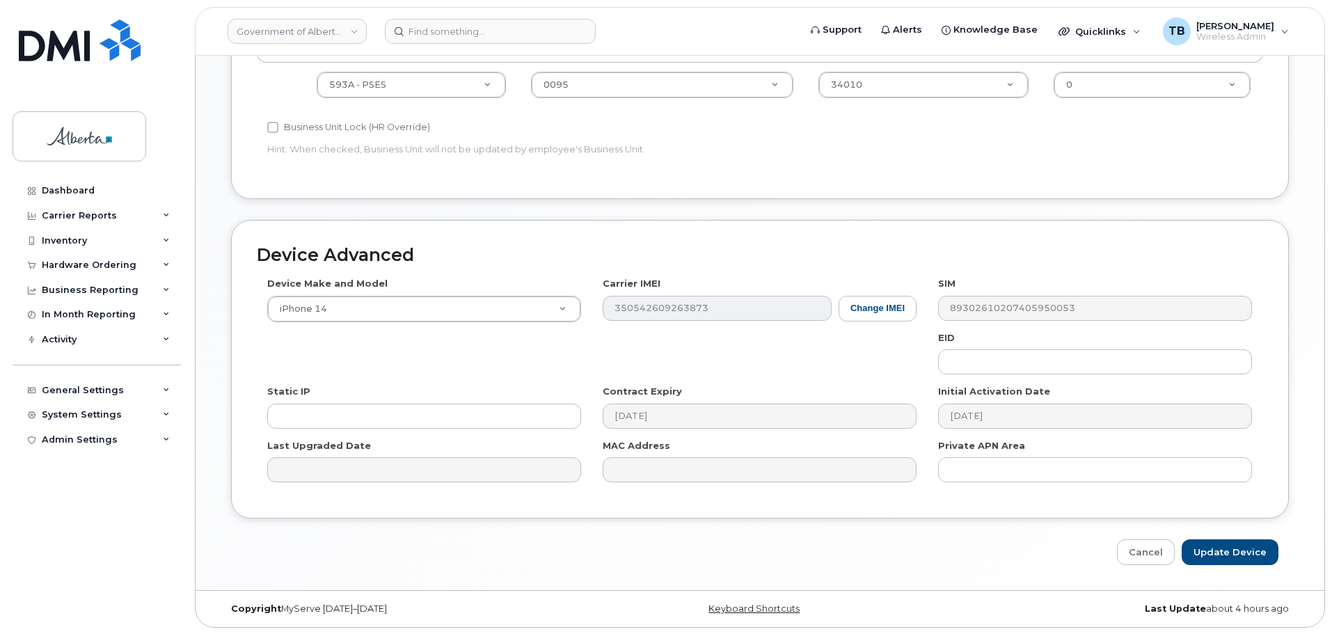
scroll to position [590, 0]
type input "[PERSON_NAME][EMAIL_ADDRESS][PERSON_NAME][DOMAIN_NAME]"
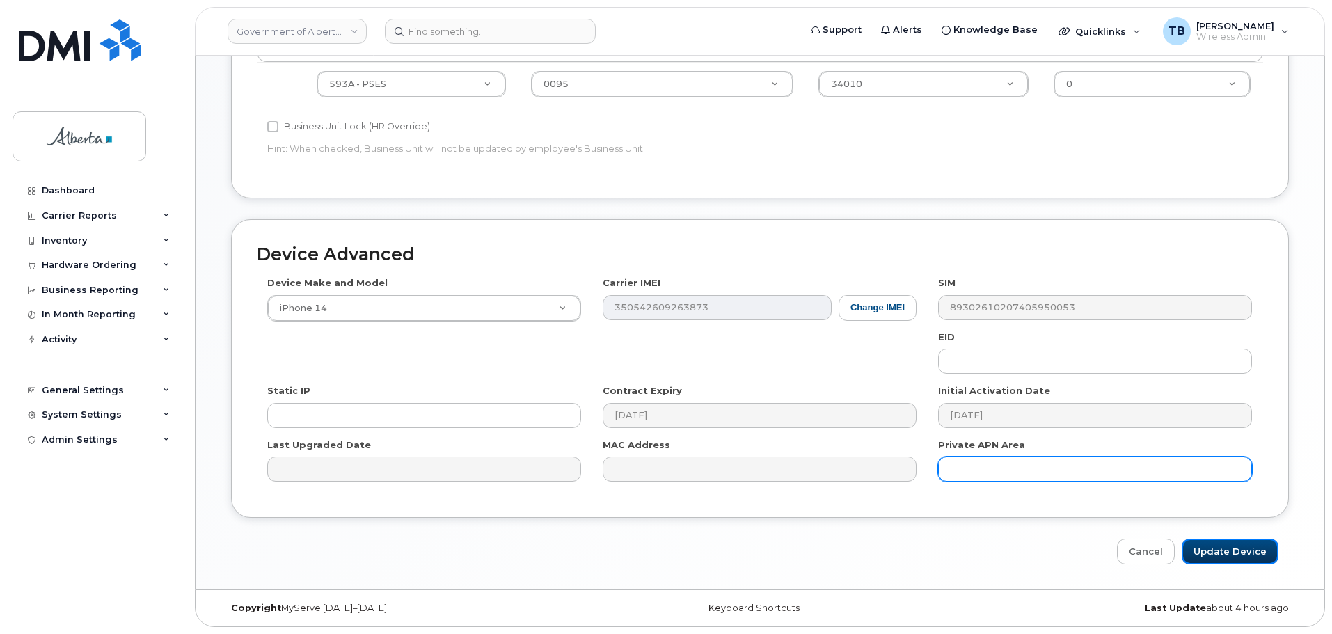
drag, startPoint x: 1258, startPoint y: 553, endPoint x: 956, endPoint y: 462, distance: 314.7
click at [1258, 553] on input "Update Device" at bounding box center [1230, 552] width 97 height 26
type input "Saving..."
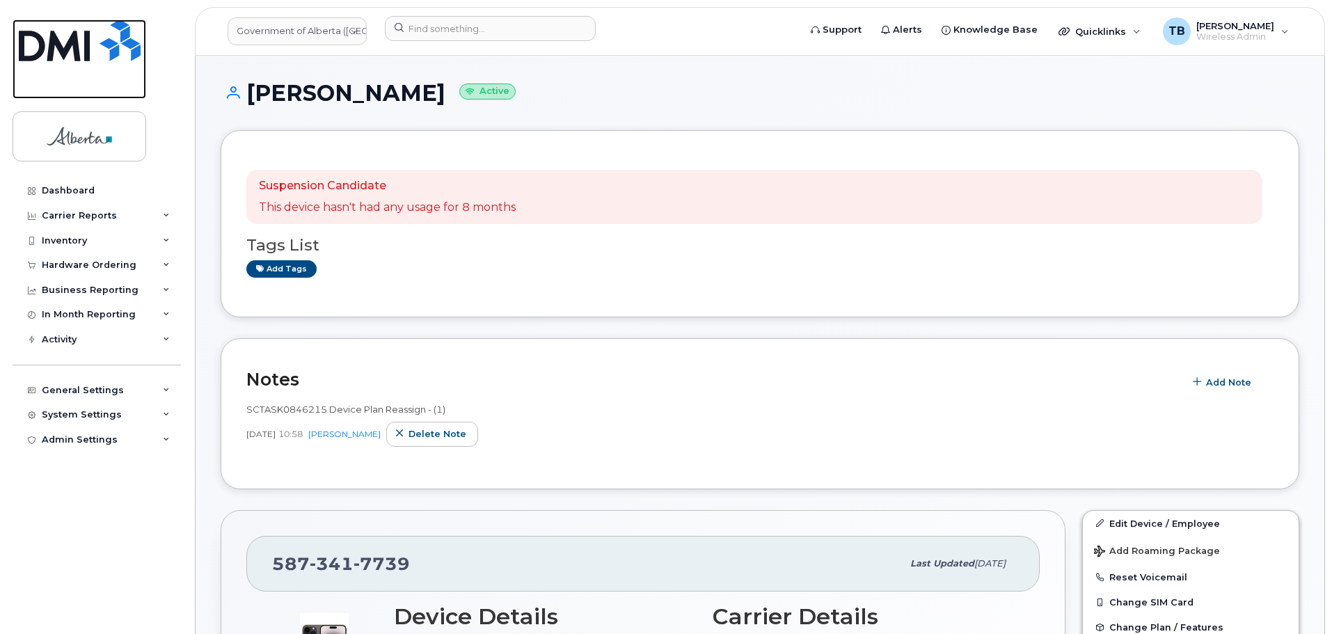
drag, startPoint x: 55, startPoint y: 50, endPoint x: 146, endPoint y: 1, distance: 103.4
click at [57, 52] on img at bounding box center [80, 40] width 122 height 42
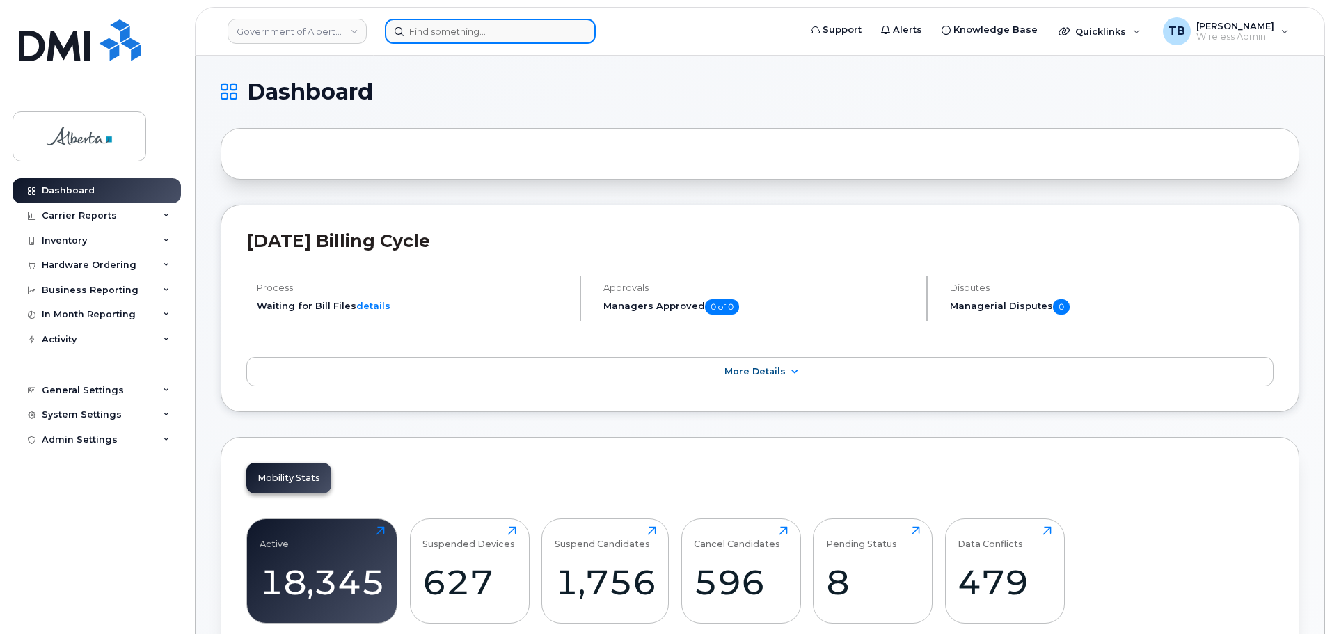
click at [441, 36] on input at bounding box center [490, 31] width 211 height 25
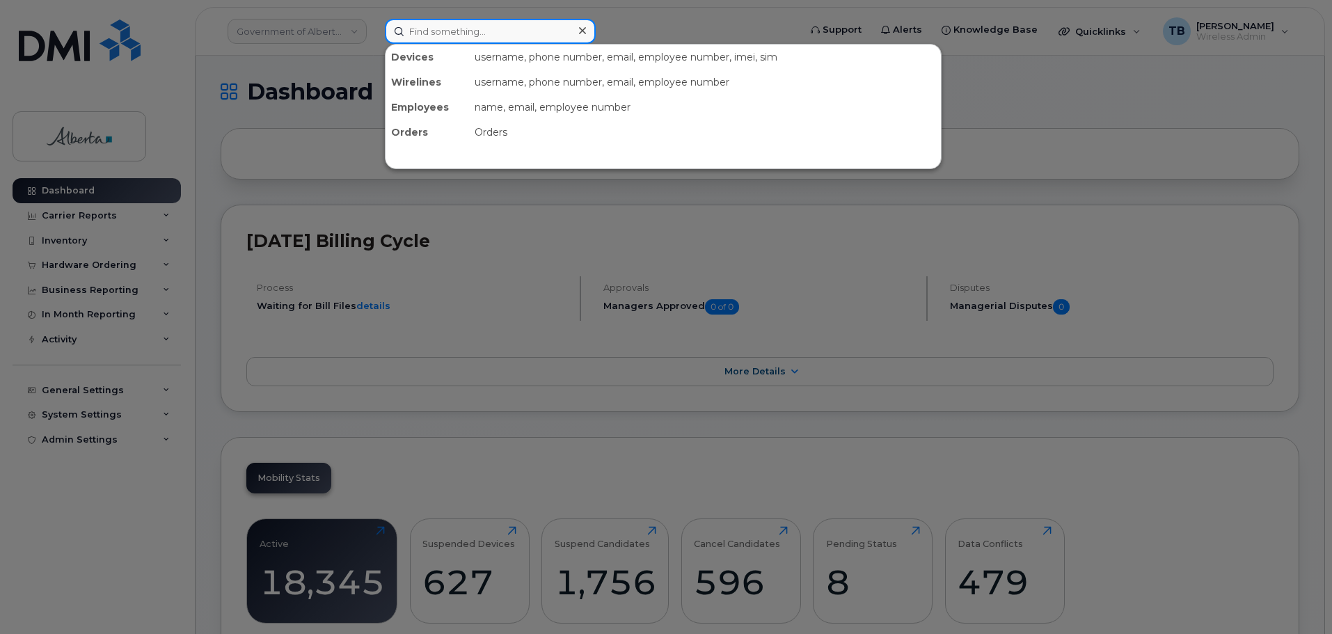
paste input "4035079044"
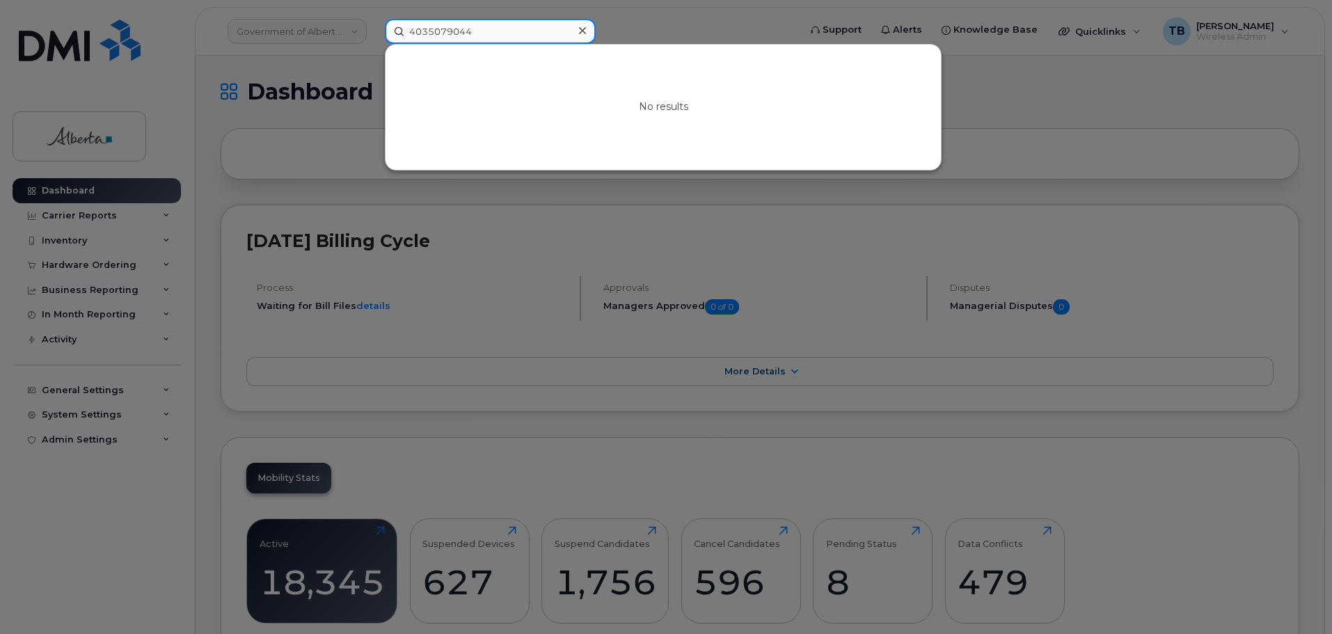
type input "4035079044"
drag, startPoint x: 581, startPoint y: 38, endPoint x: 434, endPoint y: 19, distance: 147.5
click at [580, 38] on div at bounding box center [582, 31] width 20 height 20
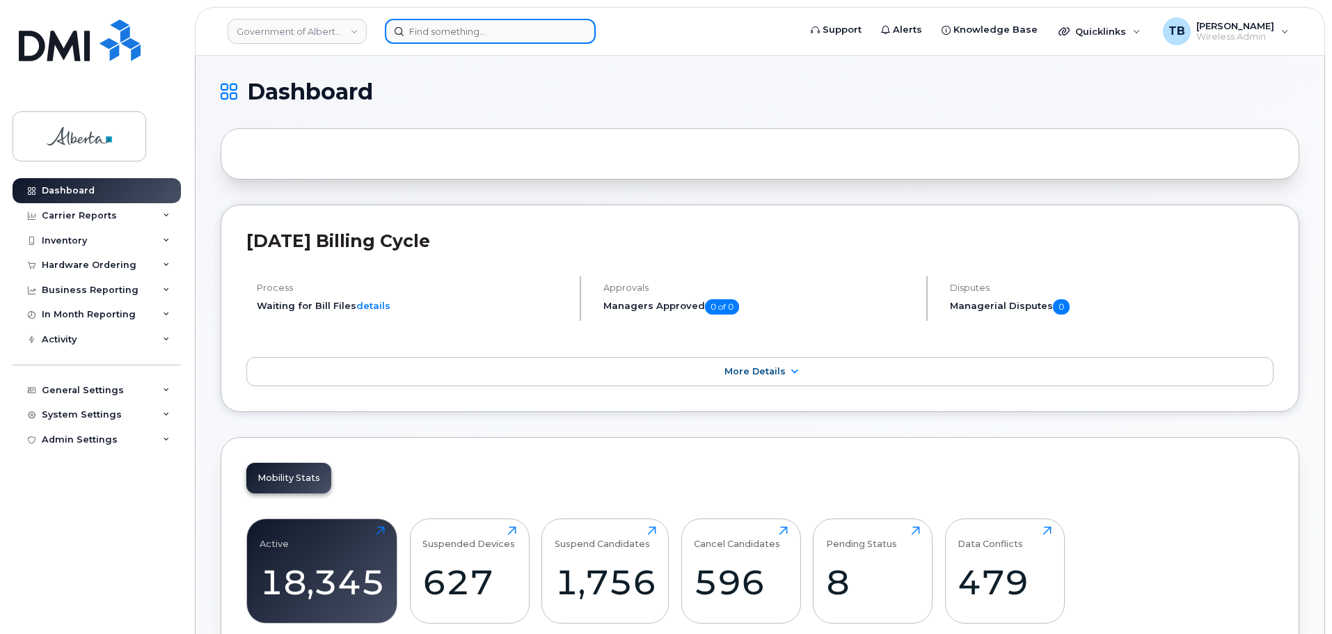
click at [457, 35] on input at bounding box center [490, 31] width 211 height 25
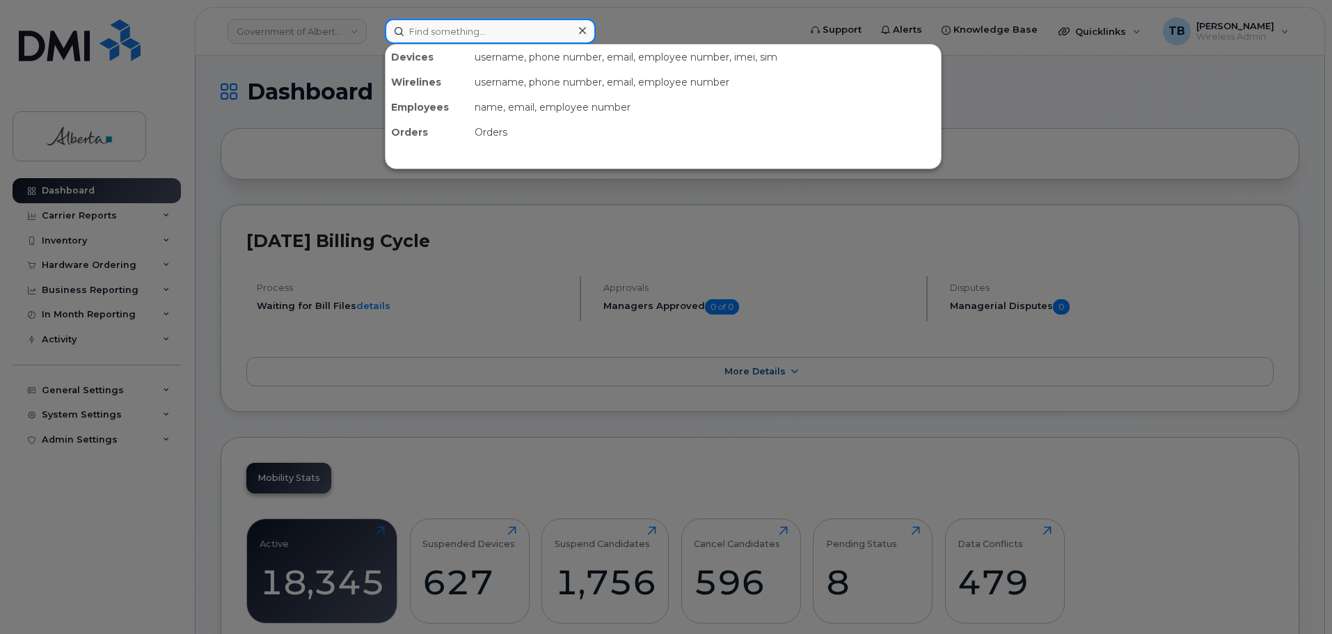
paste input "Susan Lyonnais"
type input "Susan Lyonnais"
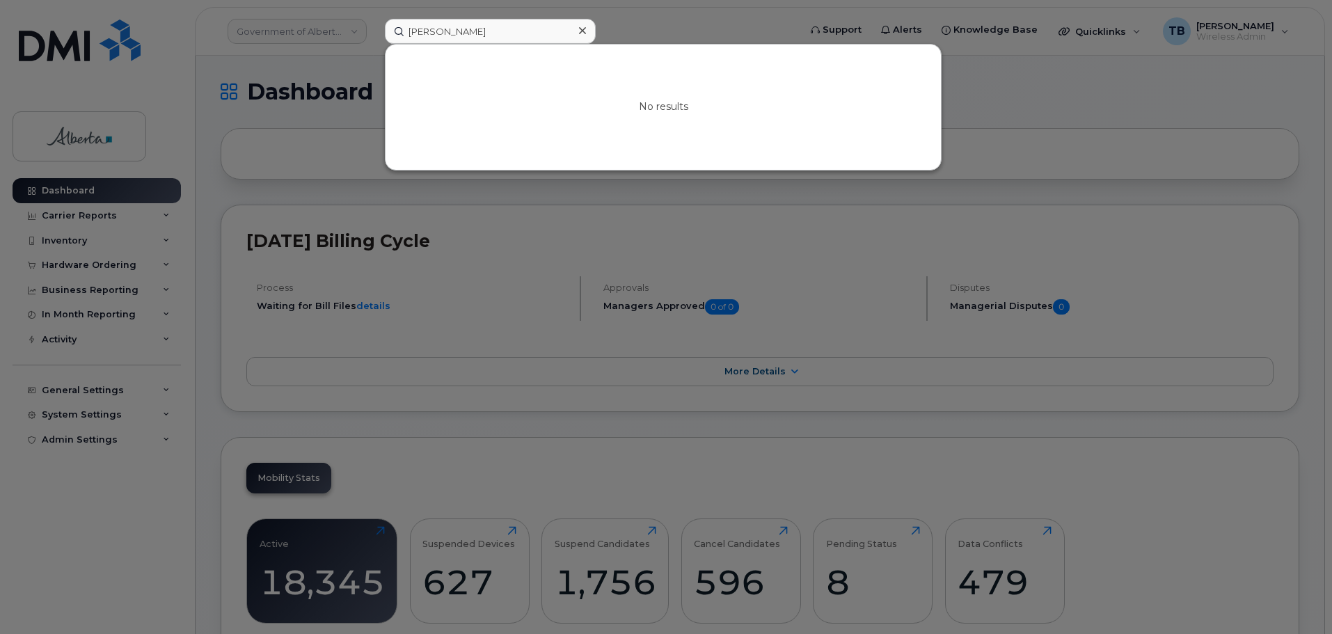
click at [587, 32] on div at bounding box center [582, 31] width 20 height 20
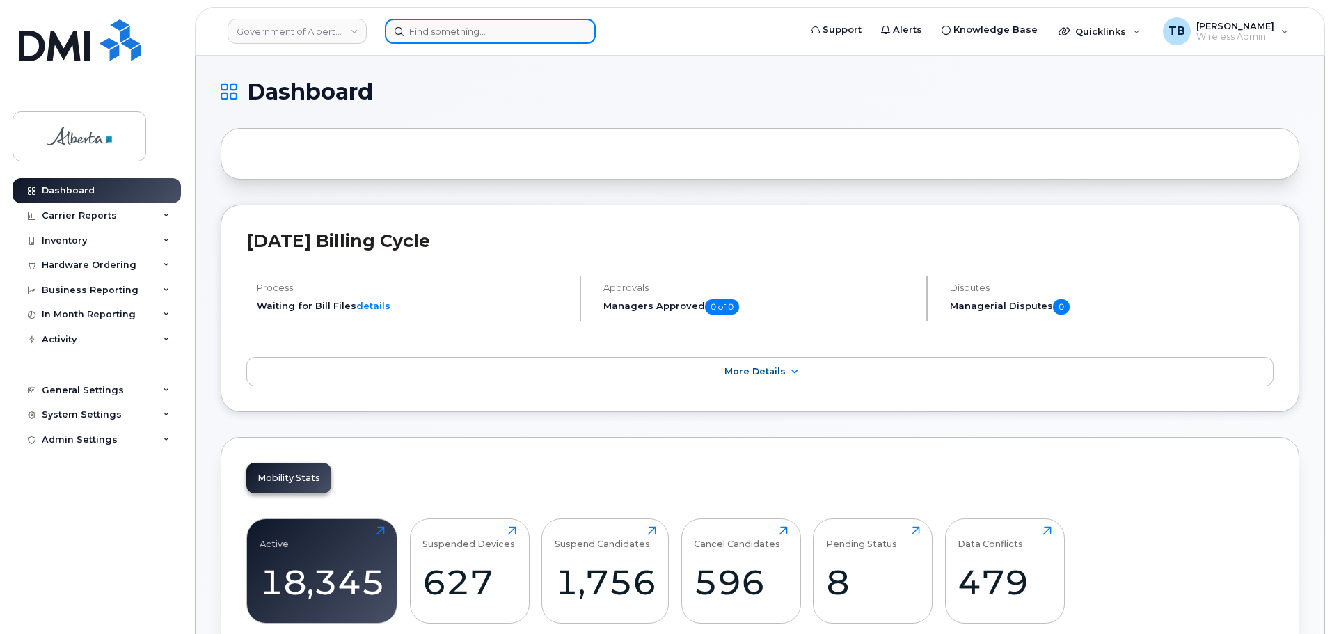
click at [443, 33] on input at bounding box center [490, 31] width 211 height 25
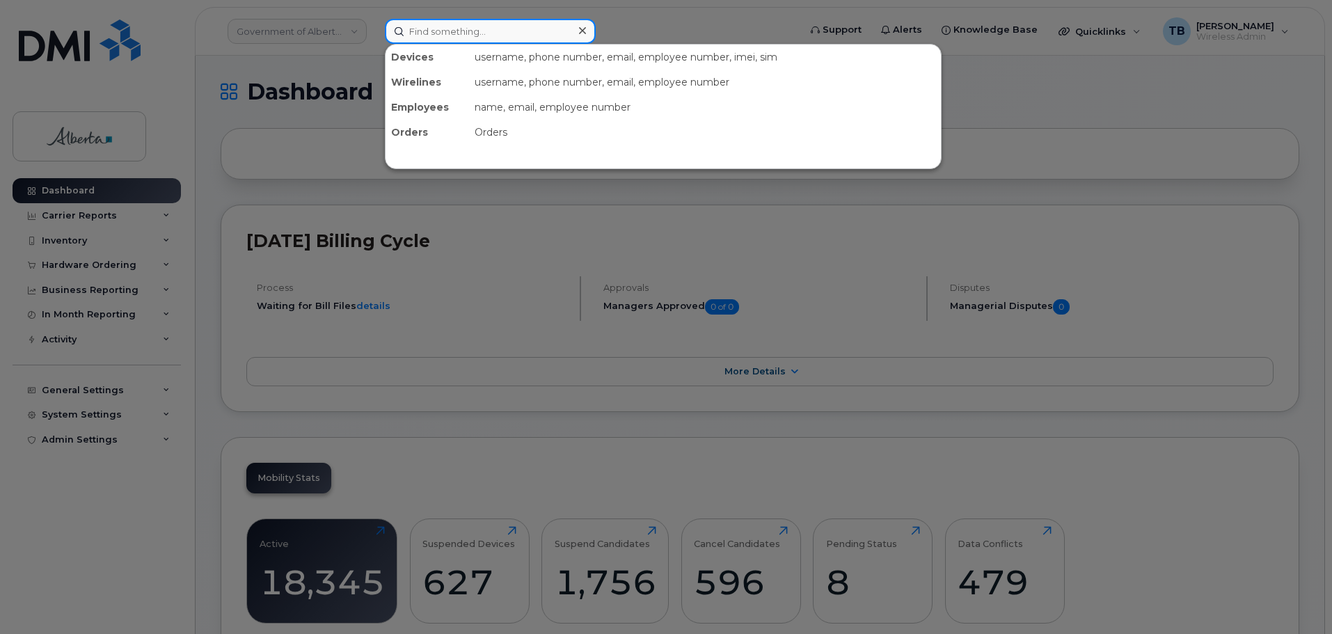
paste input "Susan Lyonnais"
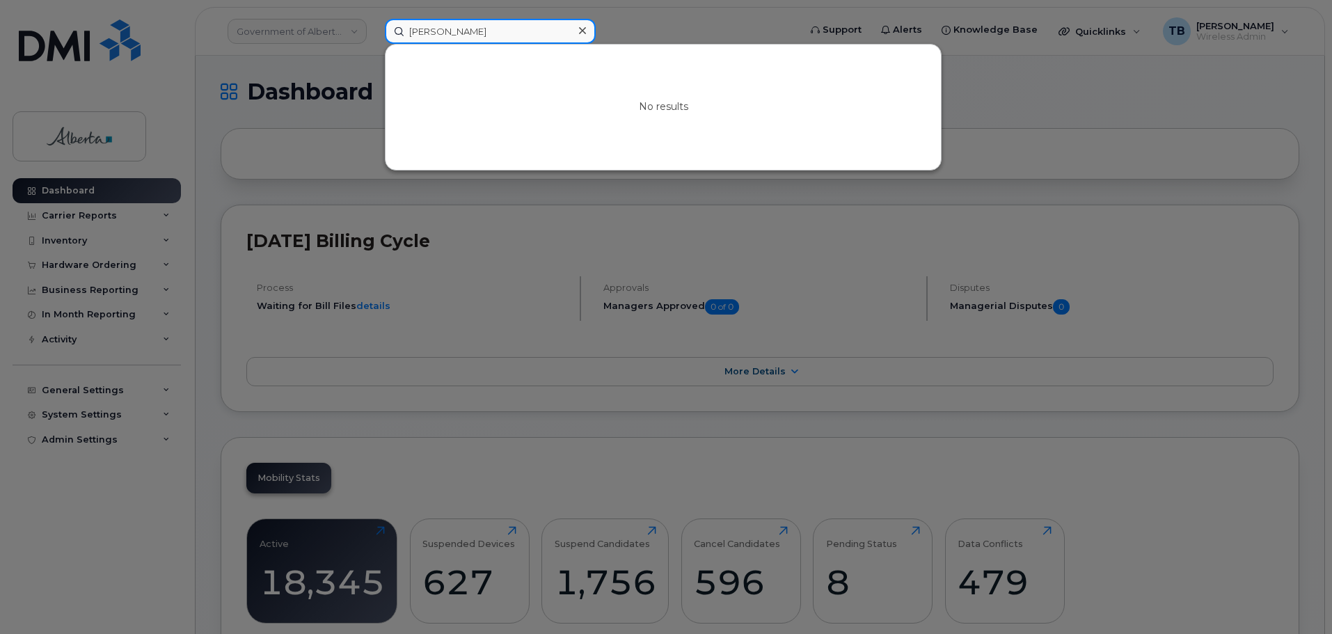
drag, startPoint x: 493, startPoint y: 30, endPoint x: 356, endPoint y: 33, distance: 136.5
click at [374, 33] on div "Susan Lyonnais No results" at bounding box center [587, 31] width 427 height 25
paste input "35687977 989293"
click at [462, 33] on input "35687977 989293" at bounding box center [490, 31] width 211 height 25
type input "35687977989293"
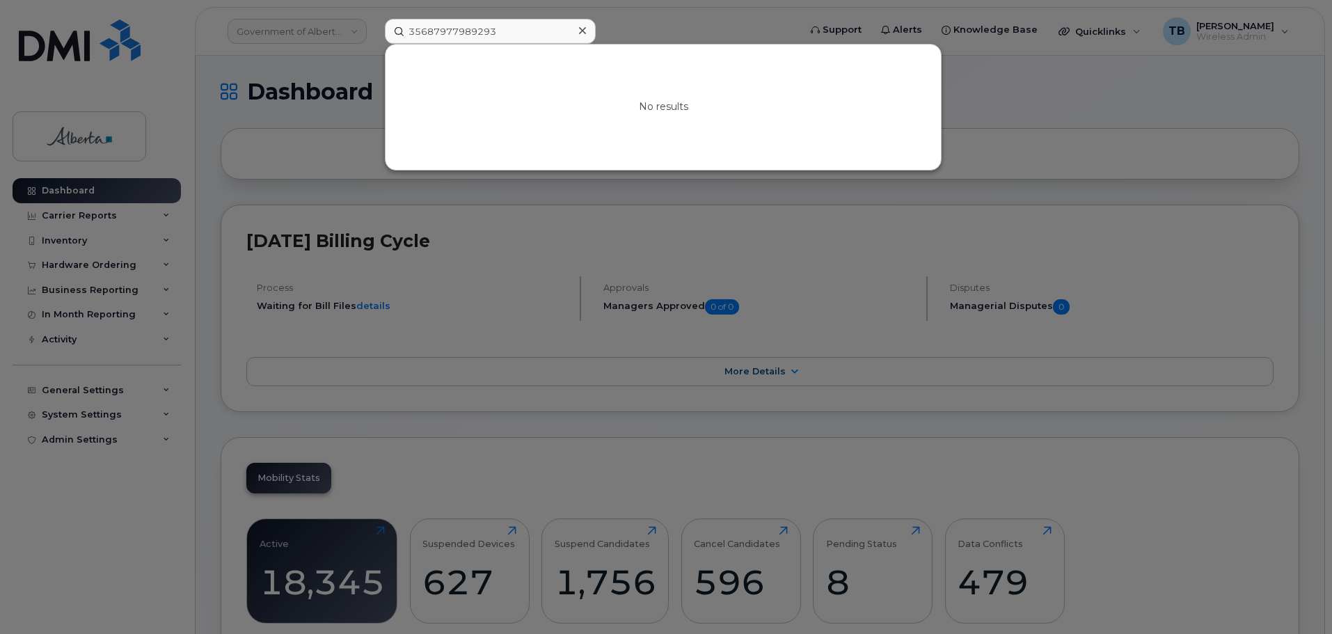
click at [582, 31] on icon at bounding box center [582, 30] width 7 height 7
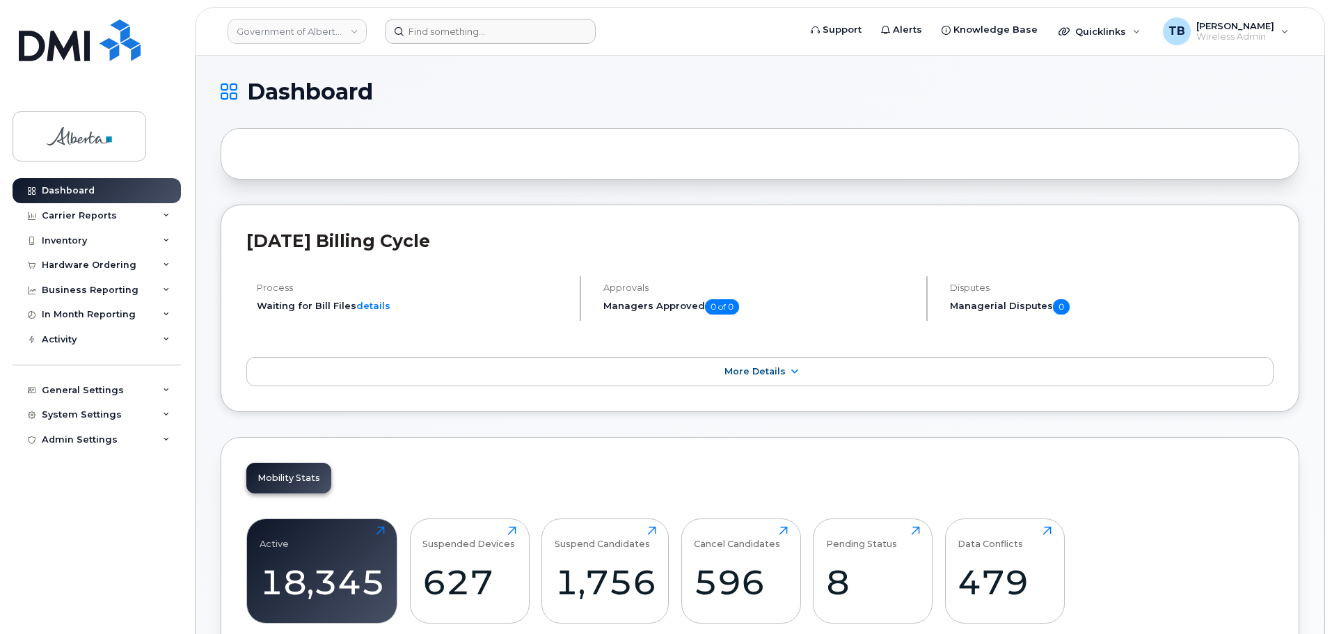
click at [444, 16] on header "Government of Alberta (GOA) Support Alerts Knowledge Base Quicklinks Suspend / …" at bounding box center [760, 31] width 1130 height 49
click at [445, 34] on input at bounding box center [490, 31] width 211 height 25
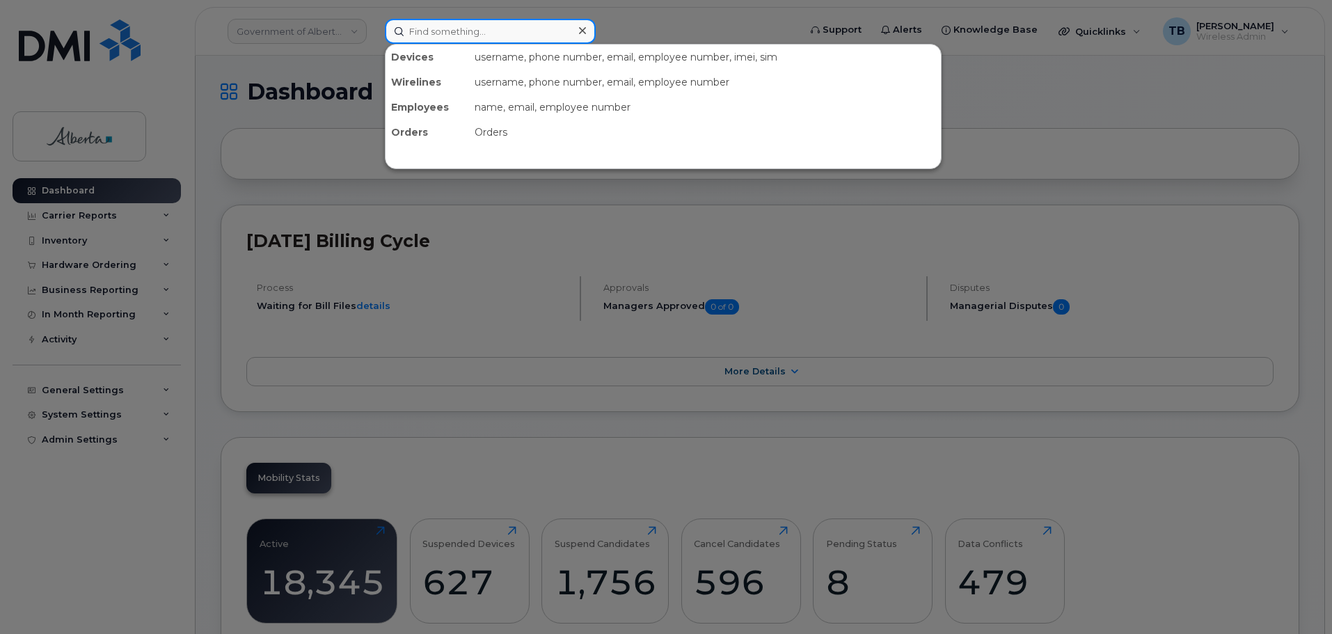
paste input "Susan Wirchenko"
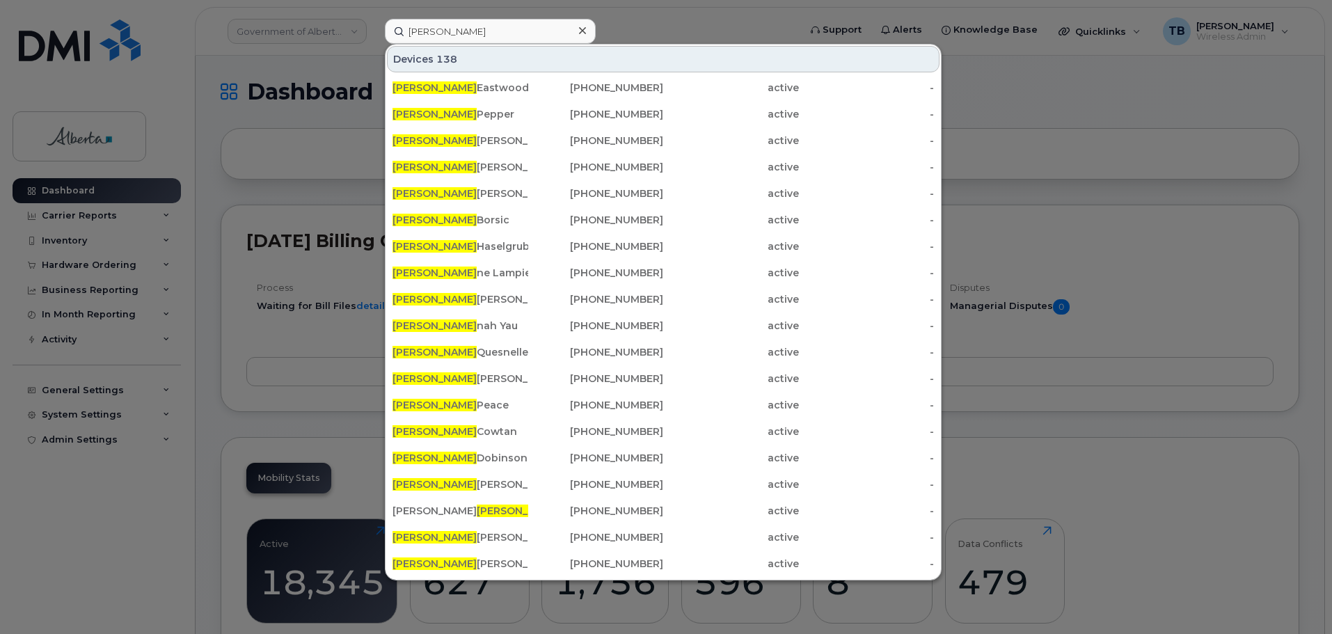
click at [262, 205] on div at bounding box center [666, 317] width 1332 height 634
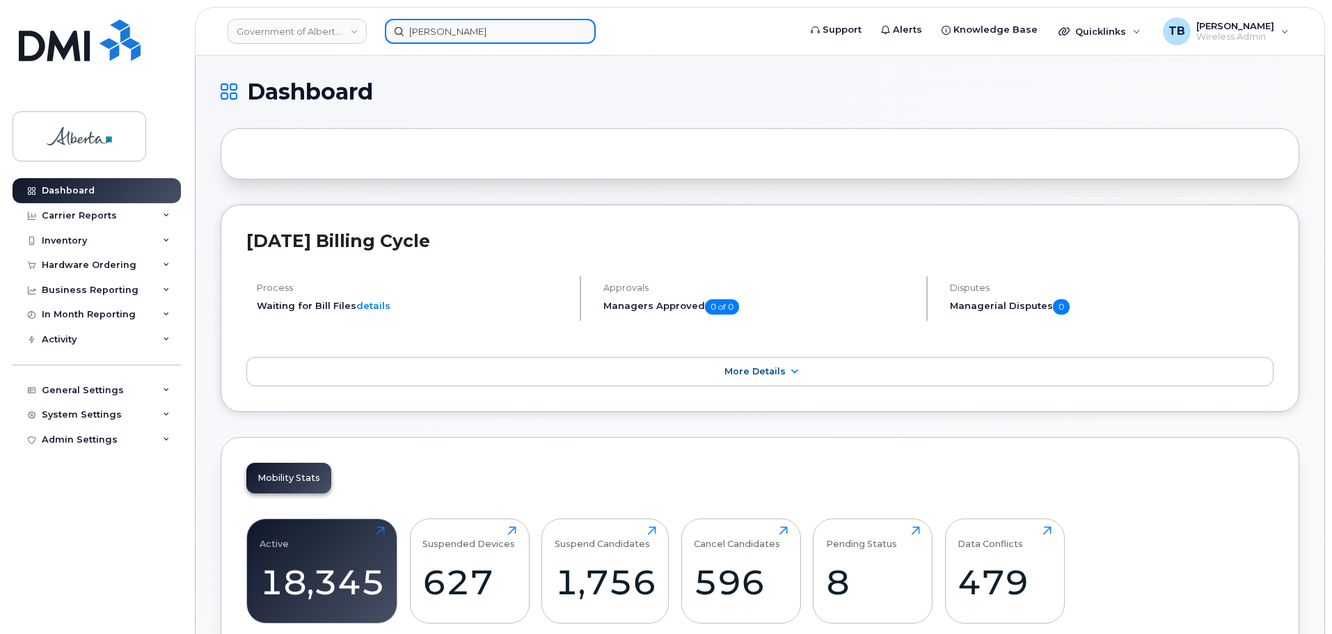
click at [436, 38] on input "Susan" at bounding box center [490, 31] width 211 height 25
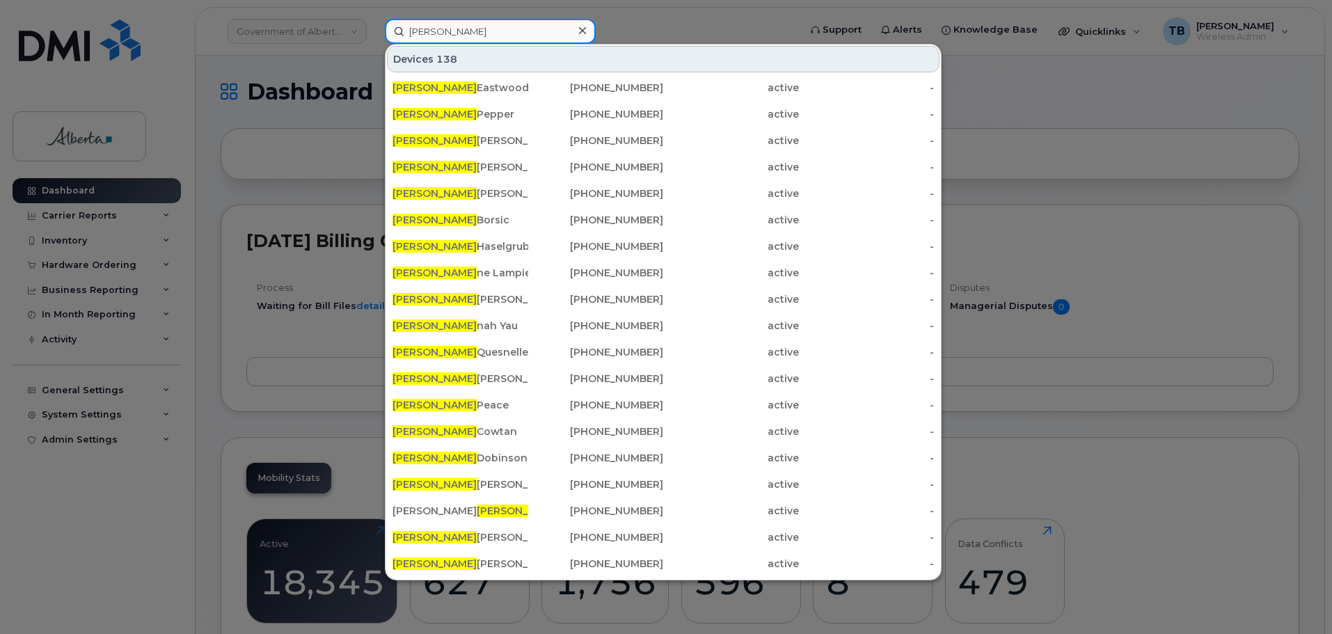
paste input "4035078041"
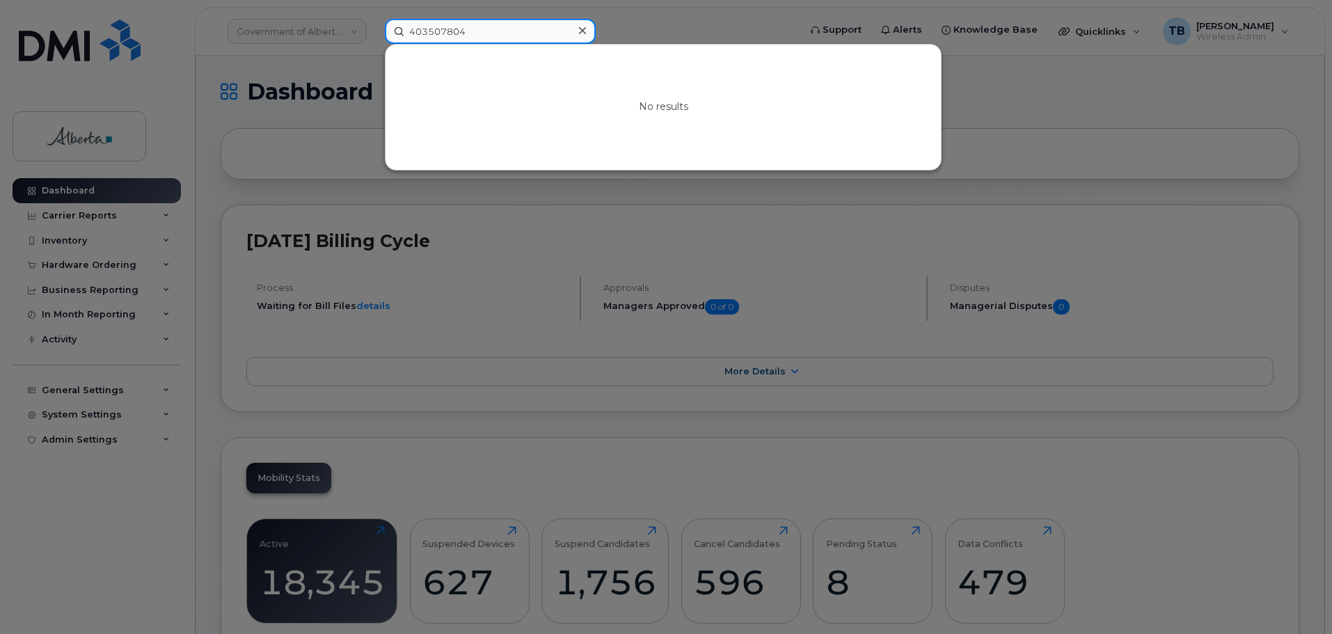
type input "403507804"
click at [585, 30] on icon at bounding box center [582, 30] width 7 height 11
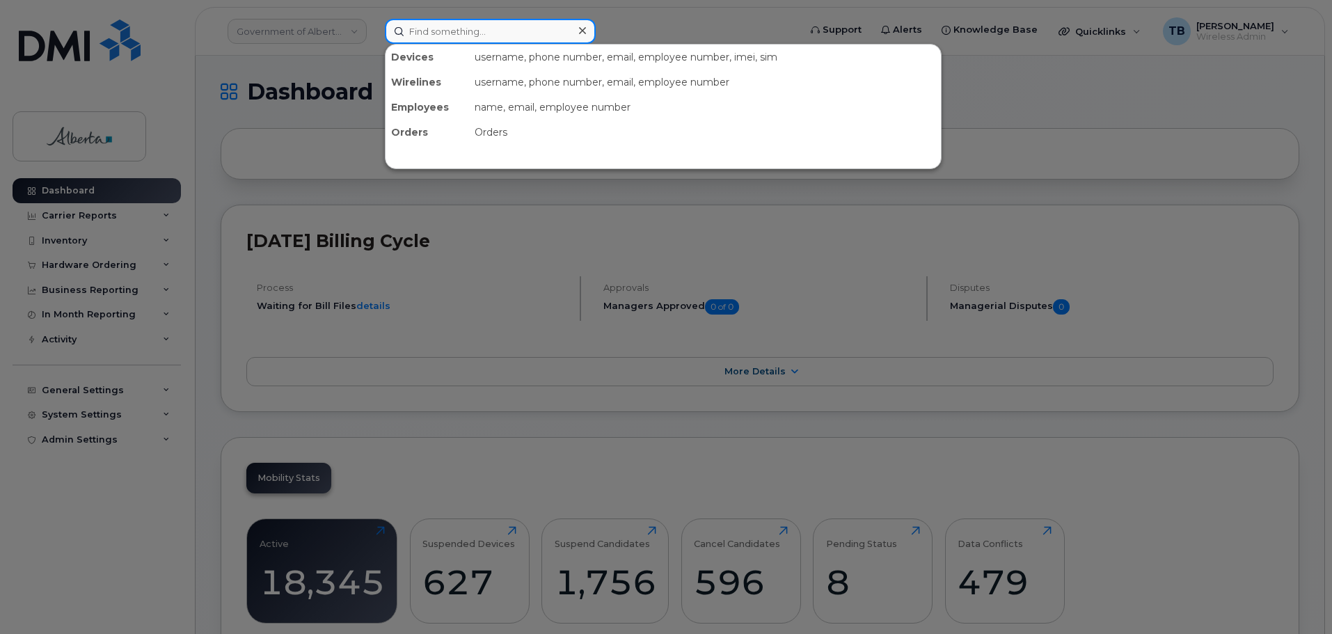
click at [429, 37] on input at bounding box center [490, 31] width 211 height 25
paste input "(403) 507 0944"
type input "(403) 507 0944"
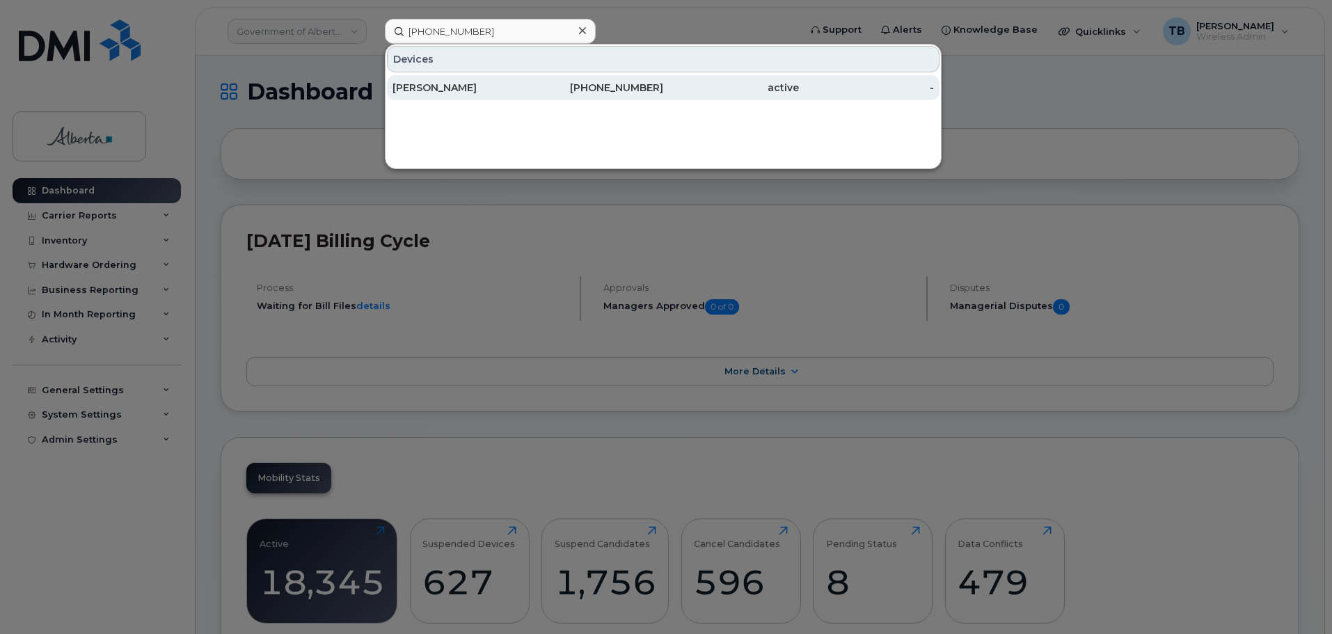
click at [433, 94] on div "[PERSON_NAME]" at bounding box center [461, 88] width 136 height 14
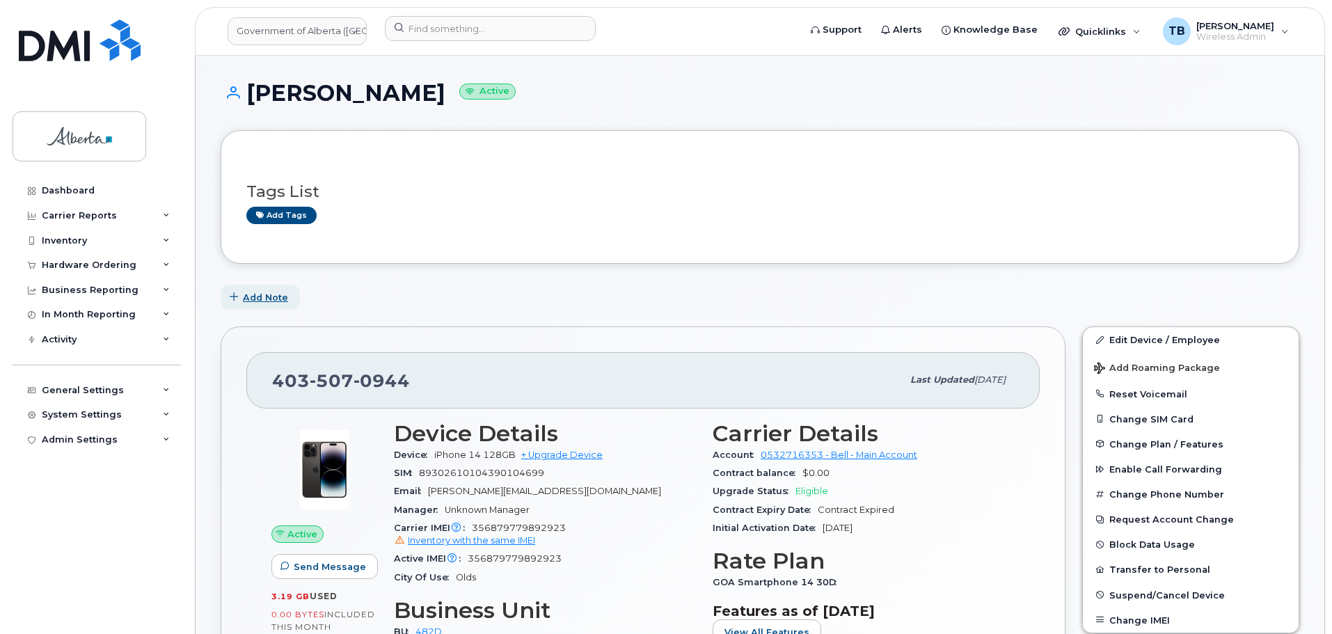
click at [276, 294] on span "Add Note" at bounding box center [265, 297] width 45 height 13
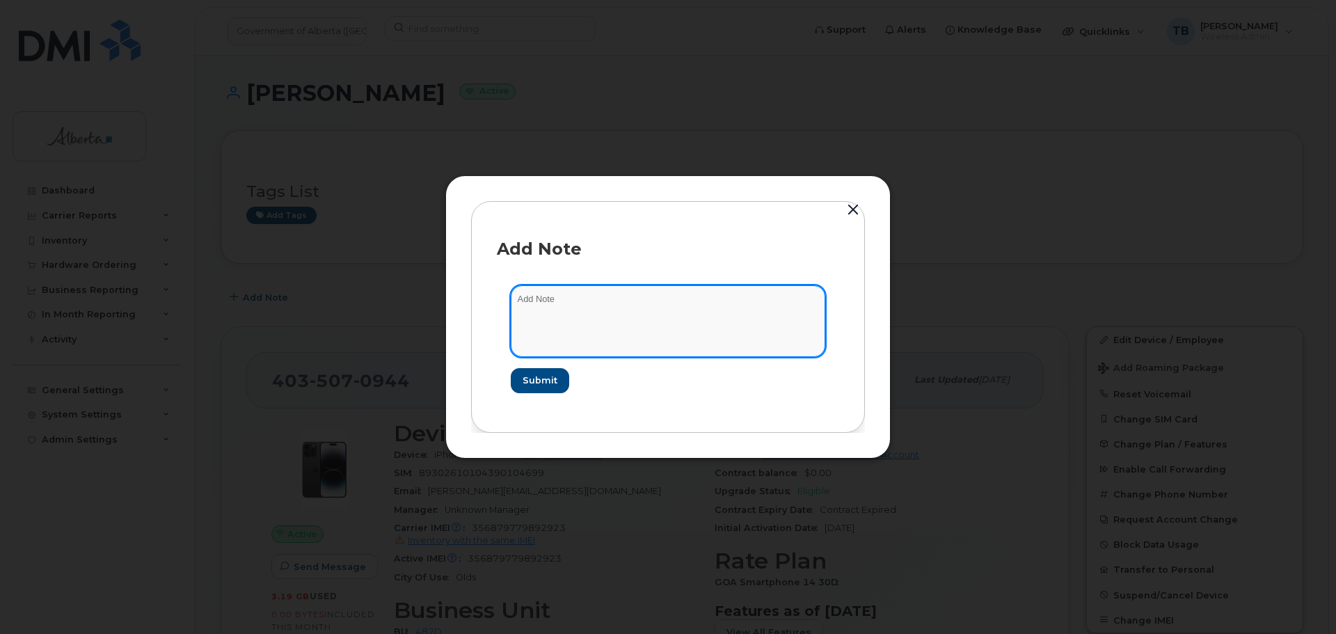
click at [597, 322] on textarea at bounding box center [668, 320] width 315 height 71
paste textarea "SCTASK0848459"
paste textarea "Plan User Name Change - 4035070944 [PERSON_NAME] to [PERSON_NAME]"
type textarea "SCTASK0848459 Plan User Name Change - 4035070944 [PERSON_NAME] to [PERSON_NAME]"
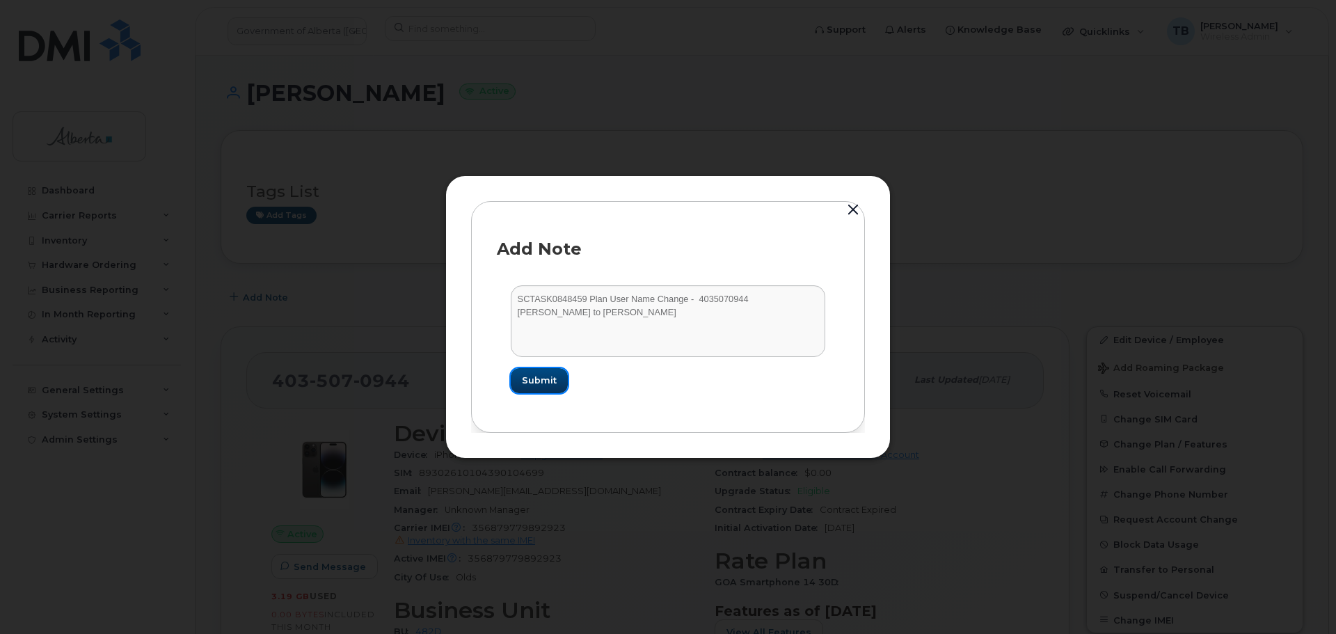
click at [537, 382] on span "Submit" at bounding box center [539, 380] width 35 height 13
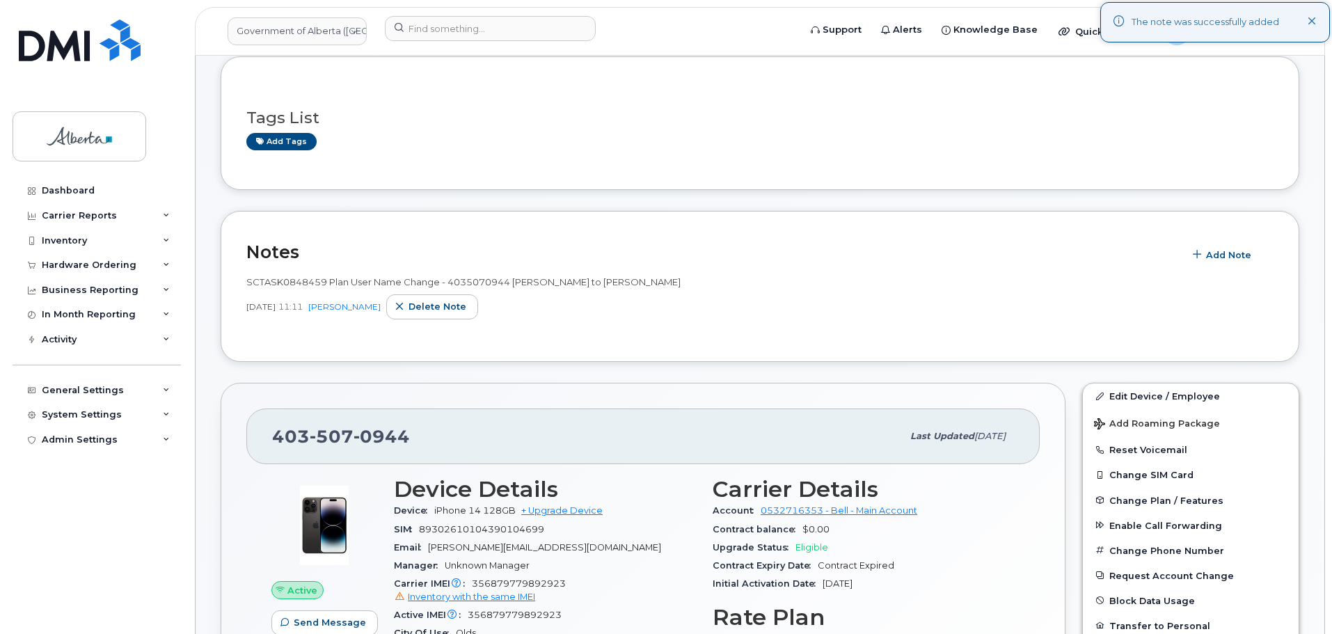
scroll to position [348, 0]
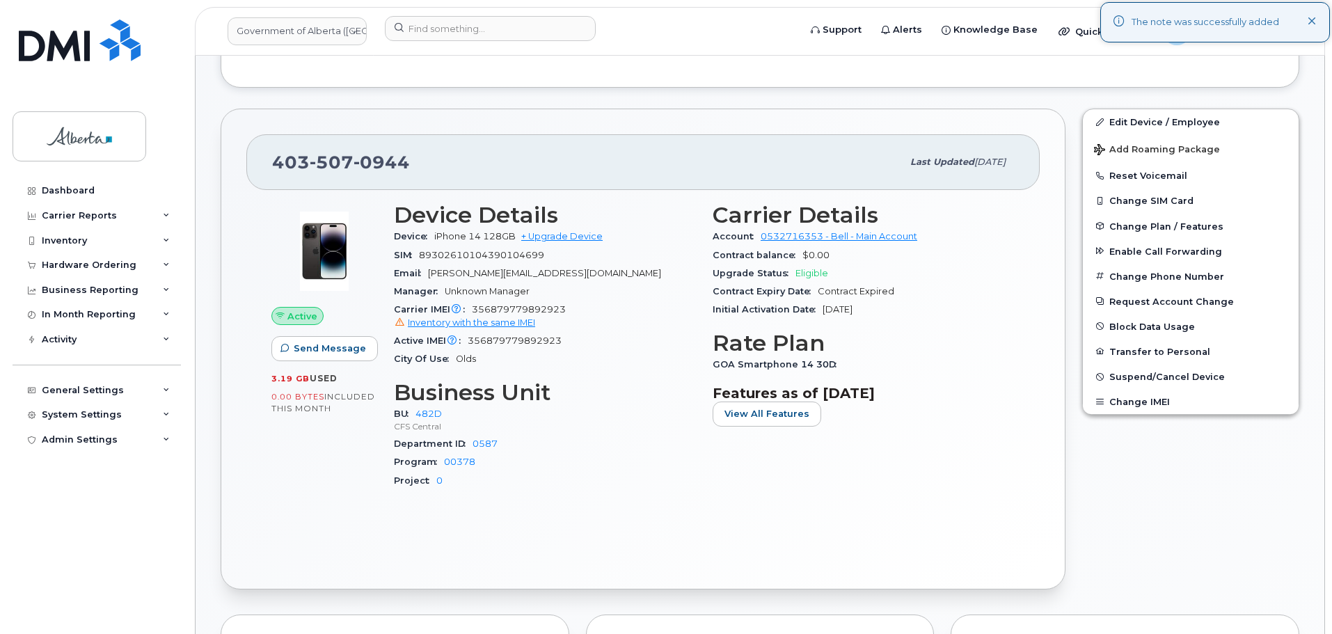
click at [545, 312] on span "356879779892923 Inventory with the same IMEI" at bounding box center [545, 316] width 302 height 25
drag, startPoint x: 526, startPoint y: 316, endPoint x: 523, endPoint y: 306, distance: 10.8
click at [523, 306] on span "356879779892923 Inventory with the same IMEI" at bounding box center [545, 316] width 302 height 25
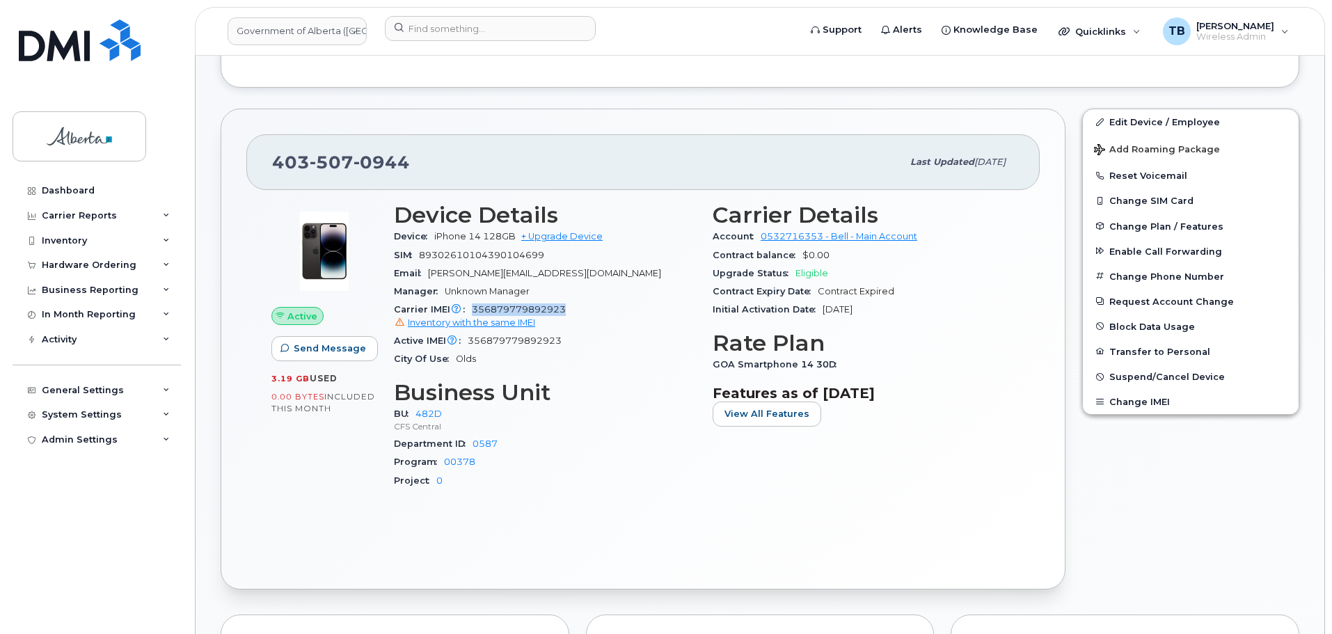
copy span "356879779892923"
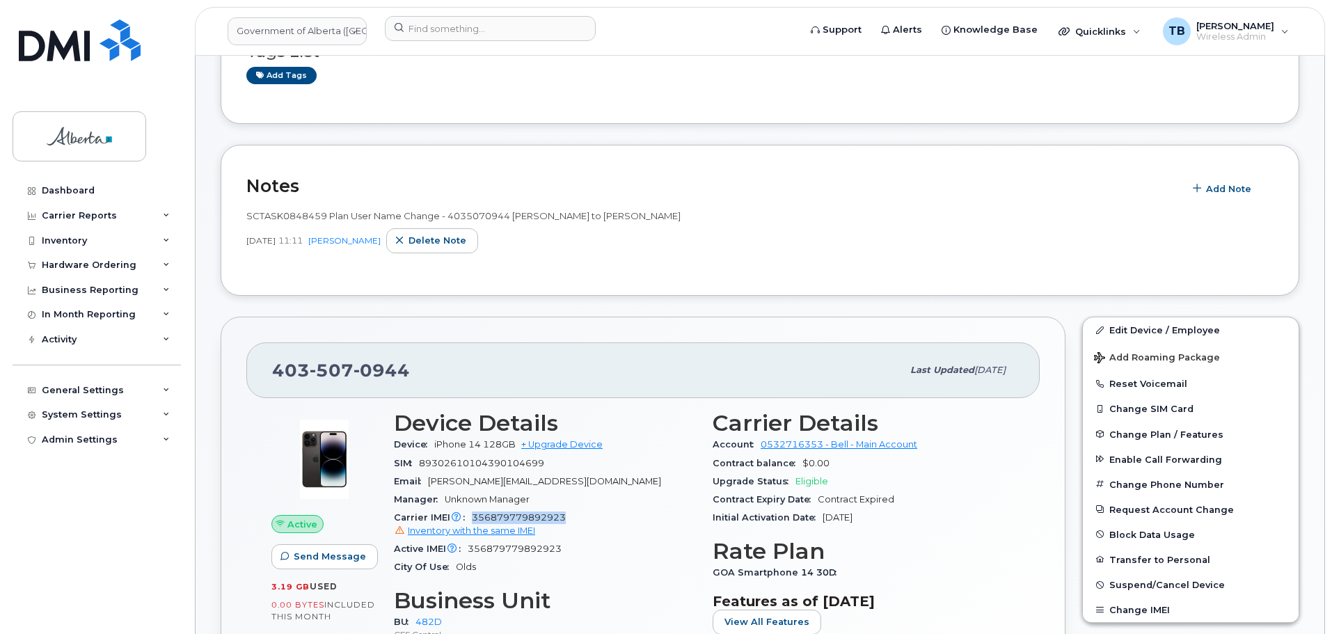
scroll to position [139, 0]
click at [1130, 334] on link "Edit Device / Employee" at bounding box center [1191, 330] width 216 height 25
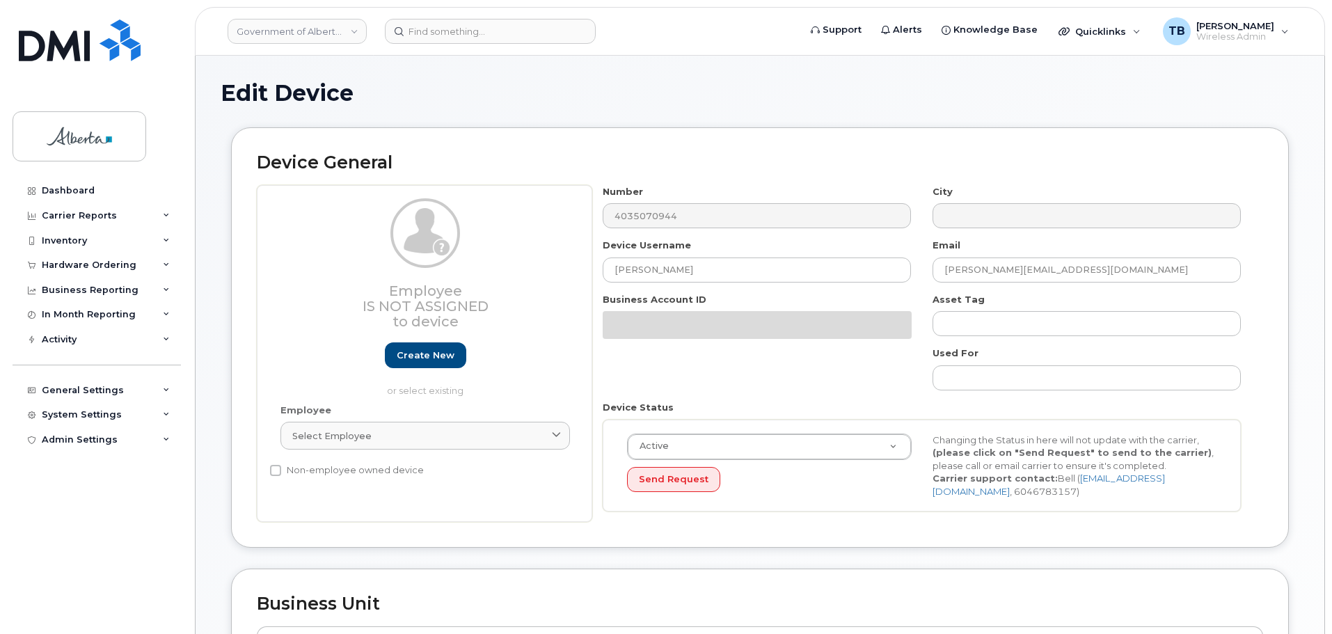
select select "4749742"
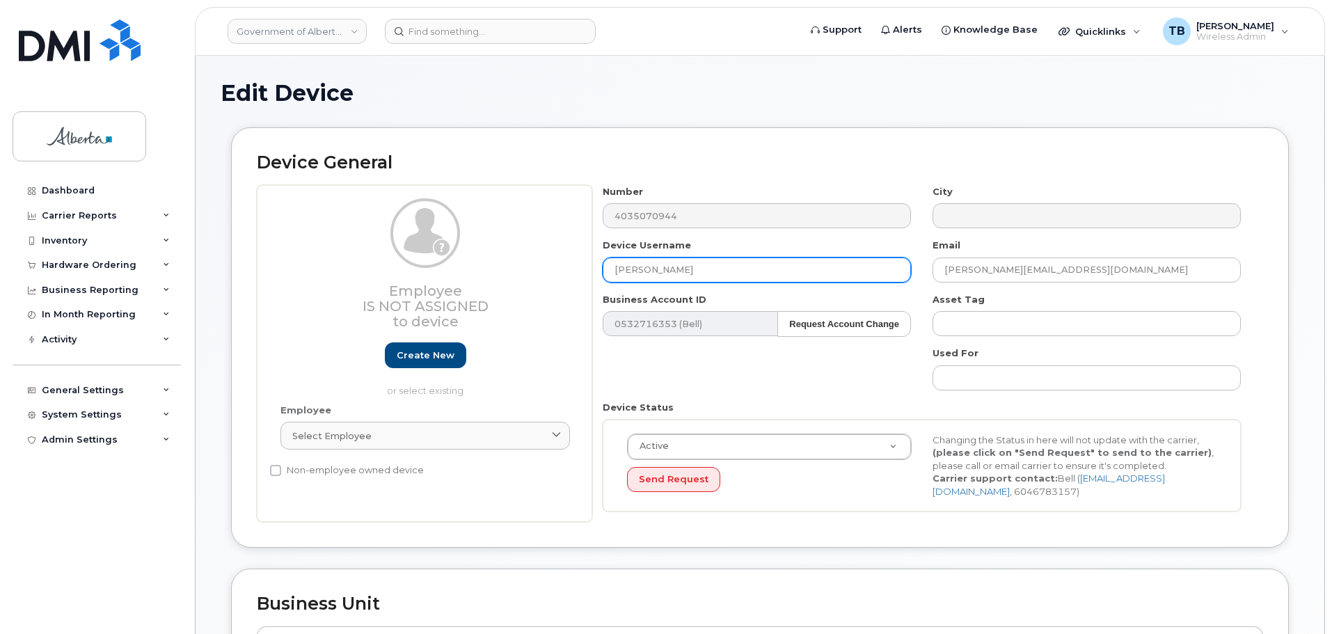
drag, startPoint x: 638, startPoint y: 275, endPoint x: 555, endPoint y: 279, distance: 82.9
click at [559, 277] on div "Employee Is not assigned to device Create new or select existing Employee Selec…" at bounding box center [760, 354] width 1006 height 338
paste input "[PERSON_NAME]"
drag, startPoint x: 642, startPoint y: 272, endPoint x: 651, endPoint y: 272, distance: 8.4
click at [643, 272] on input "[PERSON_NAME]" at bounding box center [757, 270] width 308 height 25
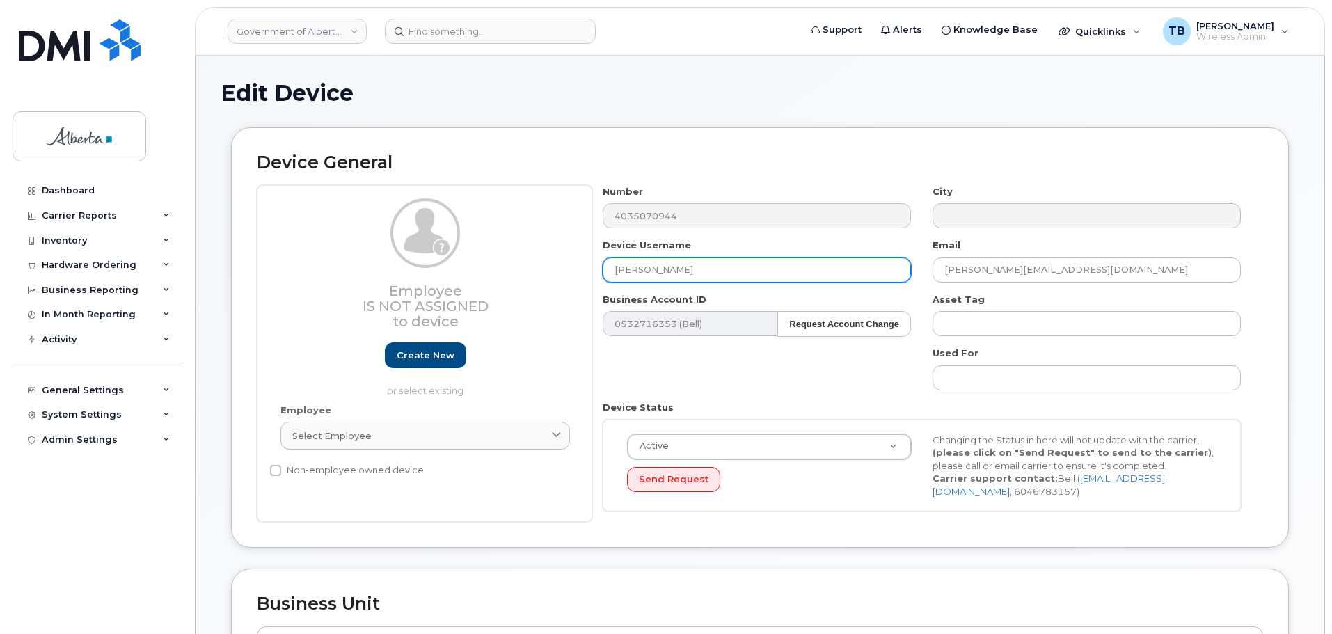
type input "[PERSON_NAME]"
drag, startPoint x: 1072, startPoint y: 271, endPoint x: 888, endPoint y: 276, distance: 183.8
click at [888, 276] on div "Number 4035070944 City Device Username Susan Wirchenko Email susan.lyonnais@gov…" at bounding box center [922, 354] width 660 height 338
paste input "Susan.Wirchenko"
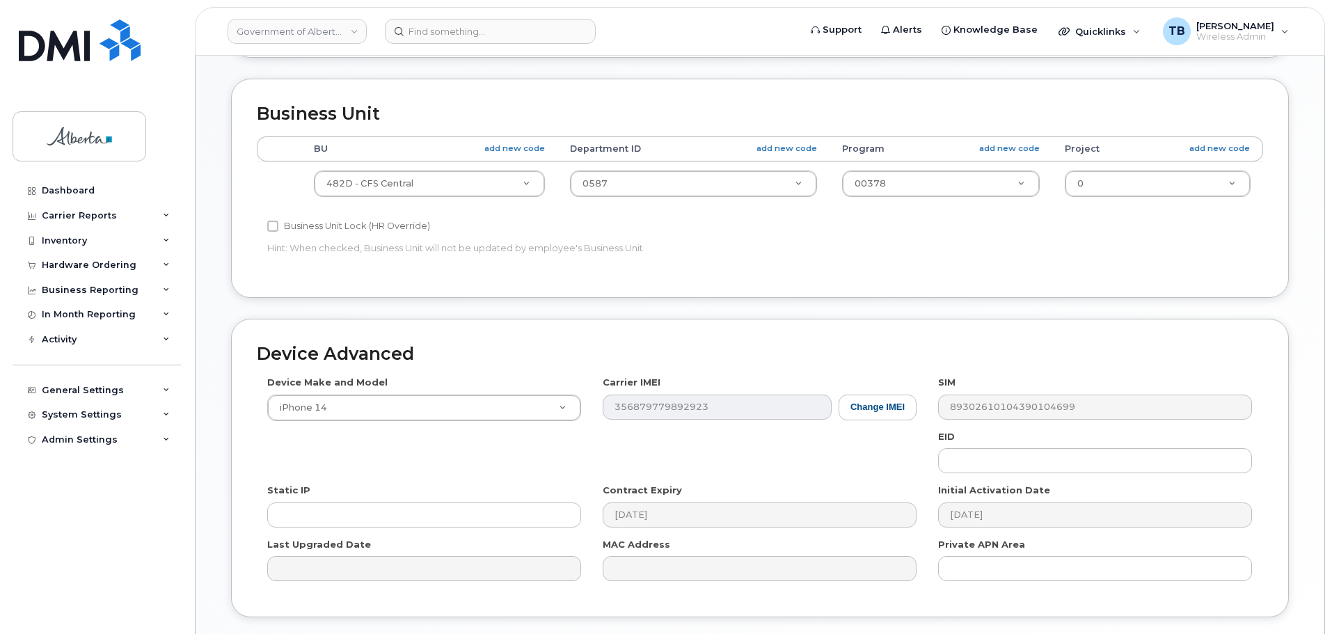
scroll to position [590, 0]
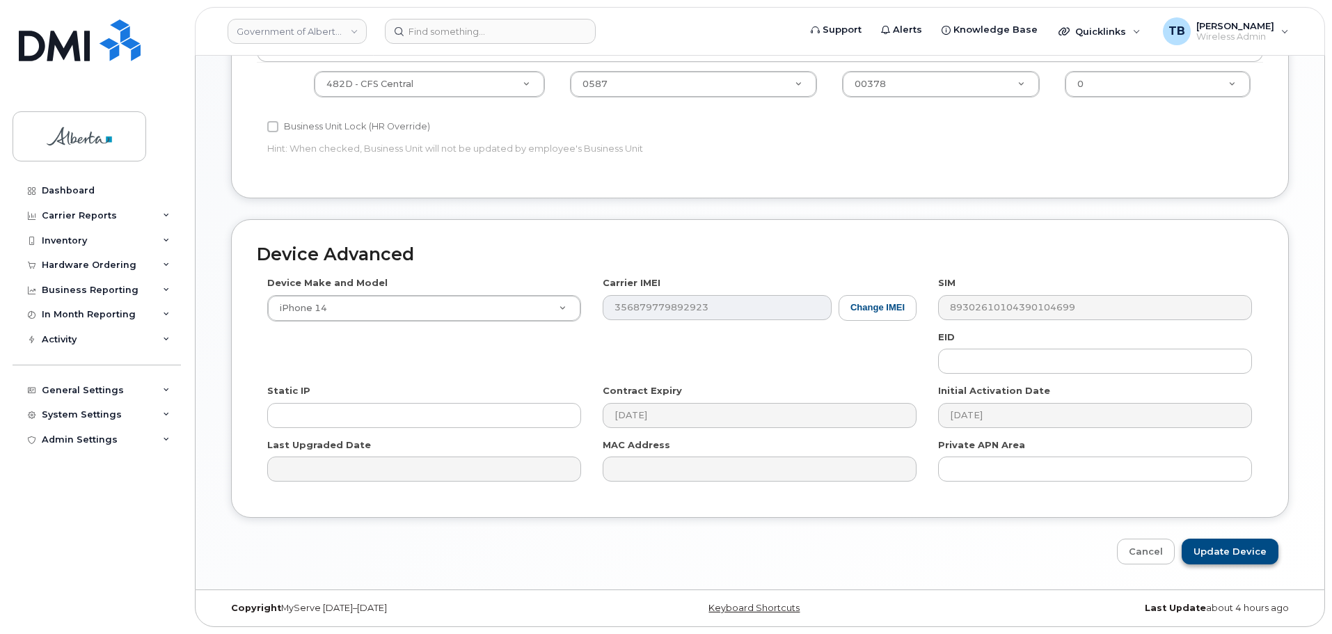
type input "[PERSON_NAME][EMAIL_ADDRESS][DOMAIN_NAME]"
click at [1225, 559] on input "Update Device" at bounding box center [1230, 552] width 97 height 26
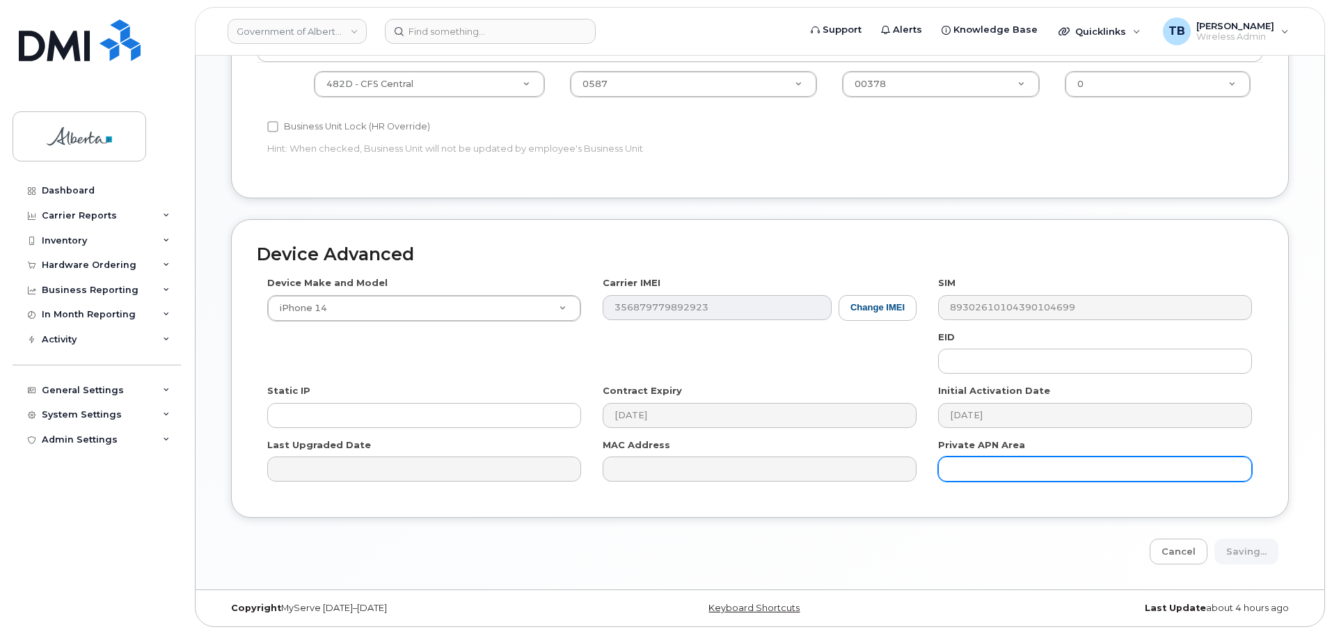
type input "Saving..."
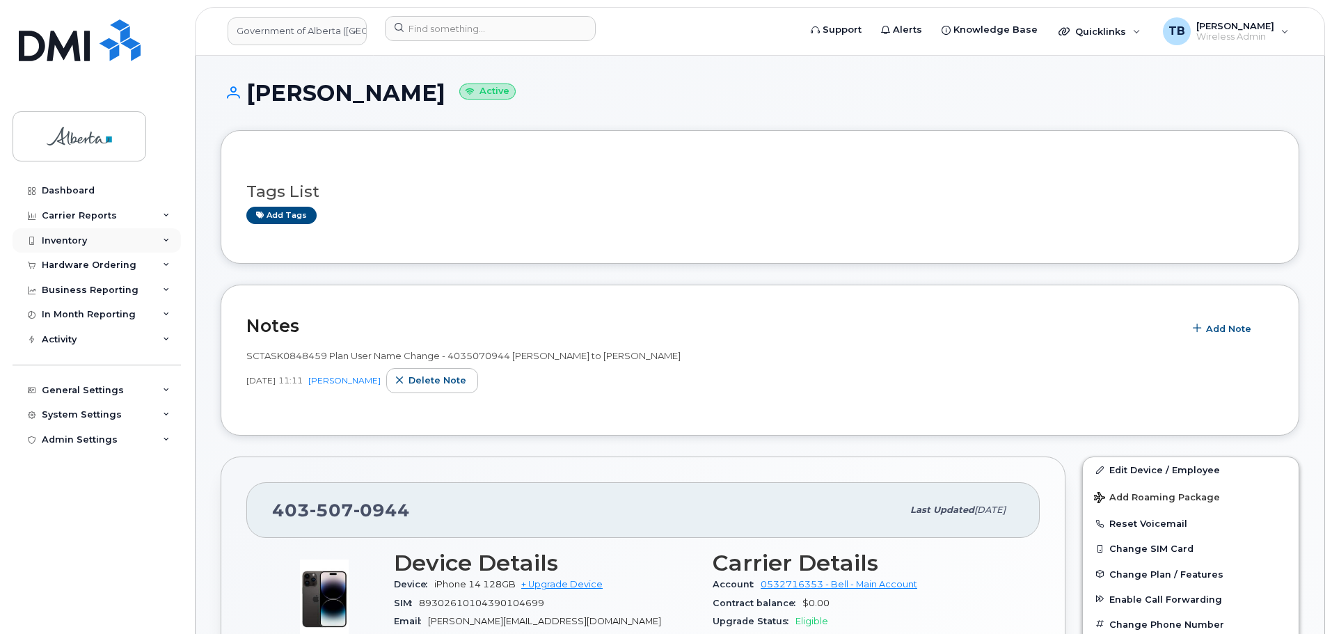
click at [56, 240] on div "Inventory" at bounding box center [64, 240] width 45 height 11
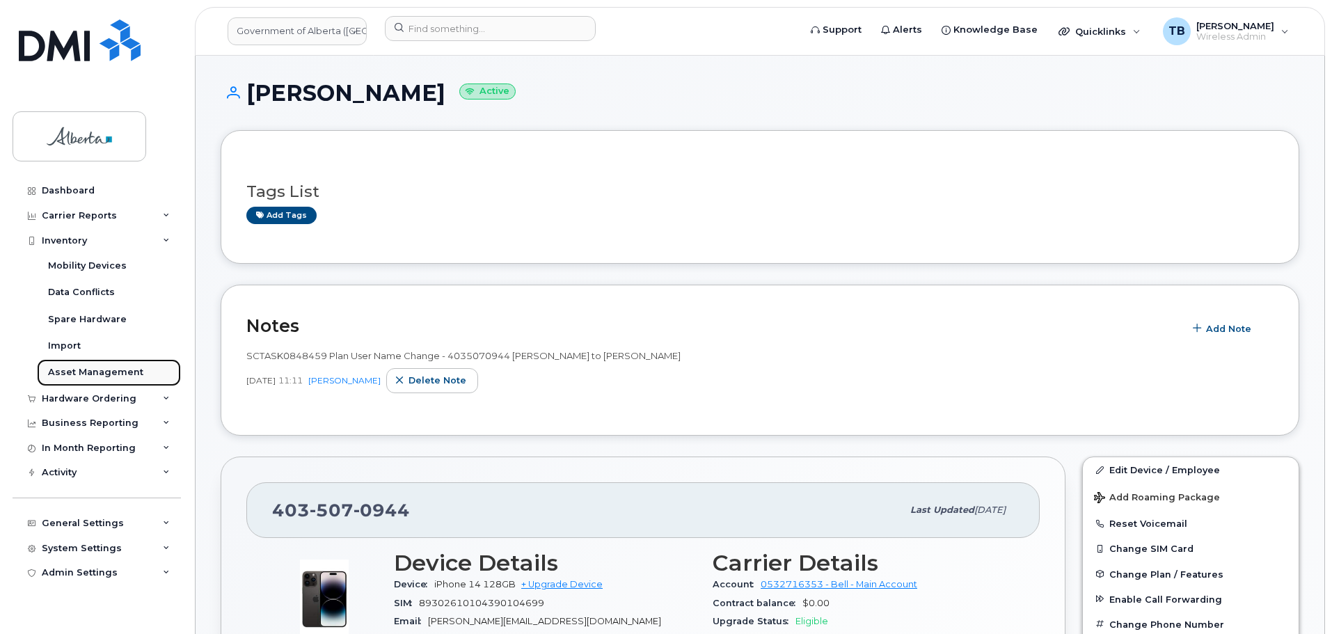
click at [63, 377] on div "Asset Management" at bounding box center [95, 372] width 95 height 13
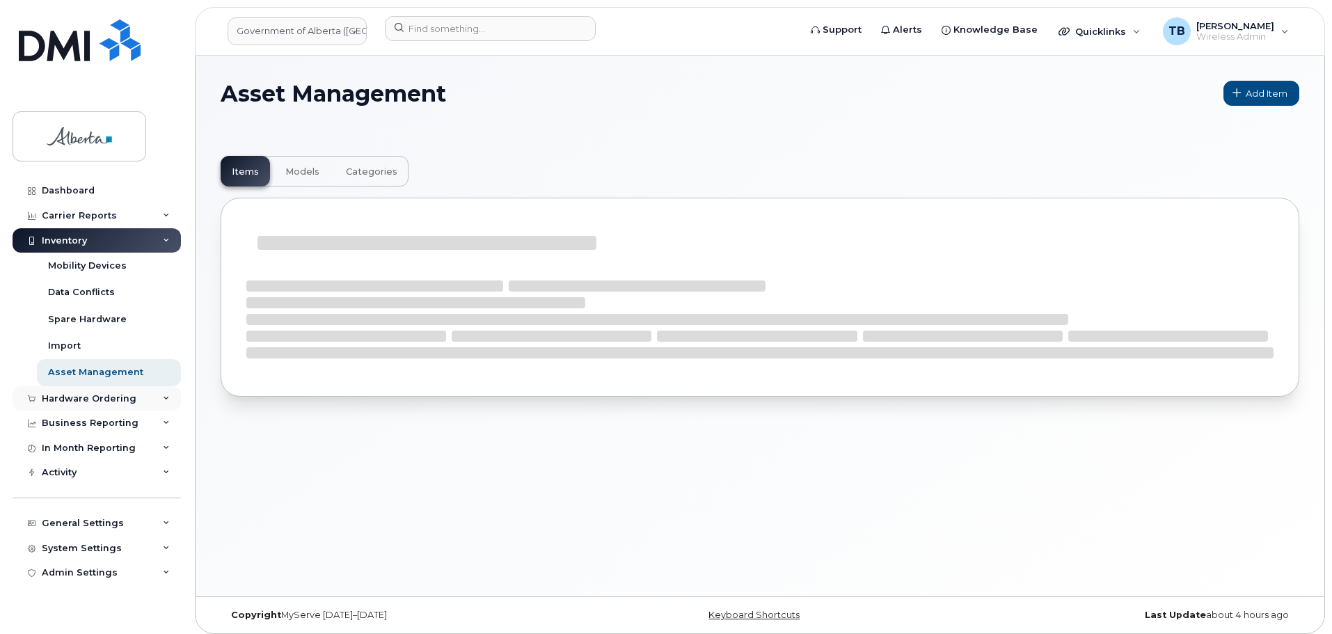
click at [56, 402] on div "Hardware Ordering" at bounding box center [89, 398] width 95 height 11
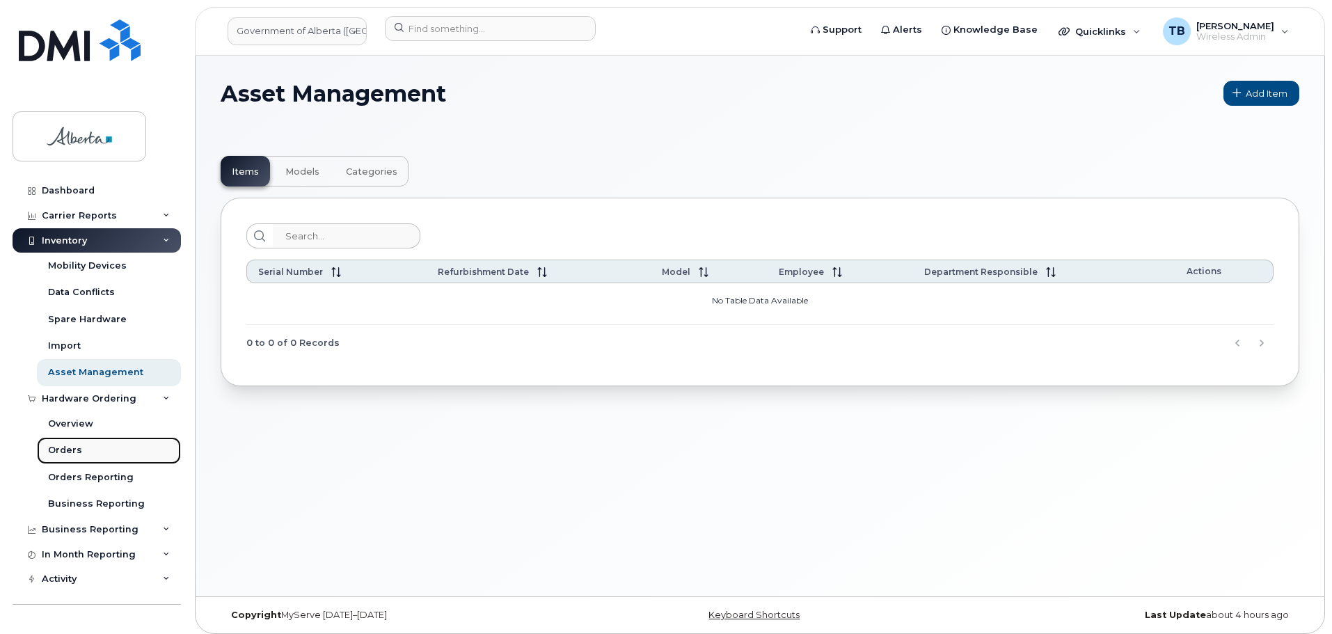
click at [56, 448] on div "Orders" at bounding box center [65, 450] width 34 height 13
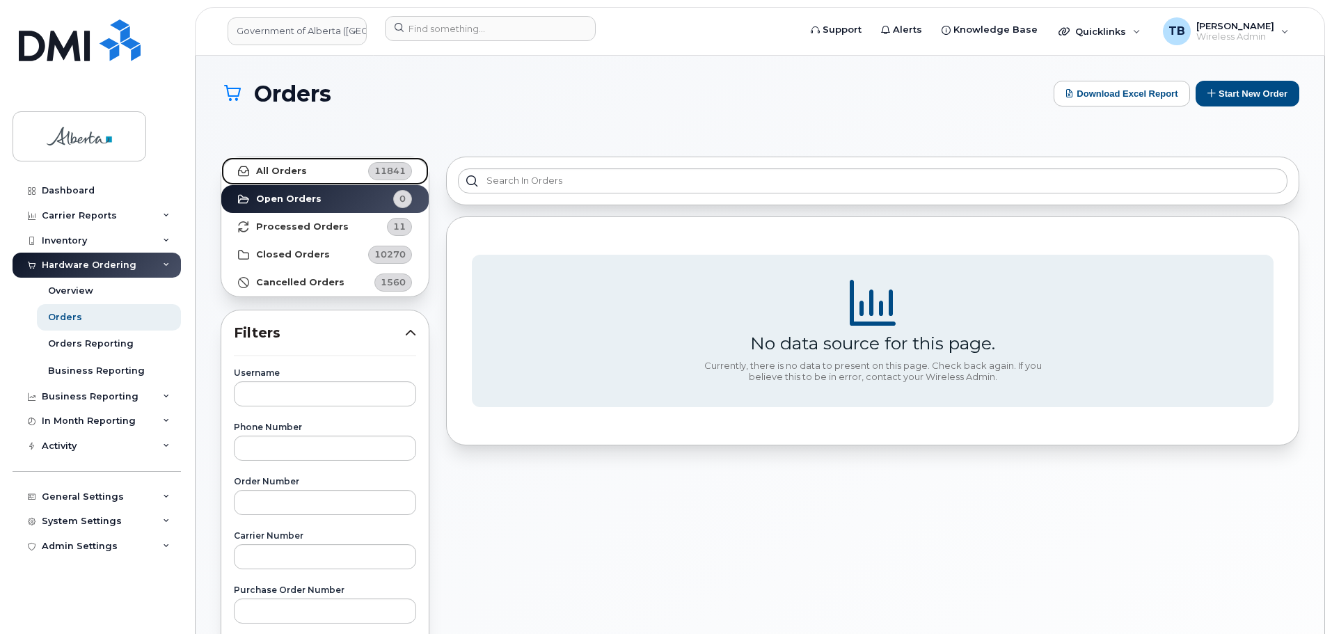
click at [304, 183] on link "All Orders 11841" at bounding box center [324, 171] width 207 height 28
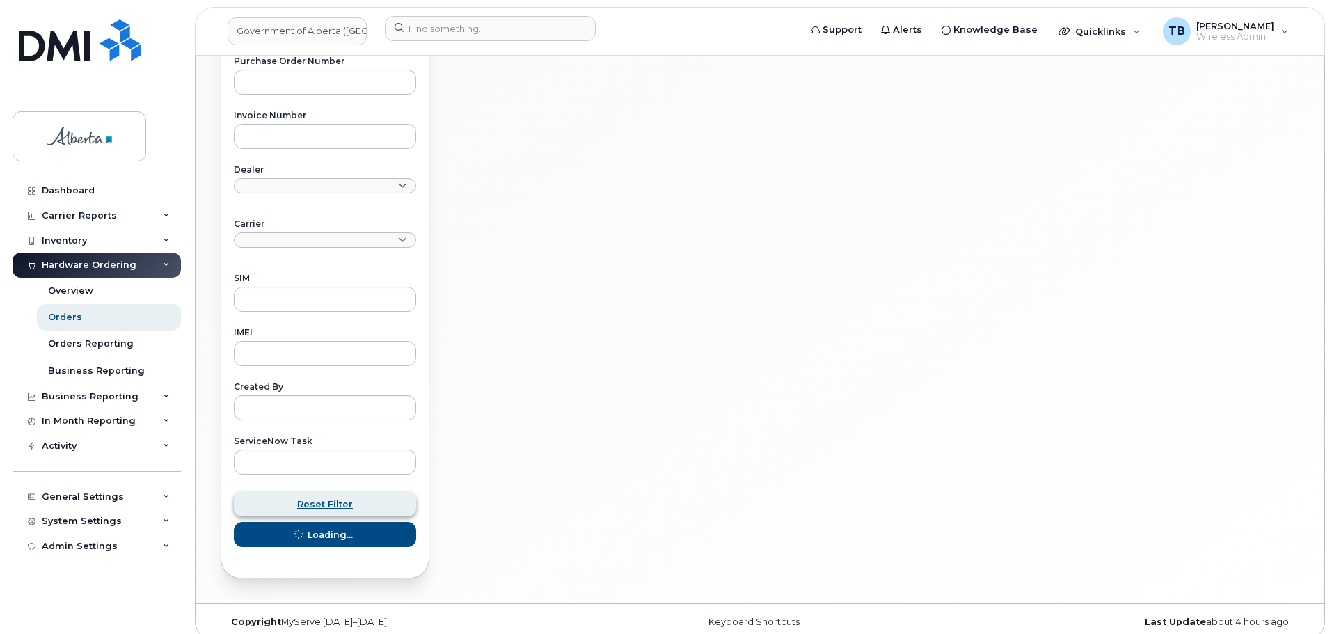
scroll to position [543, 0]
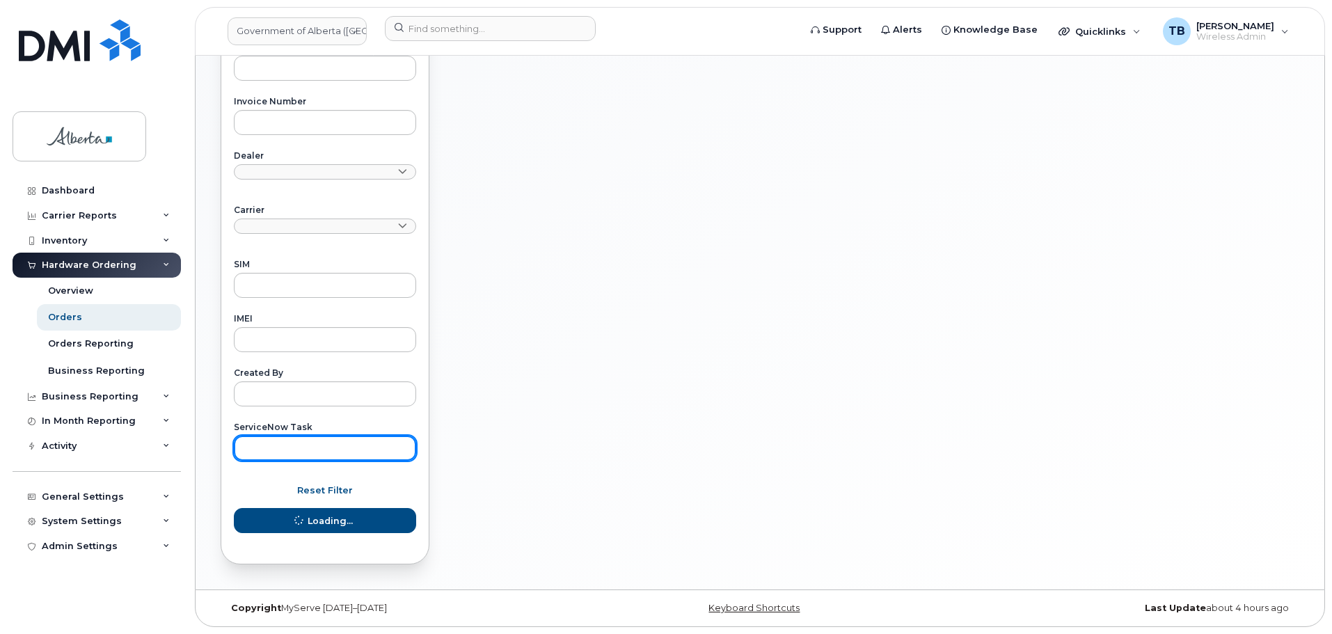
click at [255, 452] on input "text" at bounding box center [325, 448] width 182 height 25
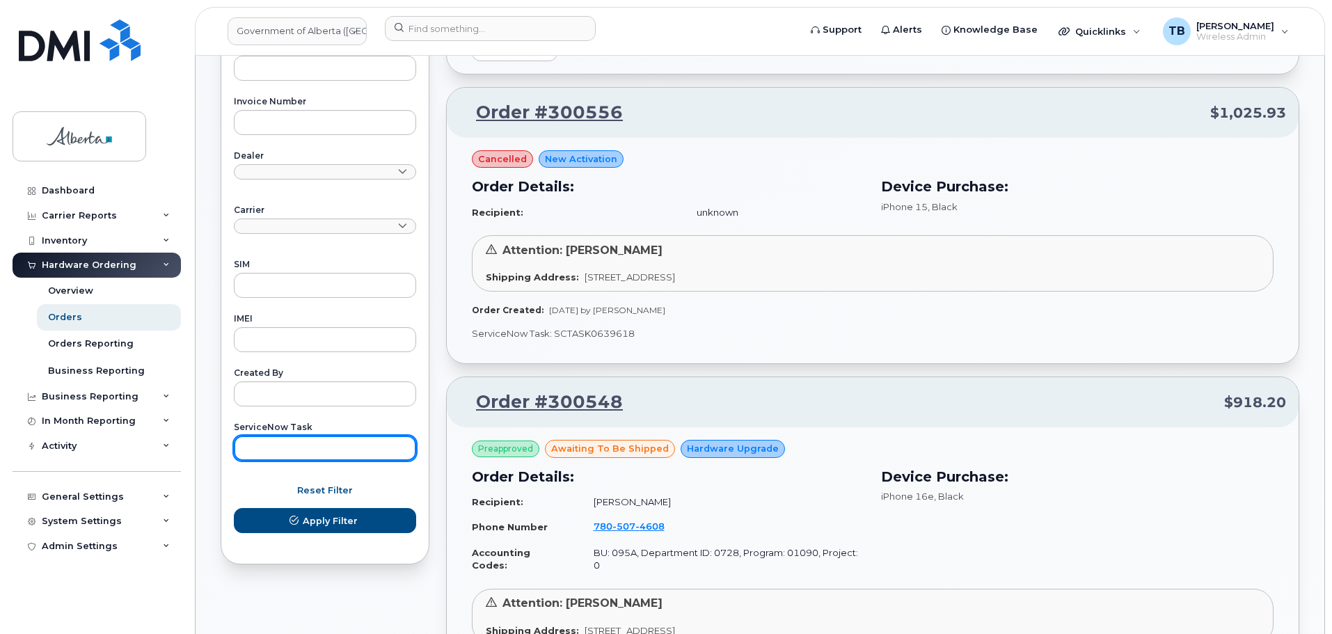
paste input "SCTASK0843131"
type input "SCTASK0843131"
click at [234, 508] on button "Apply Filter" at bounding box center [325, 520] width 182 height 25
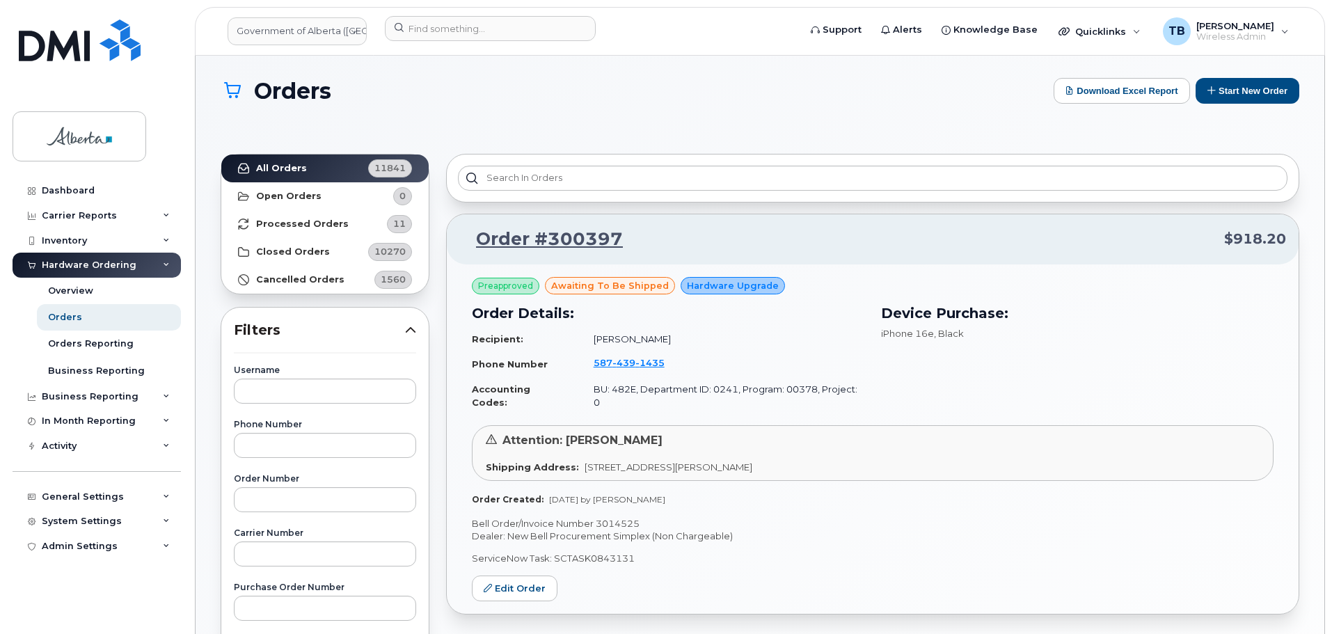
scroll to position [0, 0]
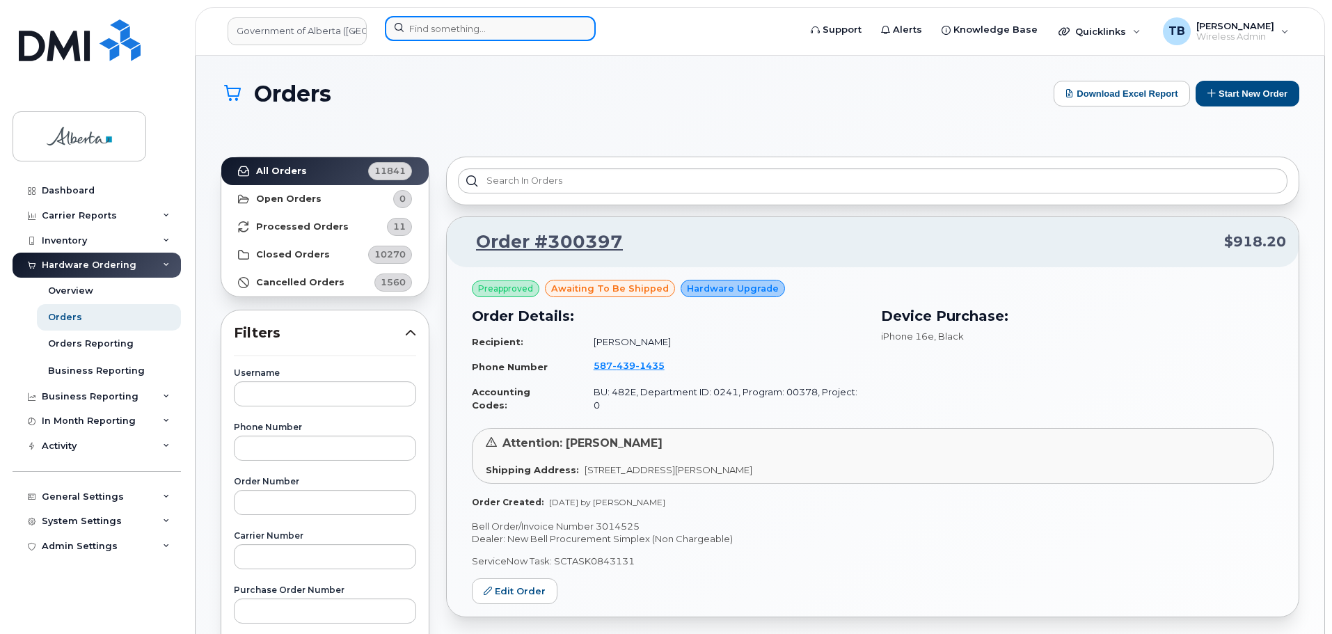
click at [416, 33] on input at bounding box center [490, 28] width 211 height 25
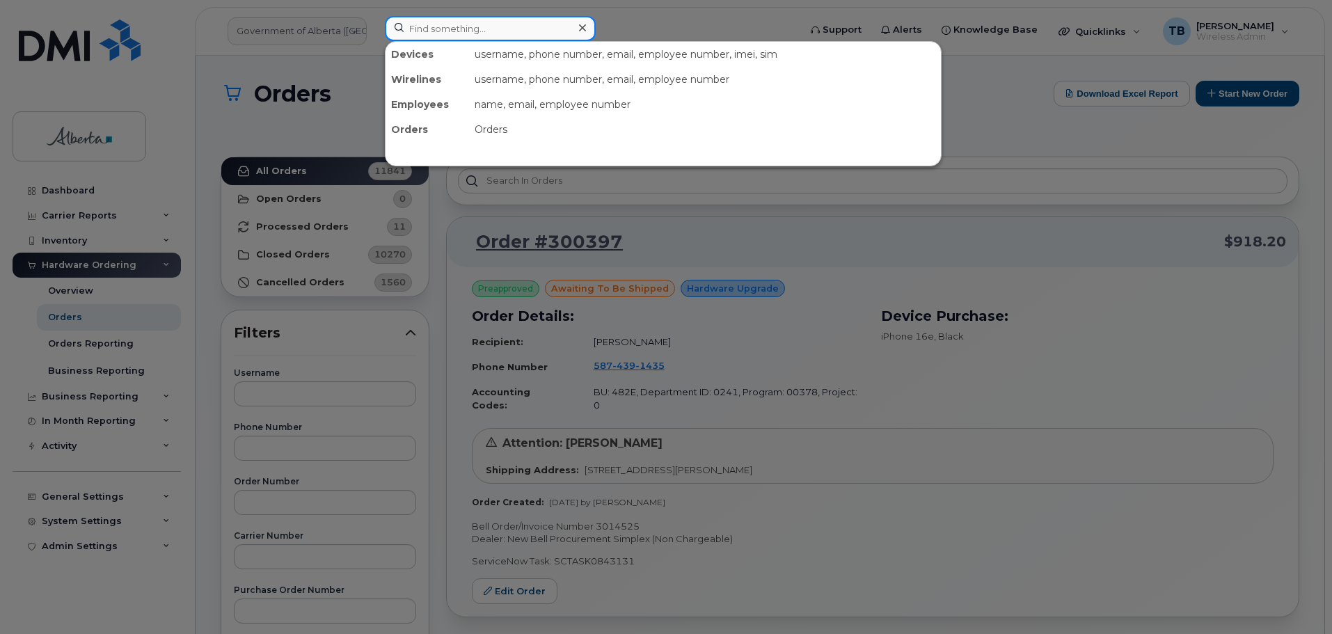
paste input "5875669491"
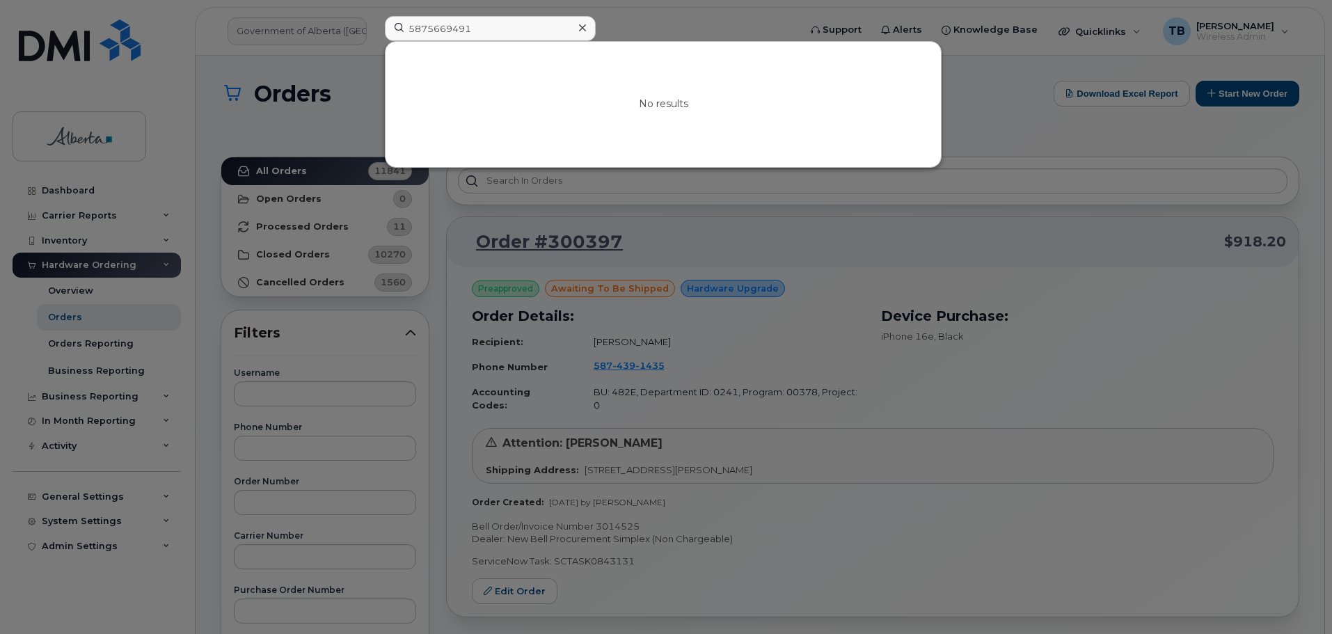
click at [686, 23] on div at bounding box center [666, 317] width 1332 height 634
click at [399, 20] on input "5875669491" at bounding box center [490, 28] width 211 height 25
paste input "[PERSON_NAME]"
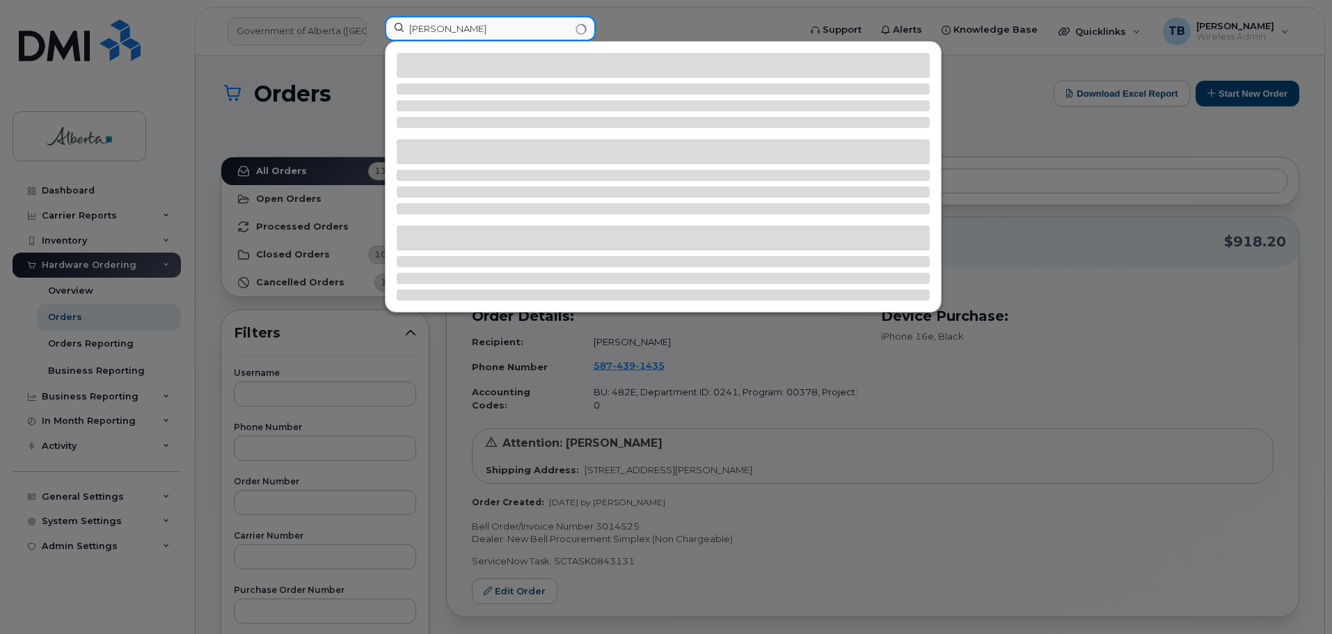
type input "[PERSON_NAME]"
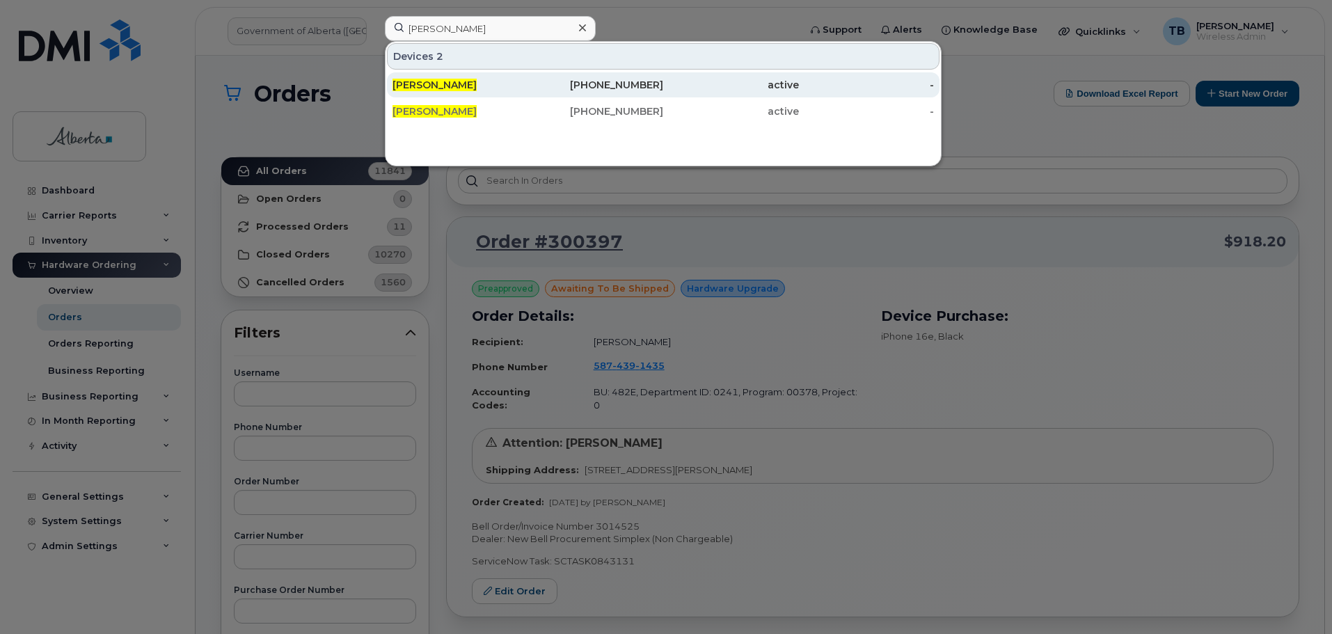
click at [459, 89] on span "[PERSON_NAME]" at bounding box center [435, 85] width 84 height 13
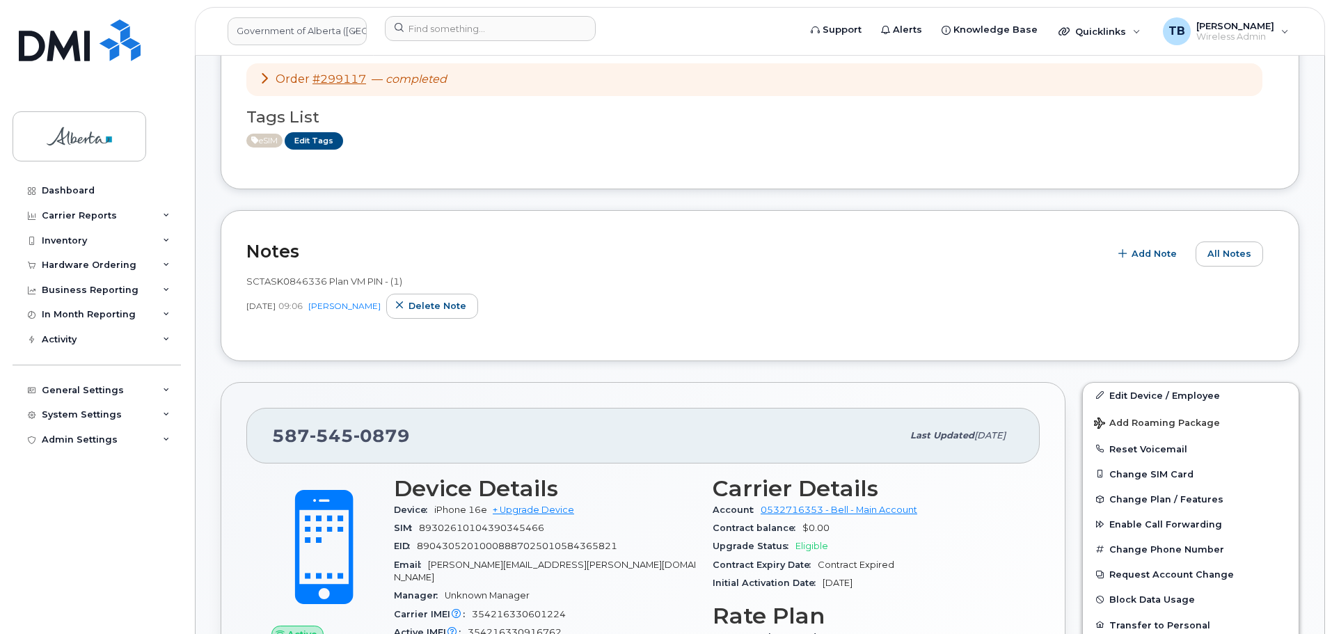
scroll to position [418, 0]
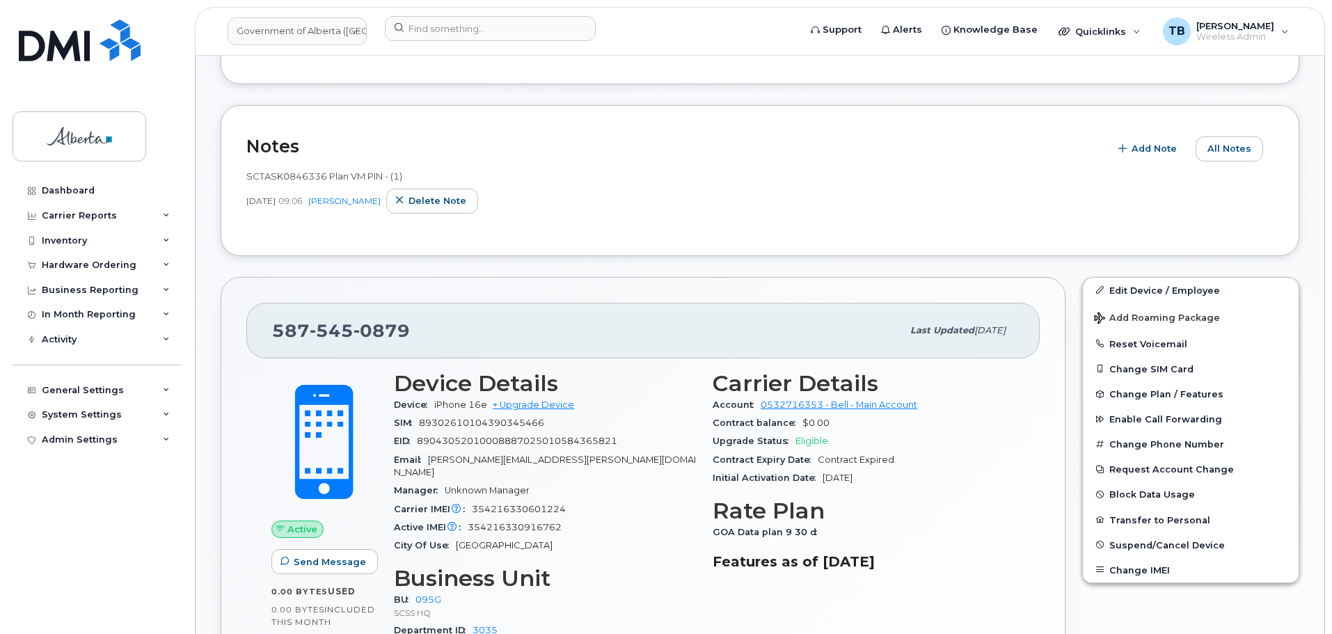
click at [288, 179] on span "SCTASK0846336 Plan VM PIN - (1)" at bounding box center [324, 176] width 156 height 11
drag, startPoint x: 288, startPoint y: 179, endPoint x: 779, endPoint y: 246, distance: 495.3
click at [789, 237] on div "Notes Add Note All Notes SCTASK0846336 Plan VM PIN - (1) [DATE] 09:06 [PERSON_N…" at bounding box center [760, 180] width 1079 height 151
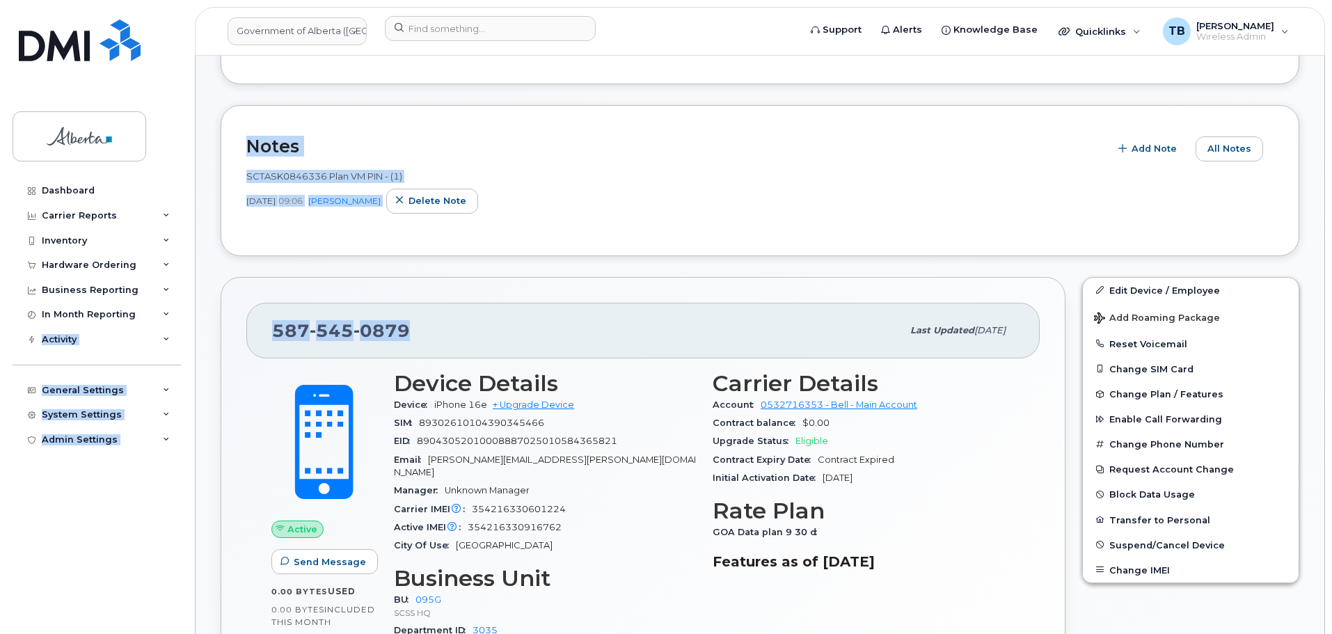
drag, startPoint x: 426, startPoint y: 331, endPoint x: 186, endPoint y: 324, distance: 240.2
drag, startPoint x: 385, startPoint y: 340, endPoint x: 397, endPoint y: 338, distance: 12.6
click at [386, 340] on span "0879" at bounding box center [382, 330] width 56 height 21
click at [429, 328] on div "[PHONE_NUMBER]" at bounding box center [587, 330] width 630 height 29
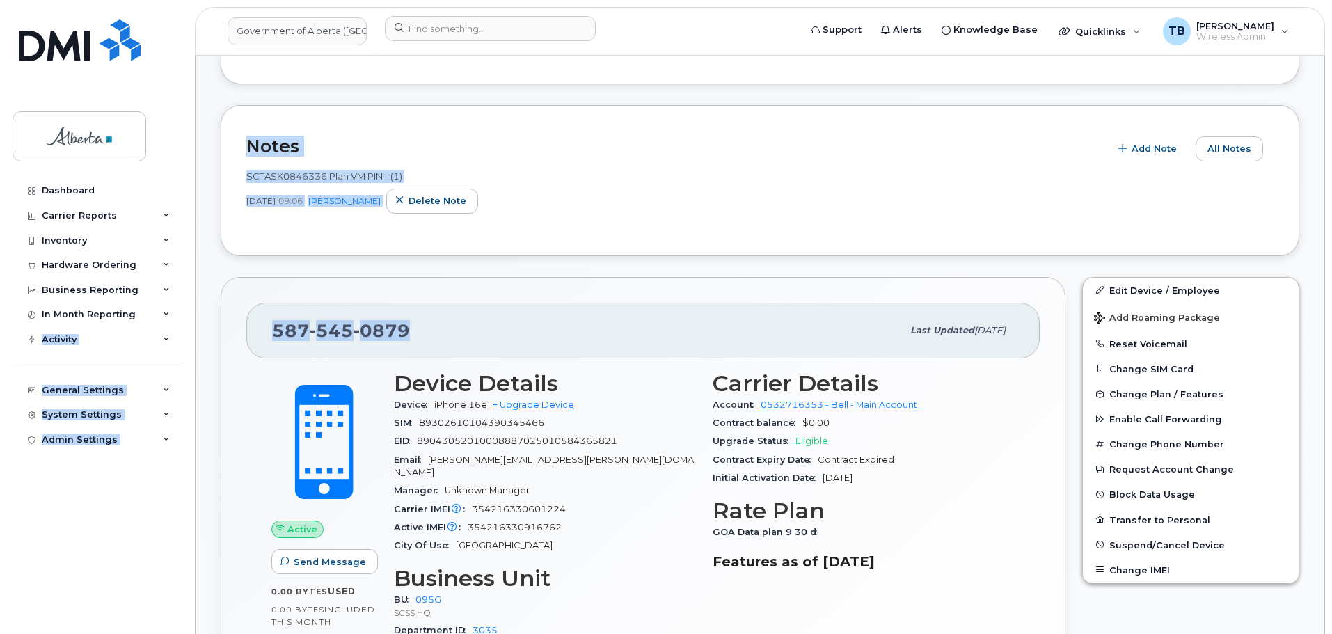
click at [413, 331] on div "[PHONE_NUMBER]" at bounding box center [587, 330] width 630 height 29
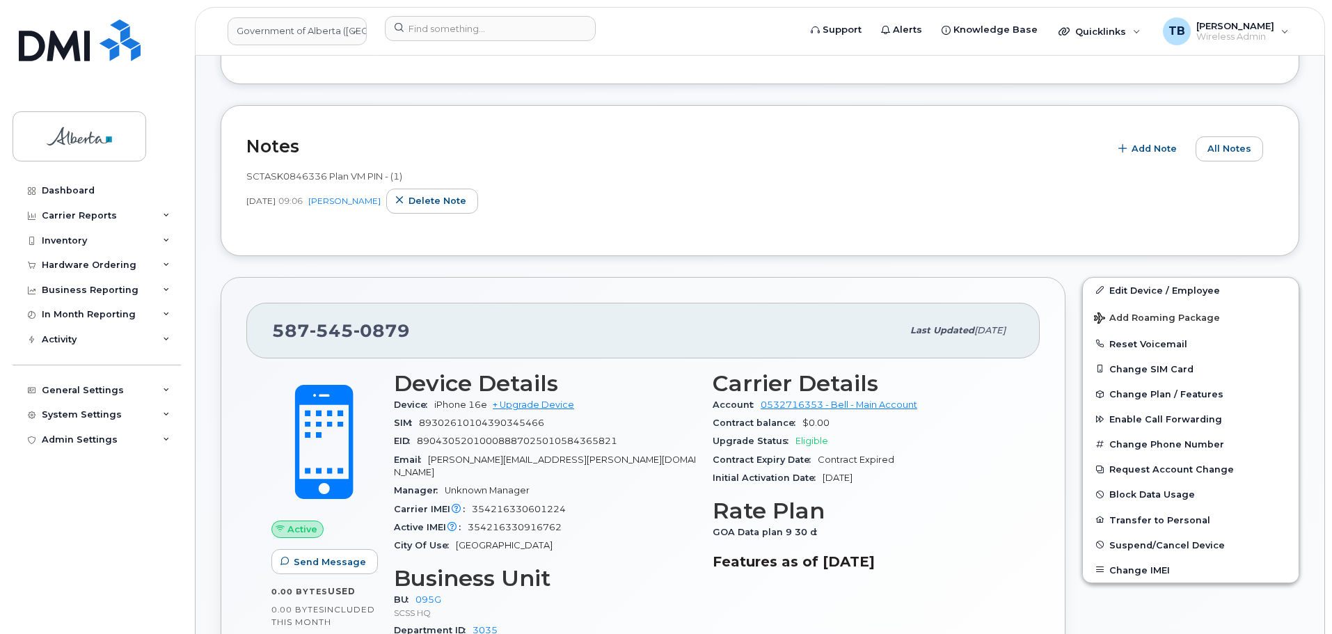
drag, startPoint x: 425, startPoint y: 331, endPoint x: 439, endPoint y: 331, distance: 14.6
click at [427, 331] on div "[PHONE_NUMBER]" at bounding box center [587, 330] width 630 height 29
drag, startPoint x: 298, startPoint y: 332, endPoint x: 252, endPoint y: 330, distance: 46.0
click at [252, 330] on div "[PHONE_NUMBER] Last updated [DATE]" at bounding box center [642, 331] width 793 height 56
click at [252, 329] on div "[PHONE_NUMBER] Last updated [DATE]" at bounding box center [642, 331] width 793 height 56
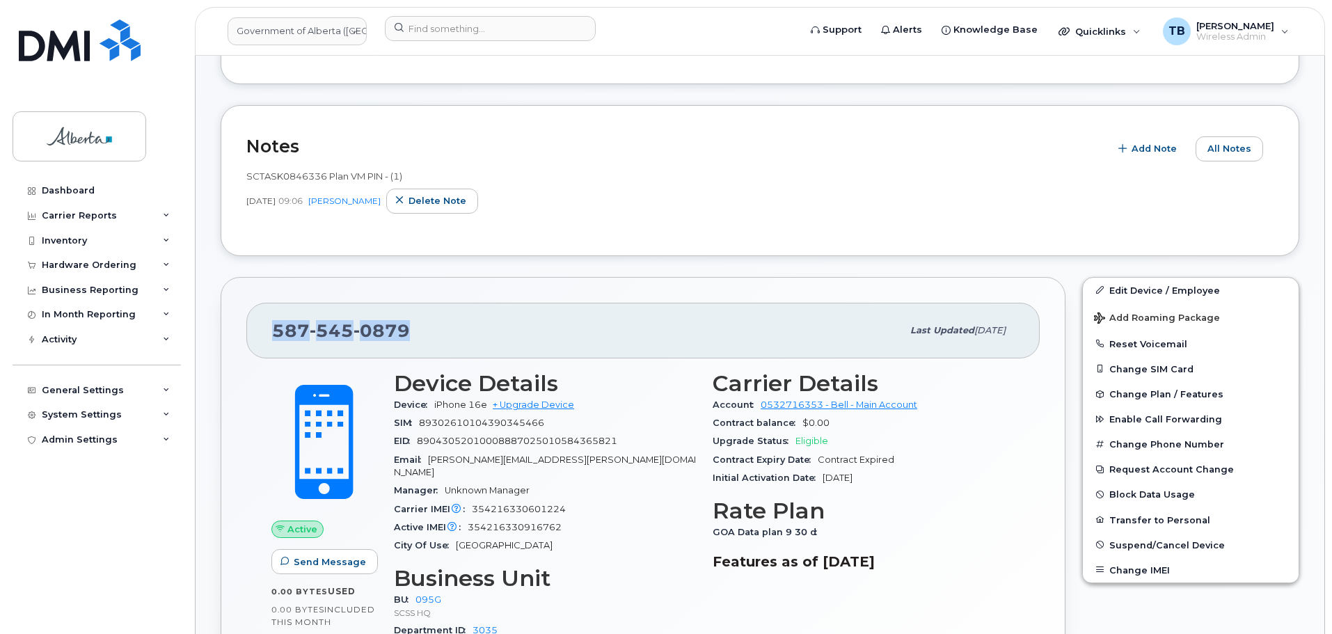
copy span "[PHONE_NUMBER]"
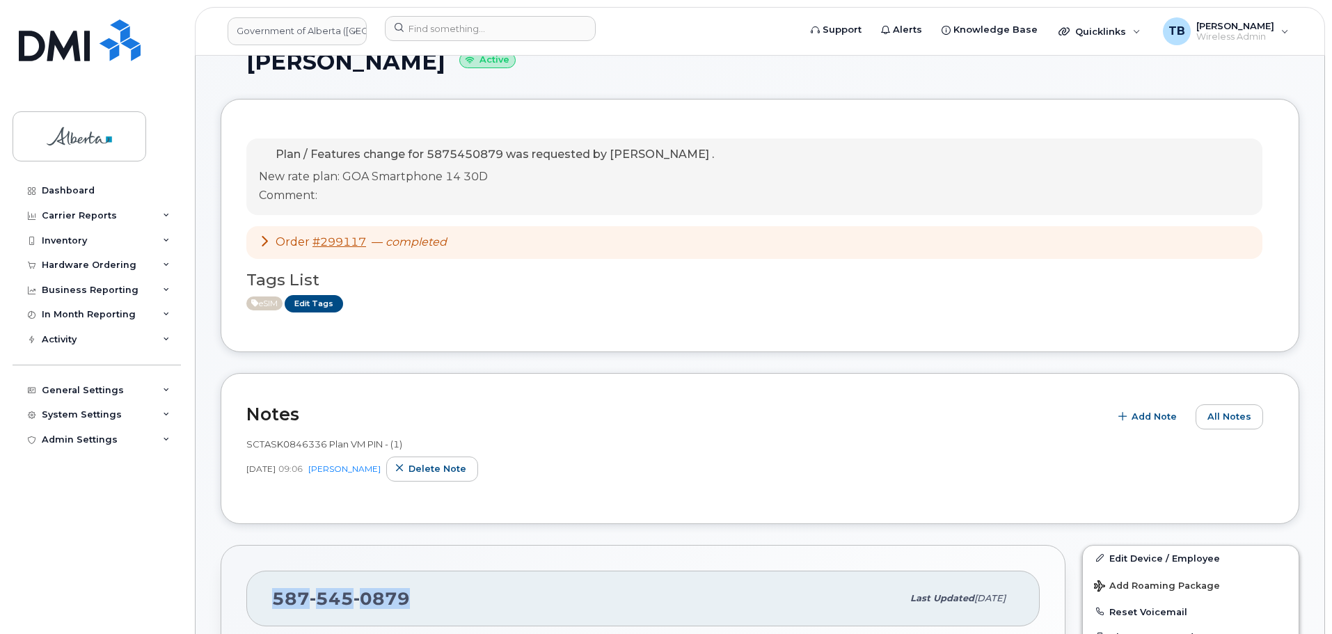
scroll to position [139, 0]
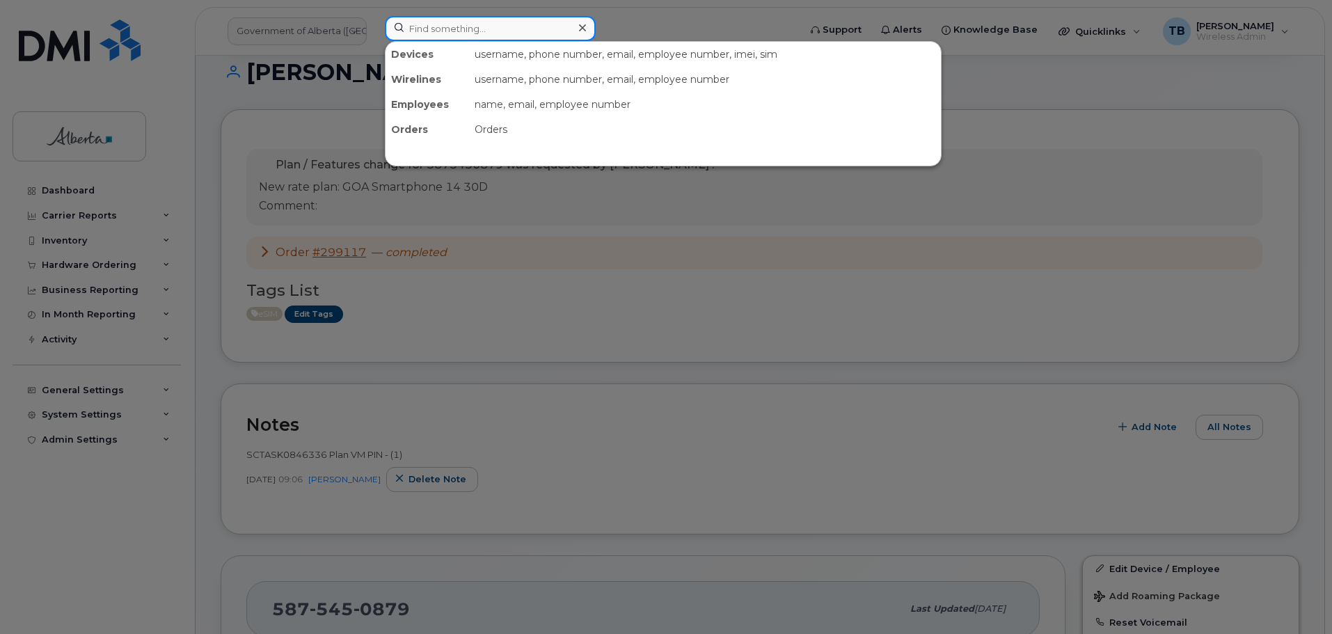
click at [444, 33] on input at bounding box center [490, 28] width 211 height 25
click at [431, 23] on input at bounding box center [490, 28] width 211 height 25
paste input "7802890692"
type input "7802890692"
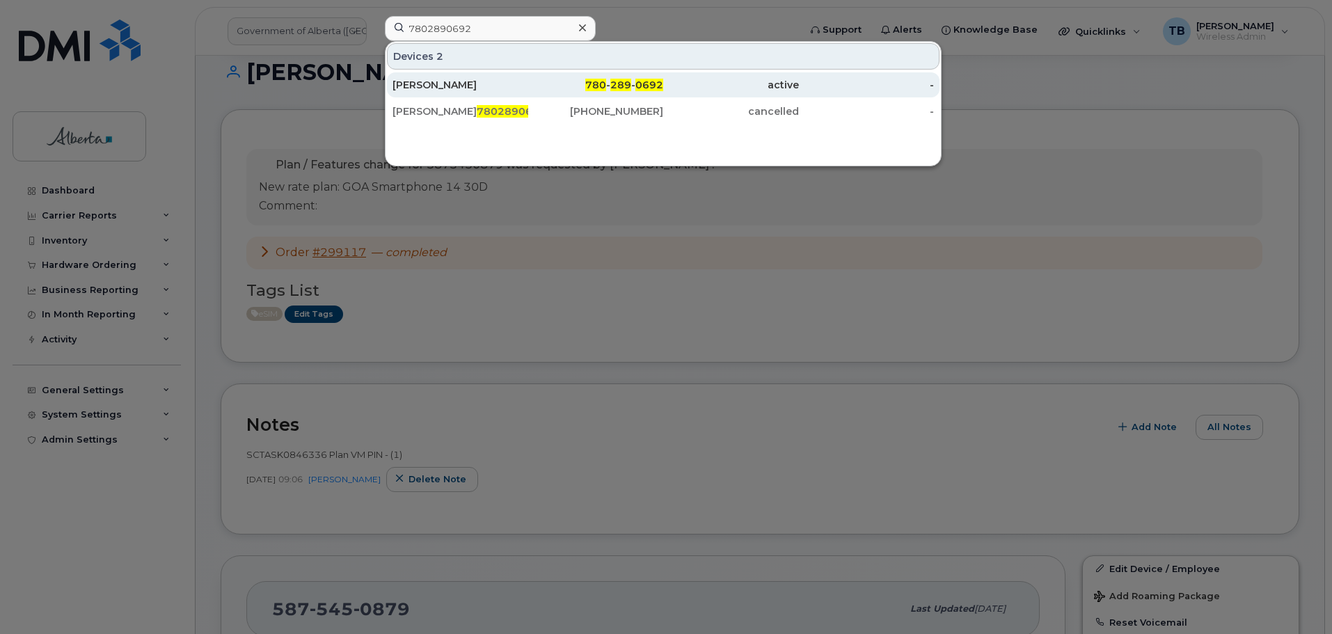
click at [432, 84] on div "[PERSON_NAME]" at bounding box center [461, 85] width 136 height 14
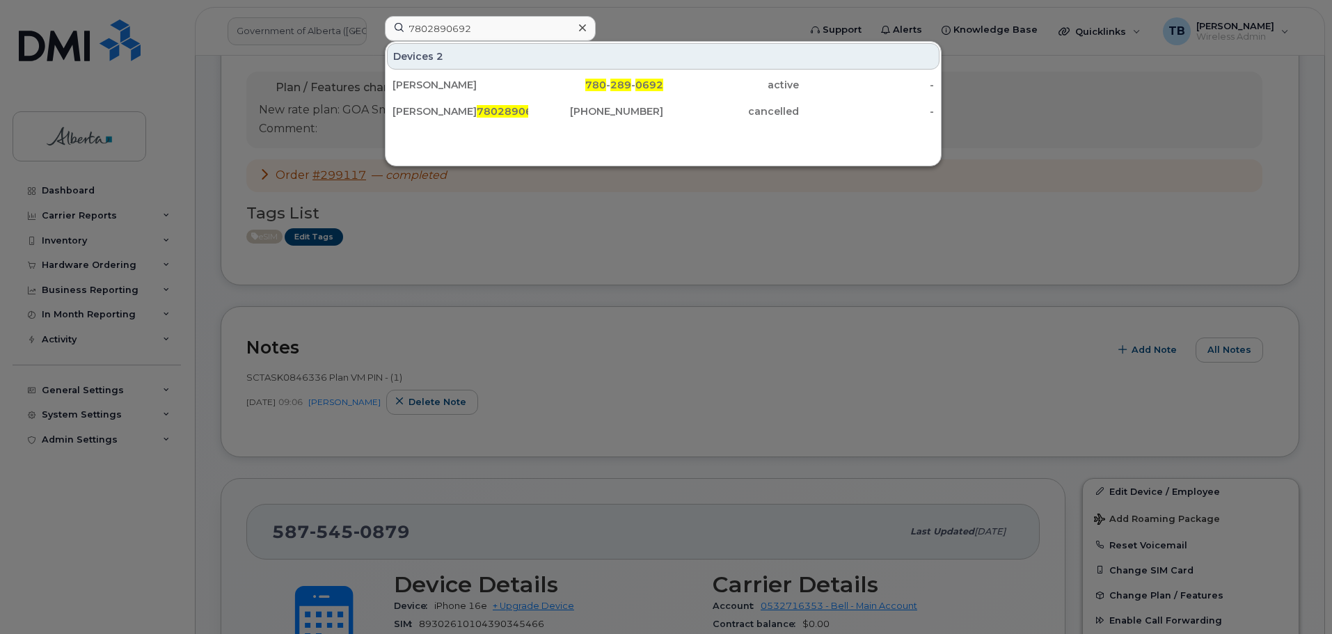
scroll to position [487, 0]
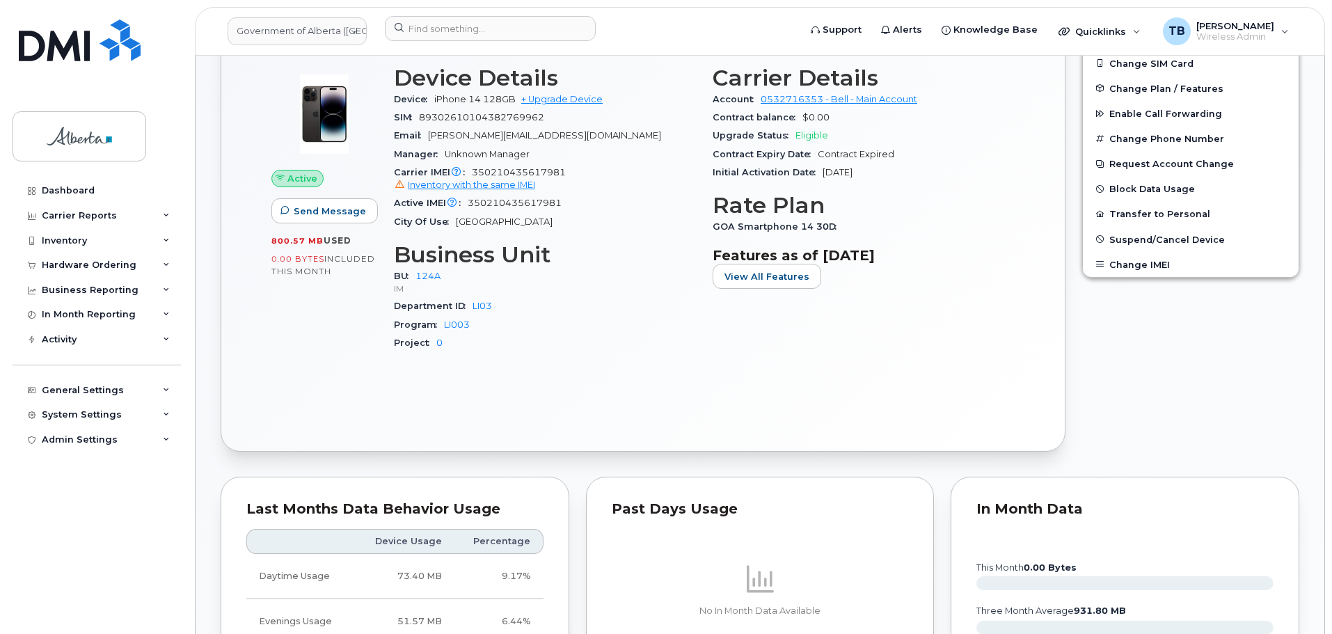
scroll to position [352, 0]
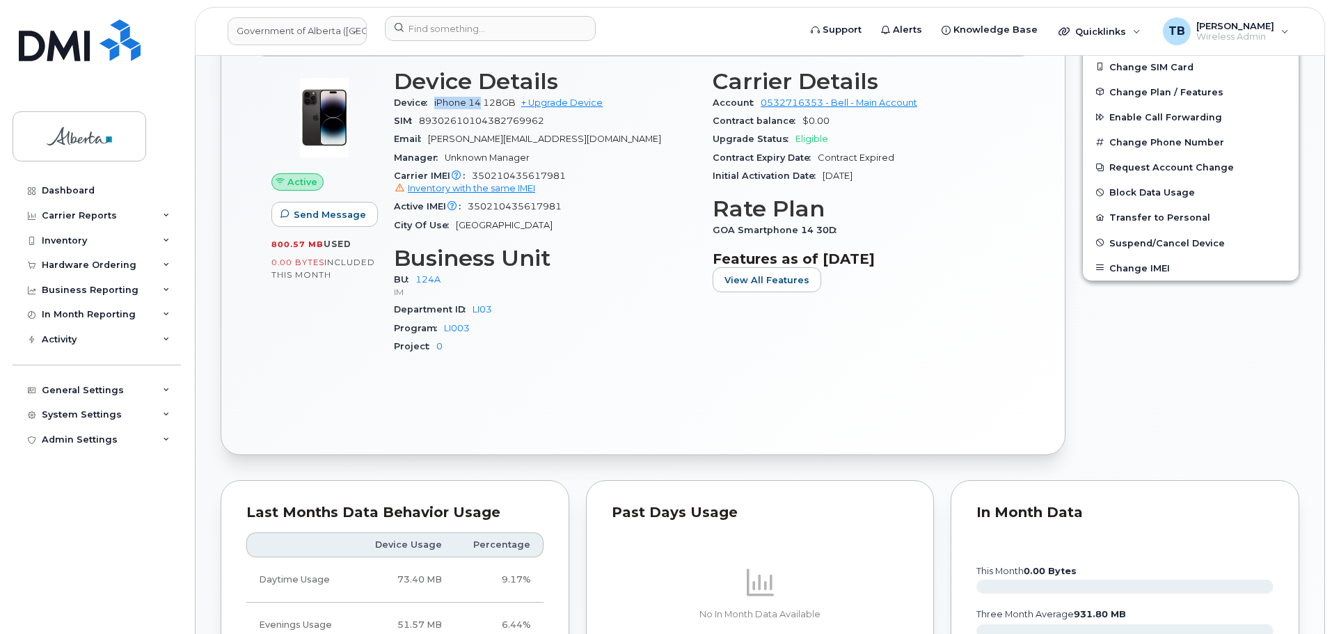
drag, startPoint x: 436, startPoint y: 101, endPoint x: 481, endPoint y: 102, distance: 44.6
click at [481, 102] on div "Device iPhone 14 128GB + Upgrade Device" at bounding box center [545, 103] width 302 height 18
copy span "iPhone 14"
click at [508, 175] on span "350210435617981 Inventory with the same IMEI" at bounding box center [545, 183] width 302 height 25
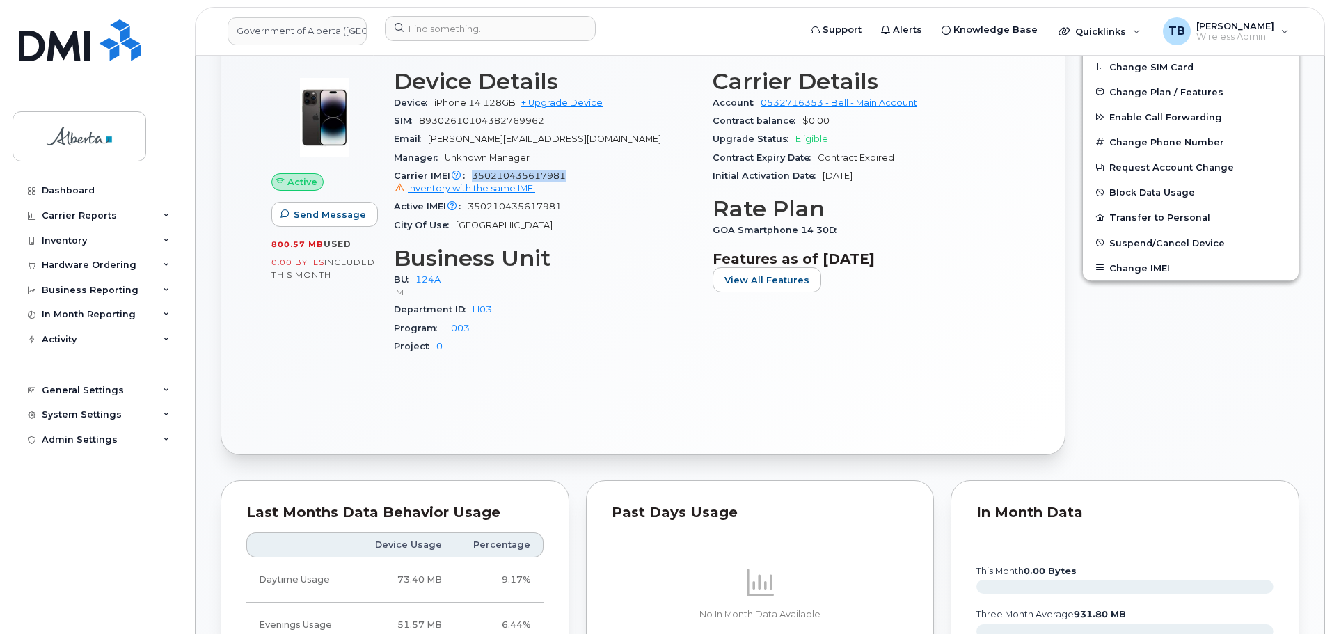
copy span "350210435617981"
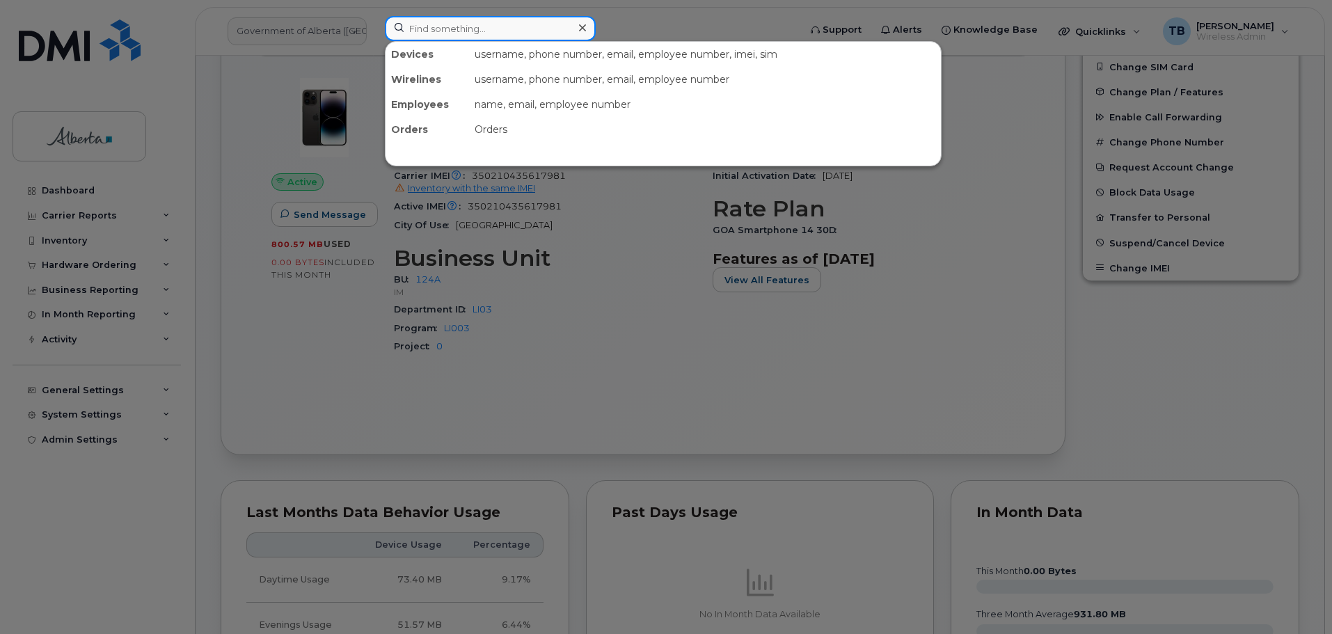
click at [404, 29] on input at bounding box center [490, 28] width 211 height 25
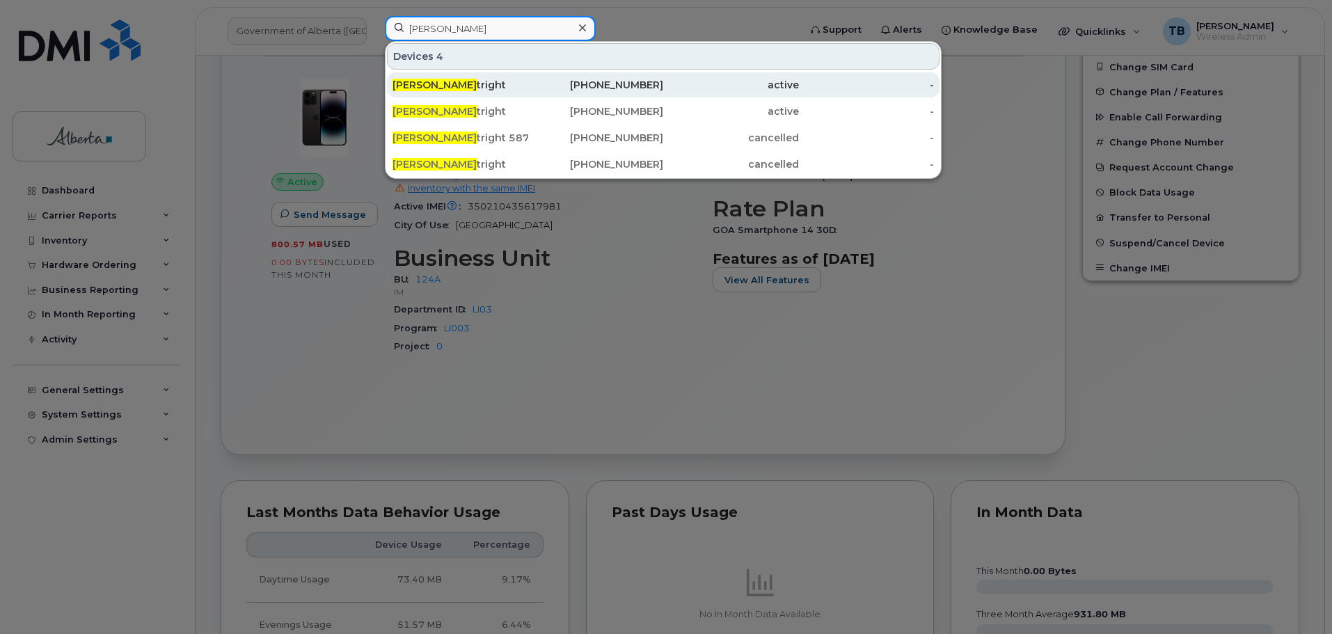
type input "jason cour"
click at [425, 83] on span "Jason Cour" at bounding box center [435, 85] width 84 height 13
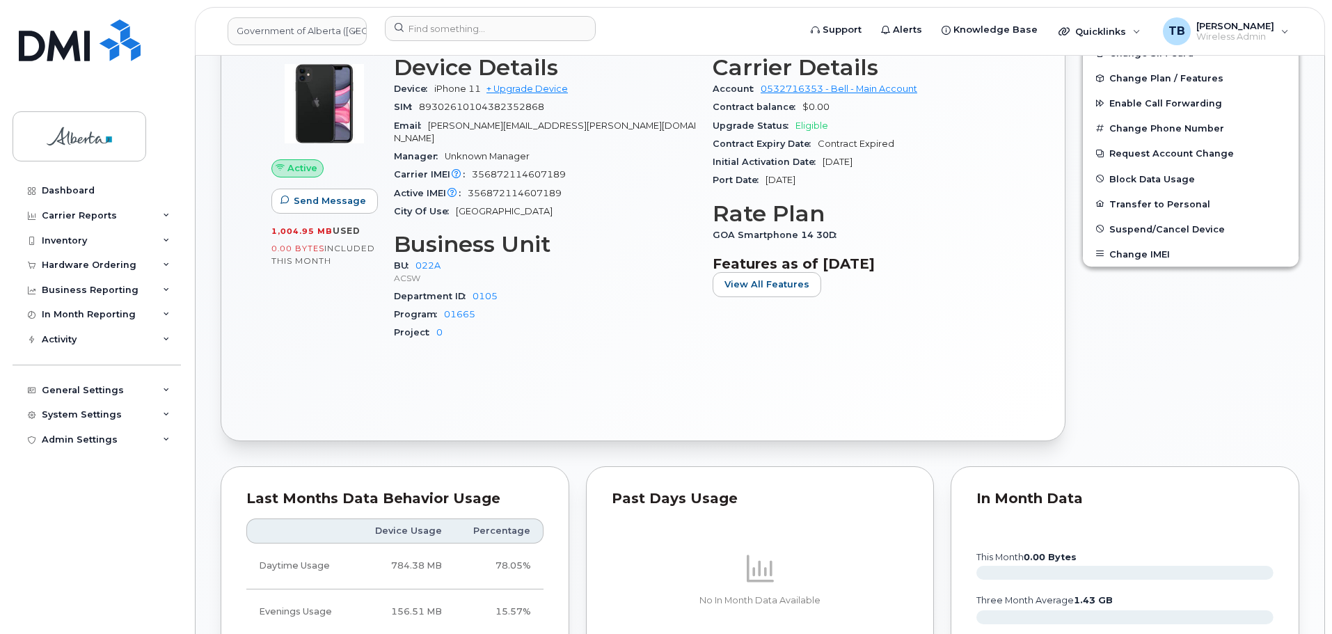
scroll to position [614, 0]
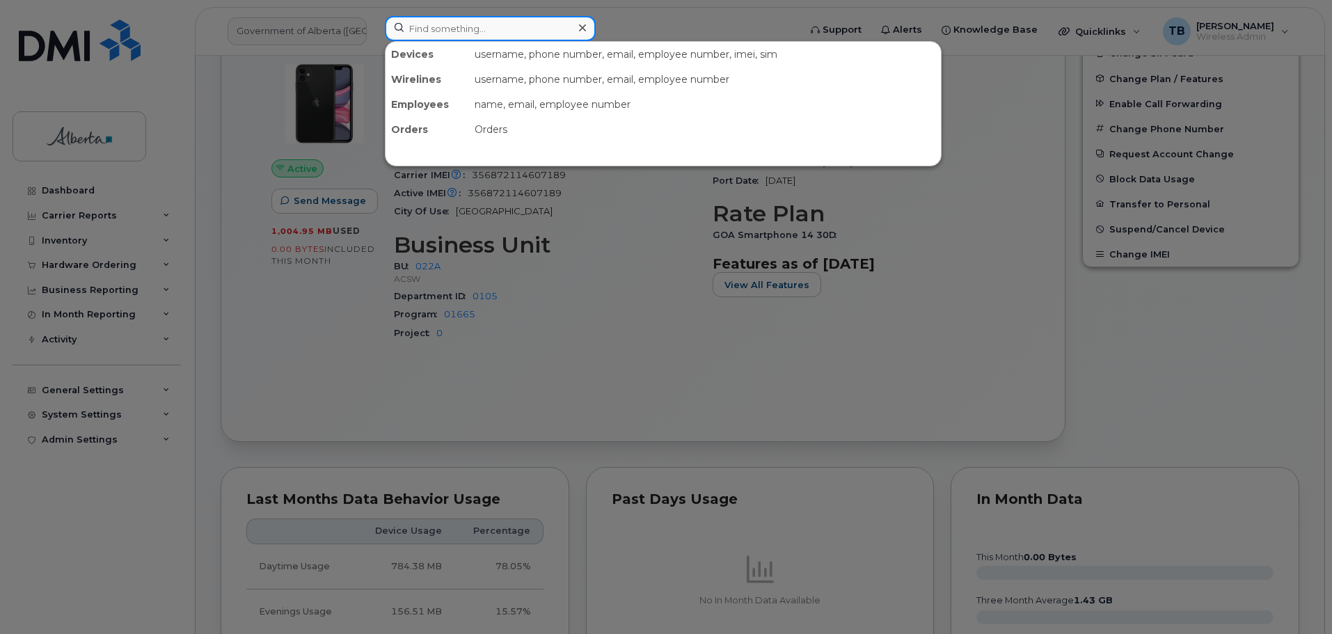
click at [441, 40] on input at bounding box center [490, 28] width 211 height 25
type input "h"
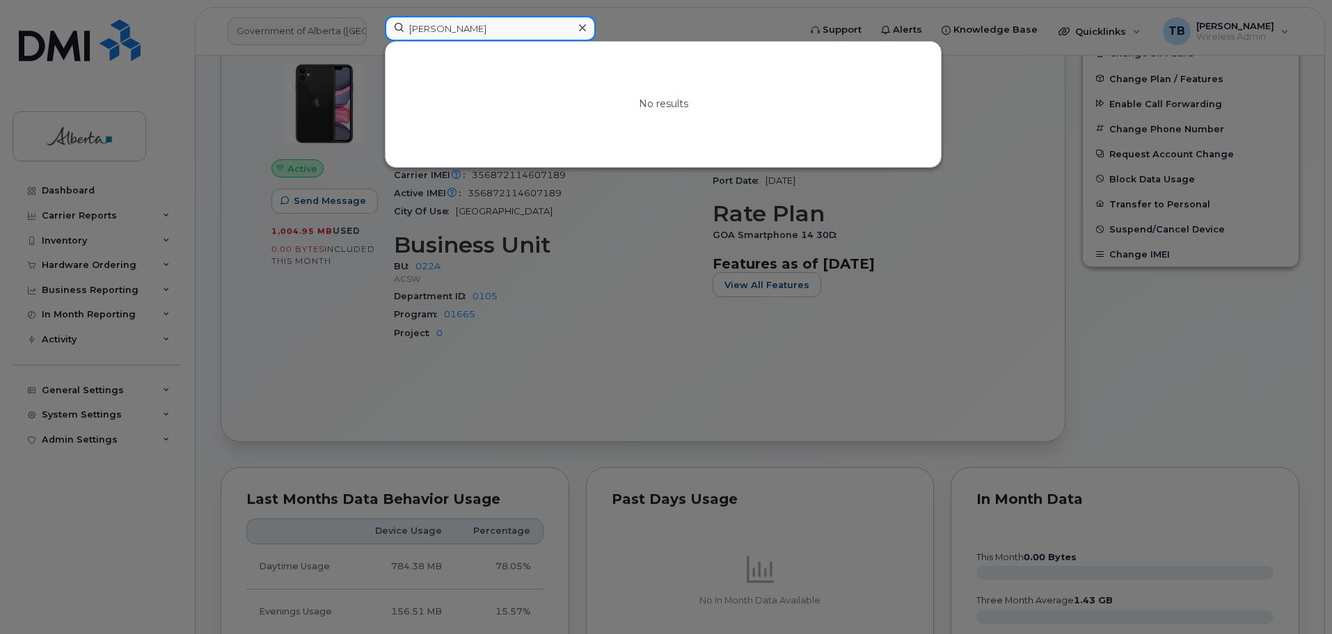
type input "[PERSON_NAME]"
click at [578, 31] on div at bounding box center [582, 28] width 20 height 20
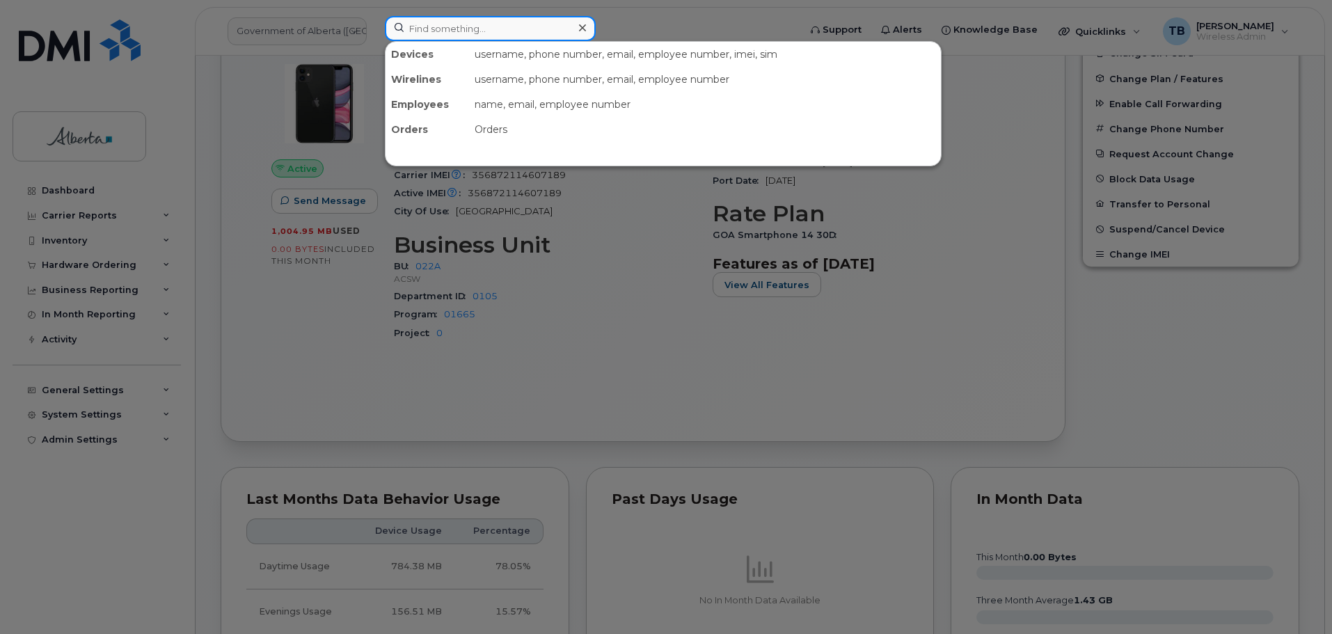
click at [459, 30] on input at bounding box center [490, 28] width 211 height 25
paste input "[PERSON_NAME]"
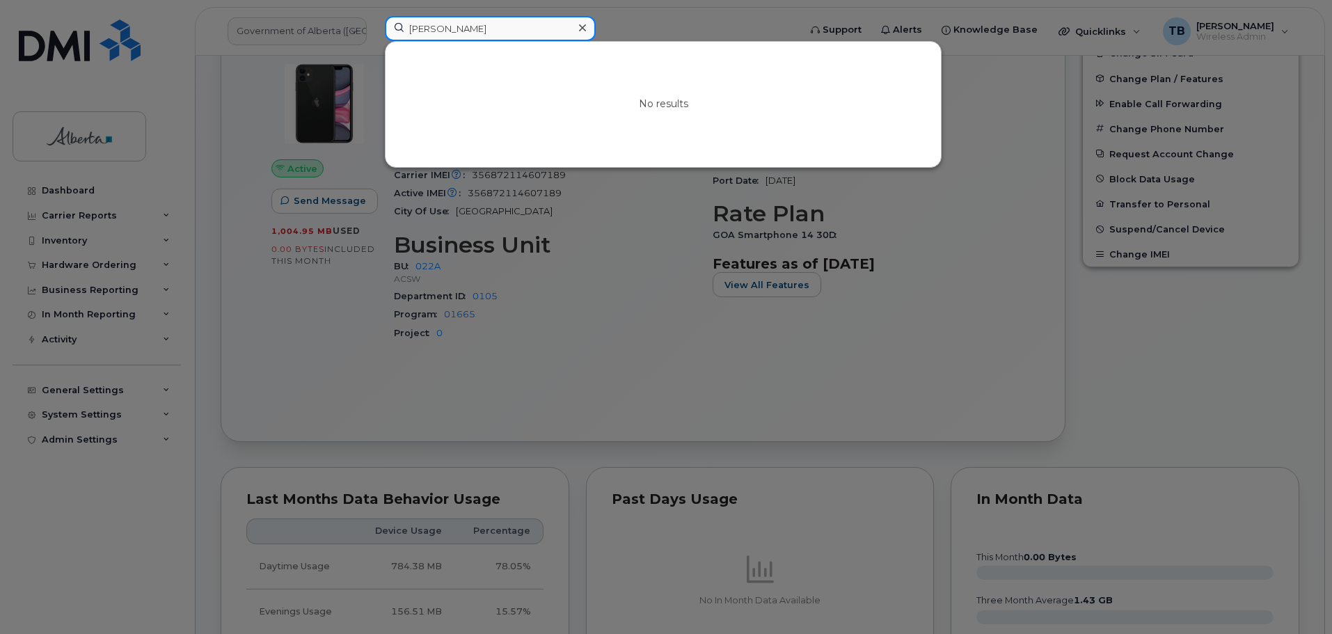
drag, startPoint x: 466, startPoint y: 22, endPoint x: 349, endPoint y: 27, distance: 116.3
click at [374, 27] on div "[PERSON_NAME] No results" at bounding box center [587, 31] width 427 height 31
paste input "35365312493551"
type input "35365312493551"
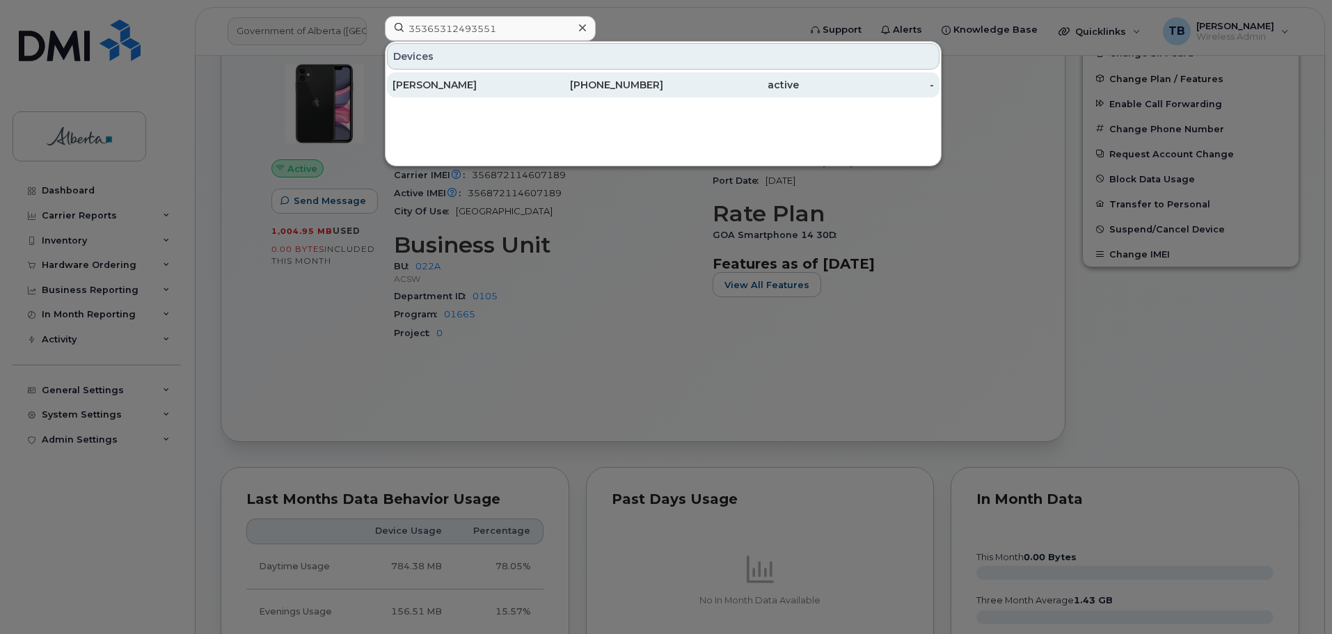
click at [410, 90] on div "[PERSON_NAME]" at bounding box center [461, 85] width 136 height 14
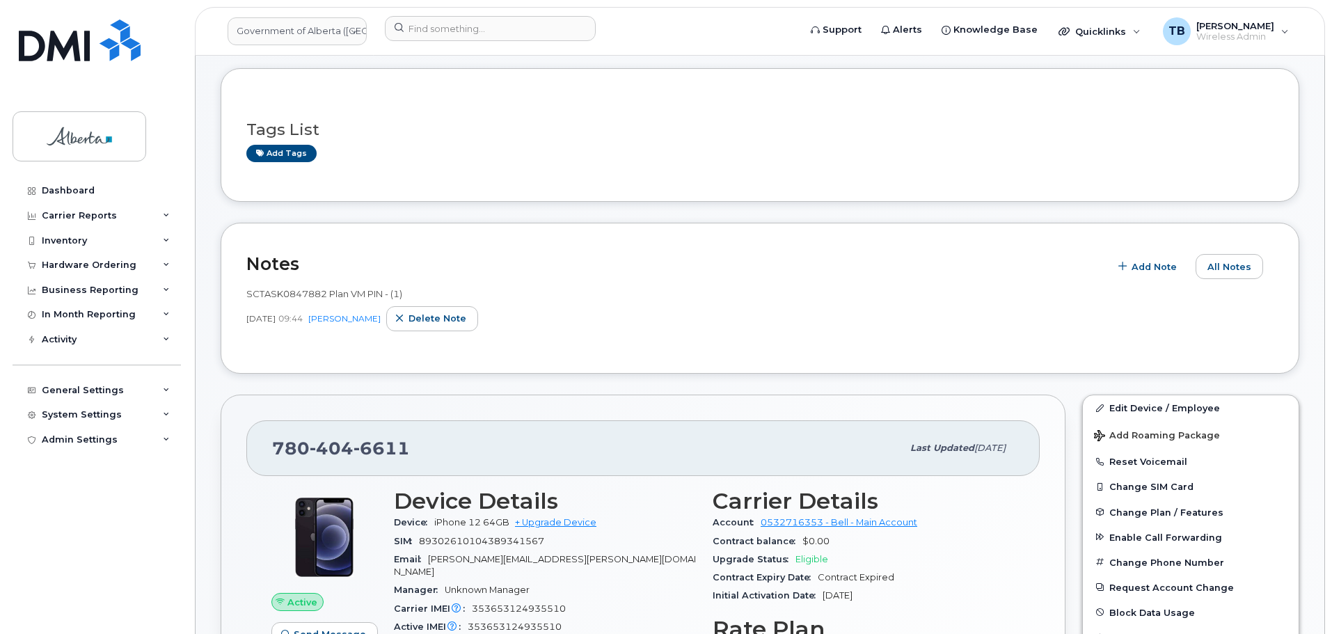
scroll to position [278, 0]
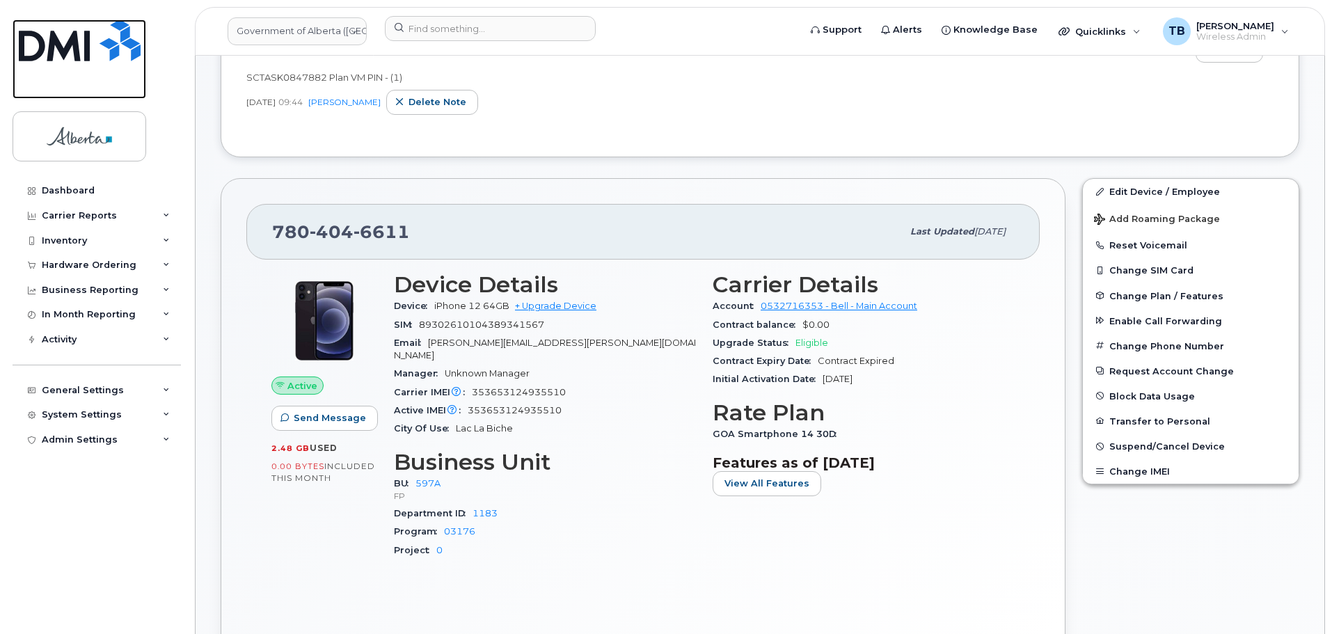
click at [82, 39] on img at bounding box center [80, 40] width 122 height 42
